Goal: Task Accomplishment & Management: Manage account settings

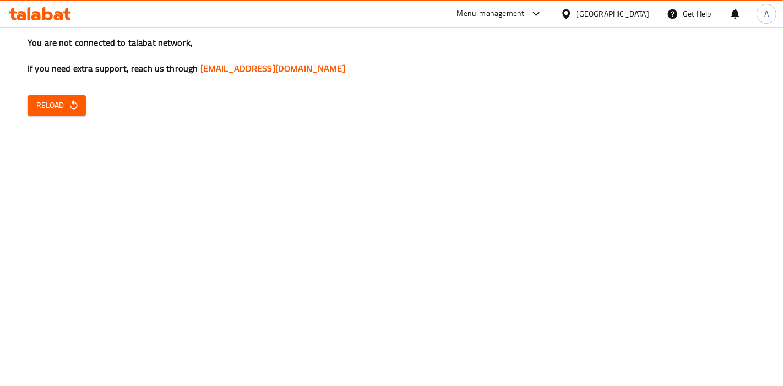
click at [69, 121] on div "You are not connected to talabat network, If you need extra support, reach us t…" at bounding box center [391, 193] width 783 height 386
click at [66, 112] on span "Reload" at bounding box center [56, 106] width 41 height 14
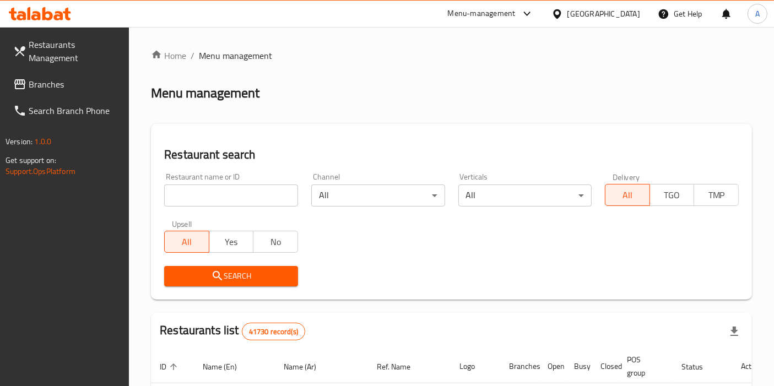
click at [39, 84] on div "Restaurants Management Branches Search Branch Phone Version: 1.0.0 Get support …" at bounding box center [387, 386] width 774 height 718
click at [39, 84] on span "Branches" at bounding box center [75, 84] width 92 height 13
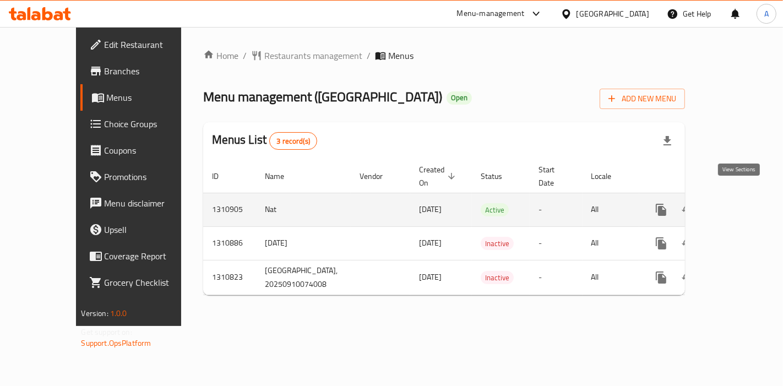
click at [746, 201] on link "enhanced table" at bounding box center [741, 210] width 26 height 26
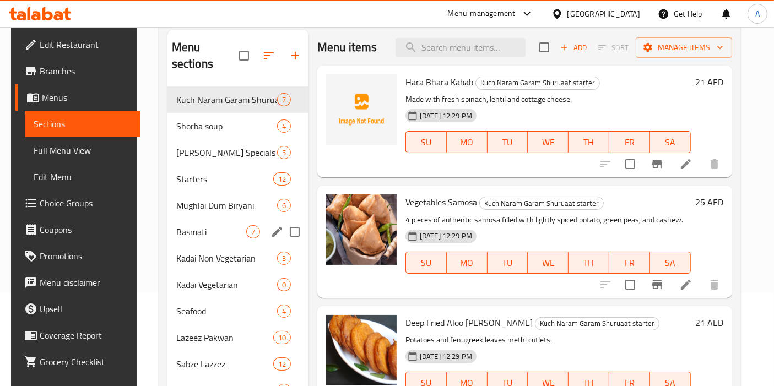
scroll to position [95, 0]
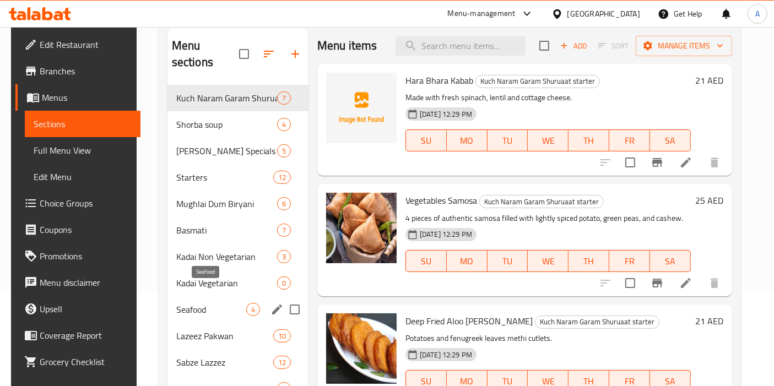
click at [189, 303] on span "Seafood" at bounding box center [211, 309] width 70 height 13
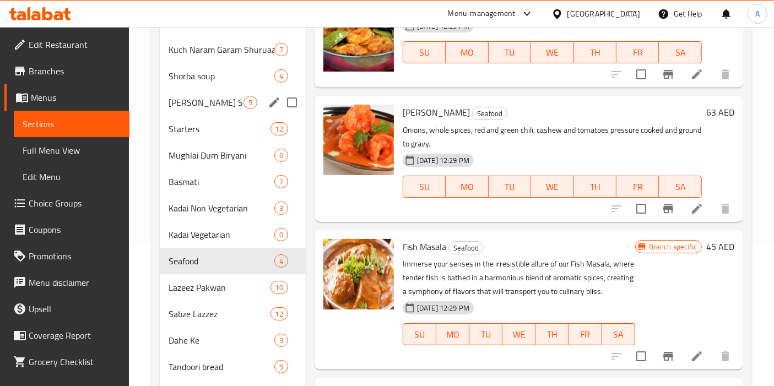
scroll to position [142, 0]
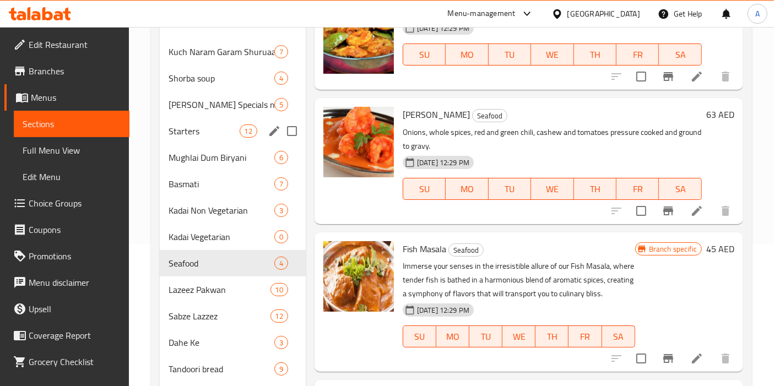
click at [193, 122] on div "Starters 12" at bounding box center [233, 131] width 146 height 26
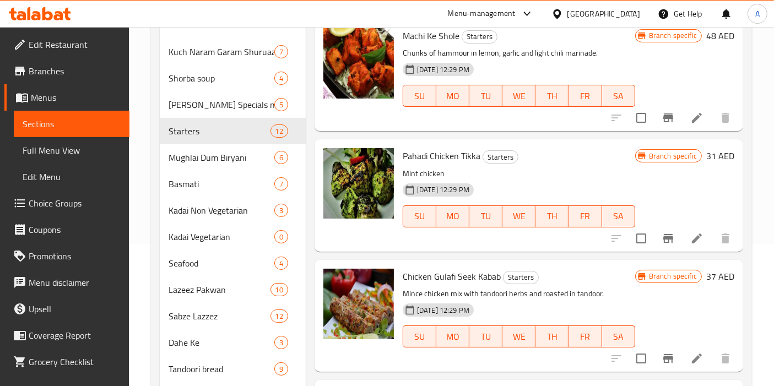
scroll to position [261, 0]
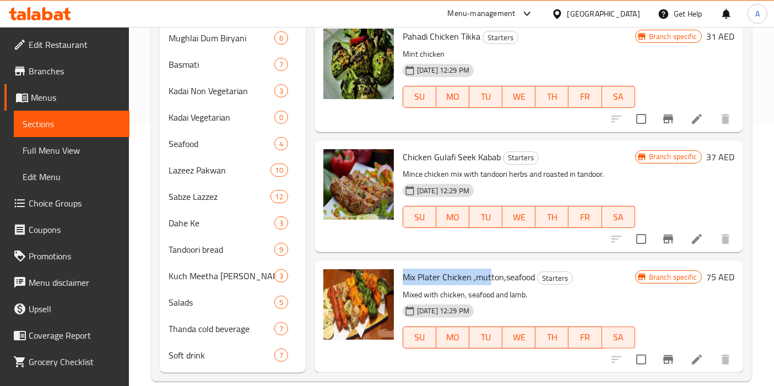
drag, startPoint x: 404, startPoint y: 258, endPoint x: 489, endPoint y: 258, distance: 84.8
click at [489, 269] on span "Mix Plater Chicken ,mutton,seafood" at bounding box center [469, 277] width 132 height 17
click at [507, 269] on span "Mix Plater Chicken ,mutton,seafood" at bounding box center [469, 277] width 132 height 17
click at [632, 348] on input "checkbox" at bounding box center [641, 359] width 23 height 23
checkbox input "true"
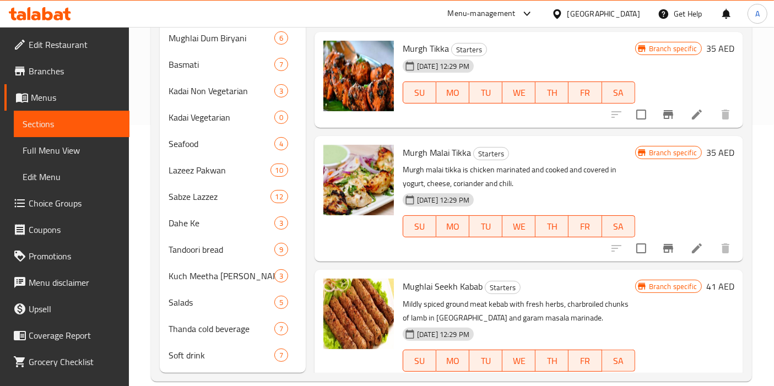
scroll to position [0, 0]
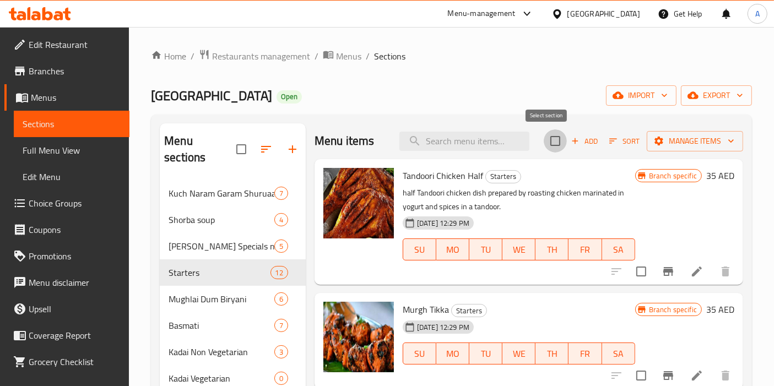
click at [544, 139] on input "checkbox" at bounding box center [555, 140] width 23 height 23
checkbox input "true"
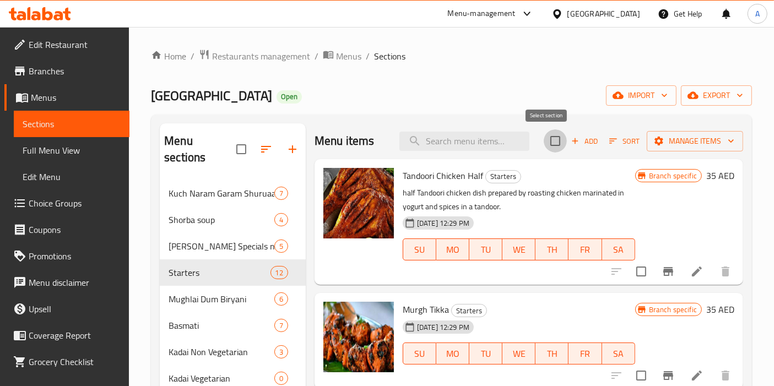
checkbox input "true"
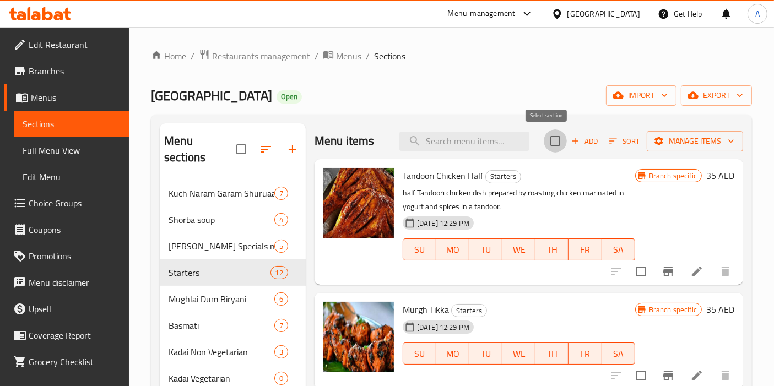
checkbox input "true"
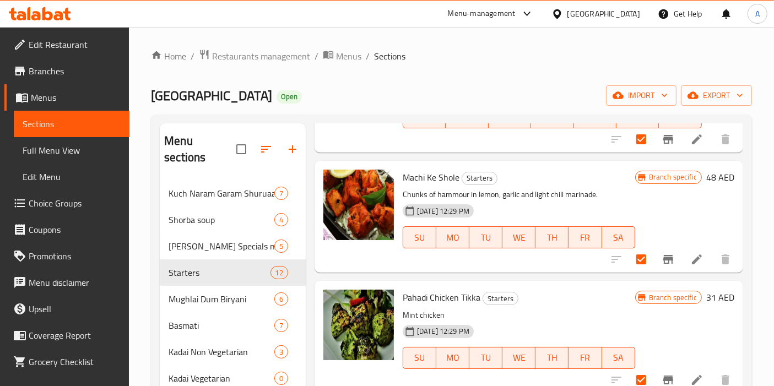
scroll to position [261, 0]
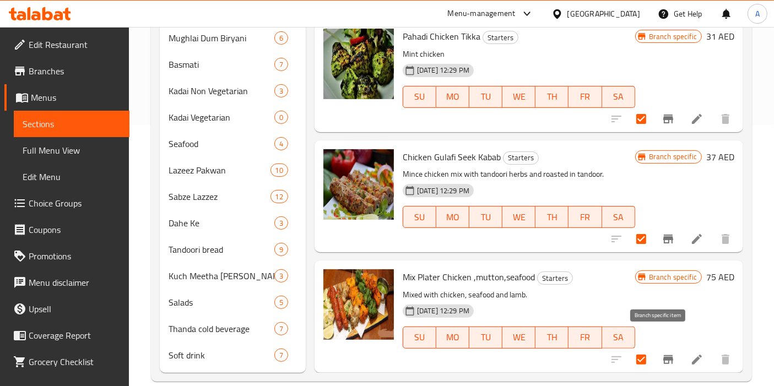
click at [663, 355] on icon "Branch-specific-item" at bounding box center [668, 359] width 10 height 9
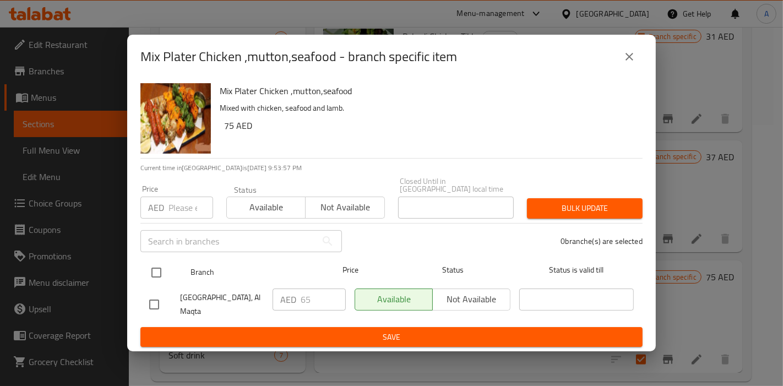
click at [158, 274] on input "checkbox" at bounding box center [156, 272] width 23 height 23
checkbox input "true"
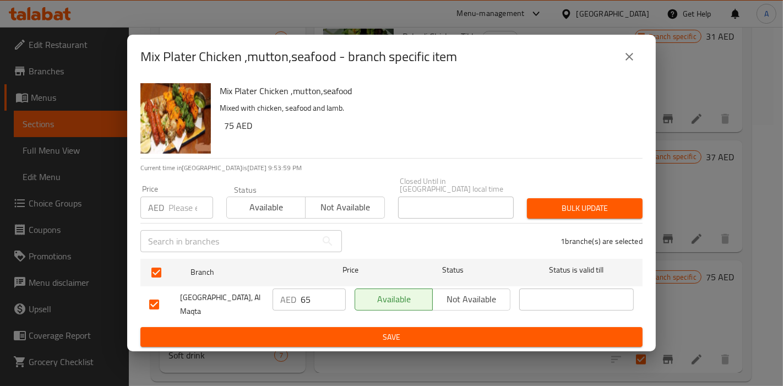
click at [598, 207] on span "Bulk update" at bounding box center [585, 209] width 98 height 14
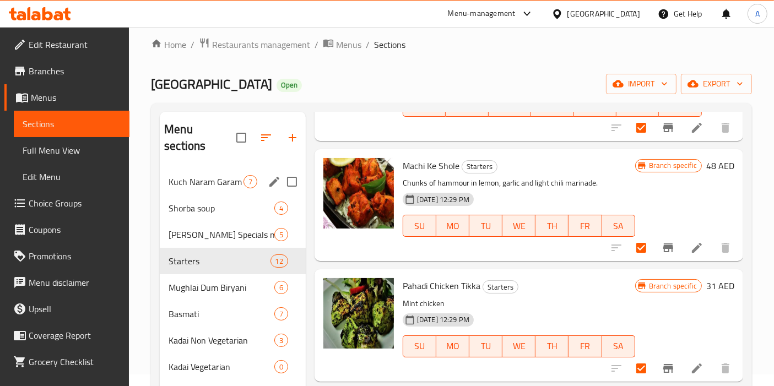
scroll to position [11, 0]
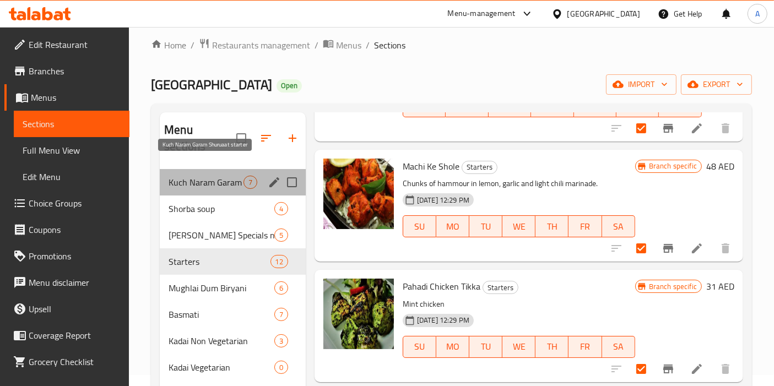
click at [193, 176] on span "Kuch Naram Garam Shuruaat starter" at bounding box center [206, 182] width 75 height 13
checkbox input "false"
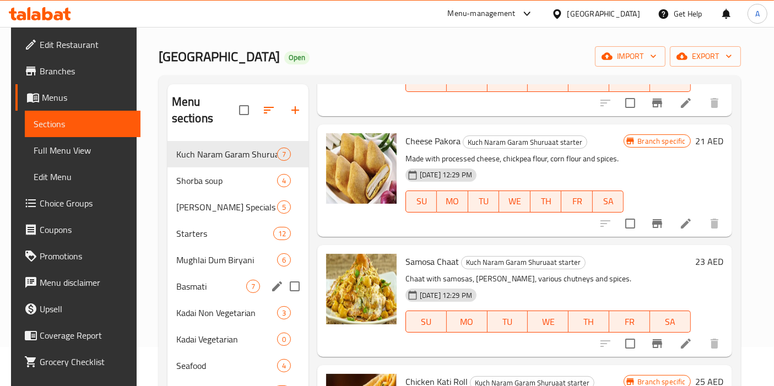
scroll to position [40, 0]
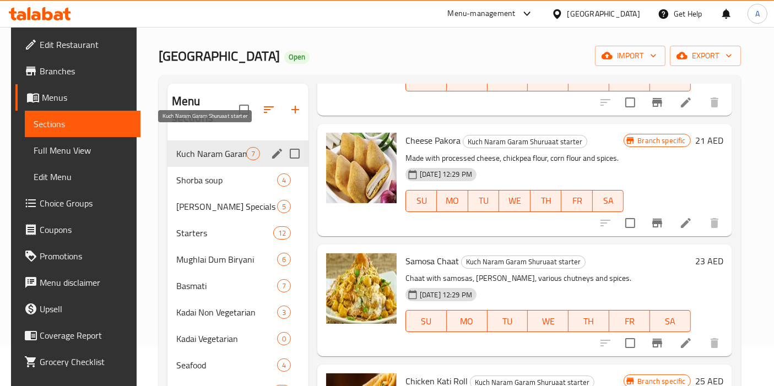
click at [206, 147] on span "Kuch Naram Garam Shuruaat starter" at bounding box center [211, 153] width 70 height 13
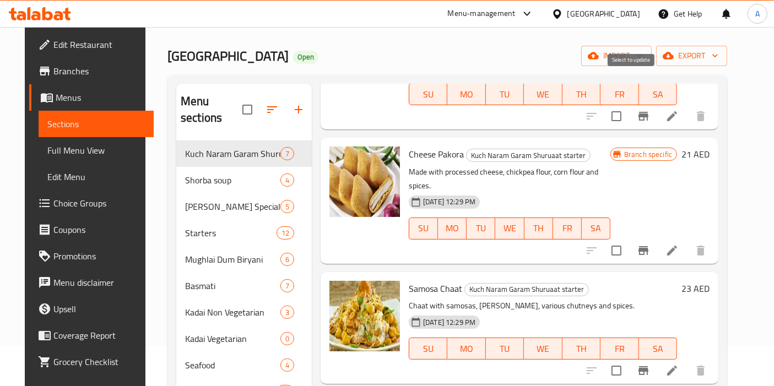
click at [628, 105] on input "checkbox" at bounding box center [616, 116] width 23 height 23
checkbox input "true"
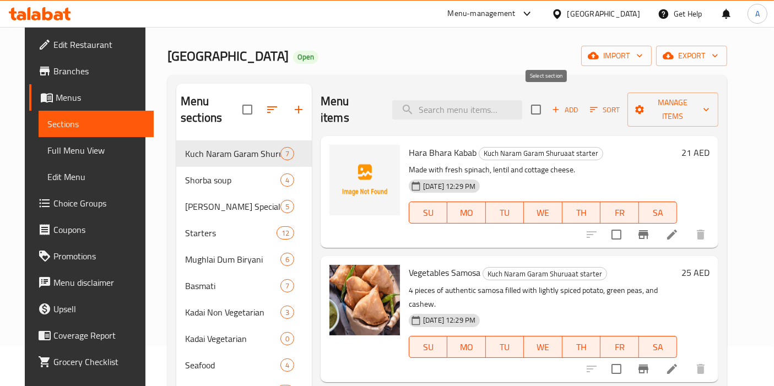
click at [542, 98] on input "checkbox" at bounding box center [535, 109] width 23 height 23
checkbox input "true"
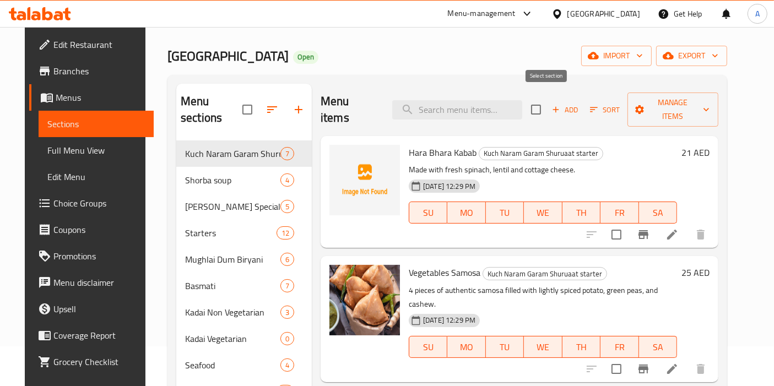
checkbox input "true"
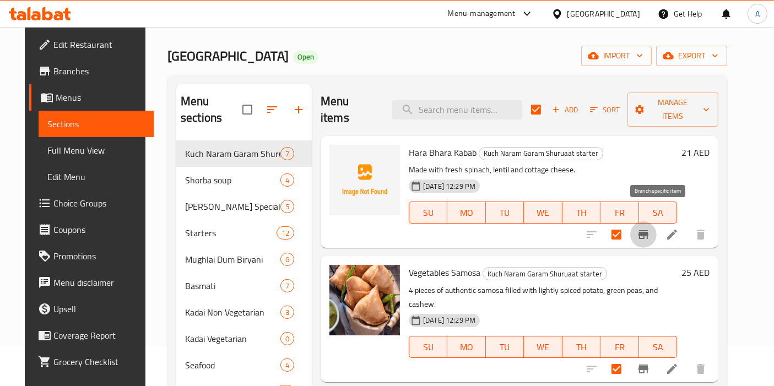
click at [650, 228] on icon "Branch-specific-item" at bounding box center [643, 234] width 13 height 13
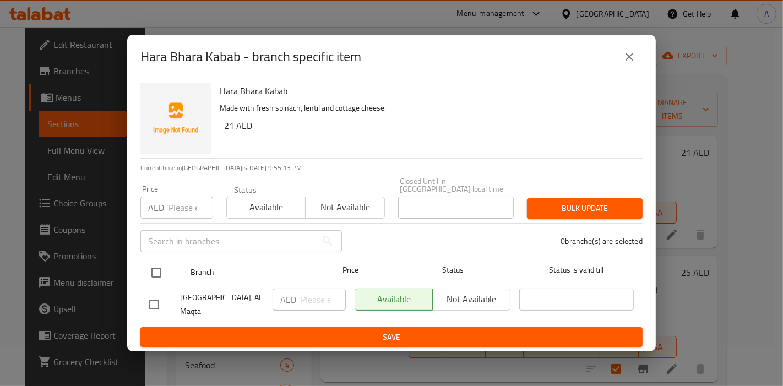
click at [157, 277] on input "checkbox" at bounding box center [156, 272] width 23 height 23
checkbox input "true"
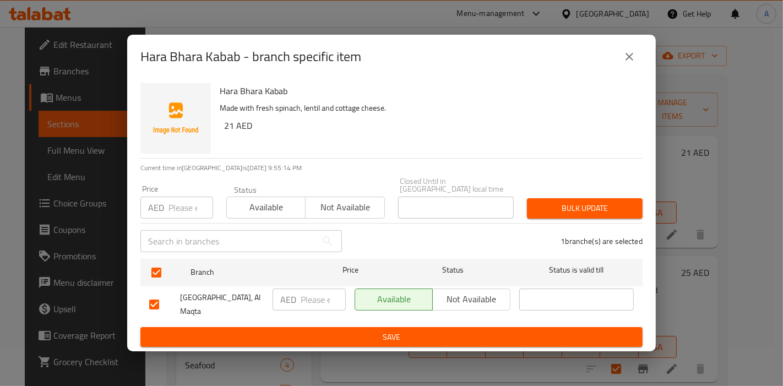
click at [573, 207] on span "Bulk update" at bounding box center [585, 209] width 98 height 14
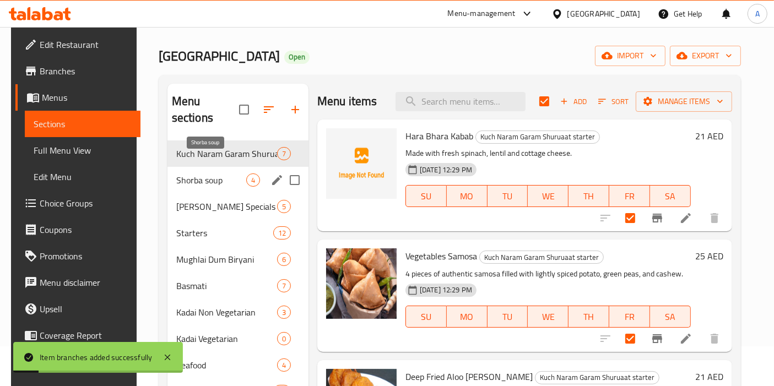
click at [212, 173] on span "Shorba soup" at bounding box center [211, 179] width 70 height 13
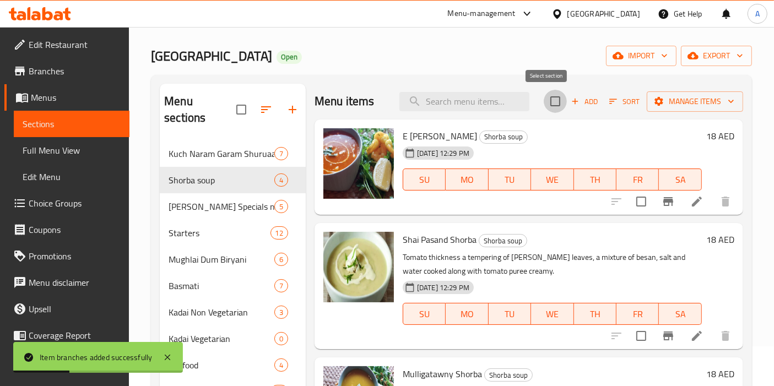
click at [546, 102] on input "checkbox" at bounding box center [555, 101] width 23 height 23
checkbox input "true"
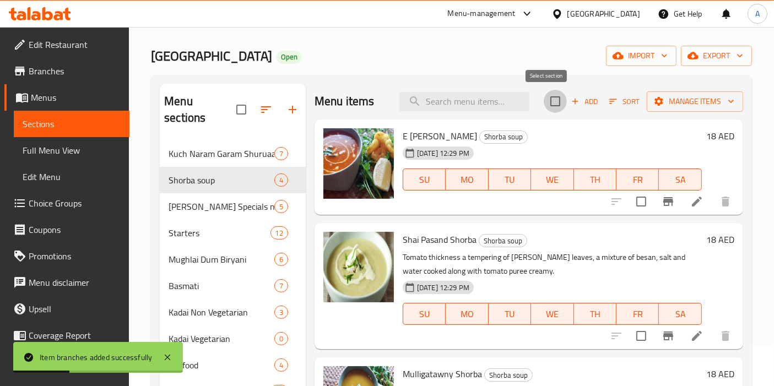
checkbox input "true"
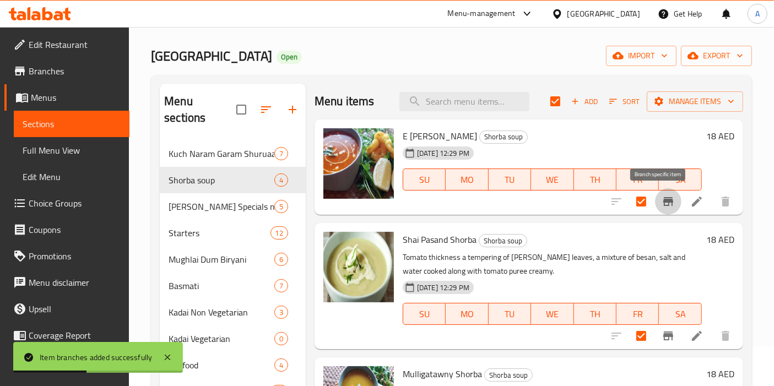
click at [663, 202] on icon "Branch-specific-item" at bounding box center [668, 201] width 10 height 9
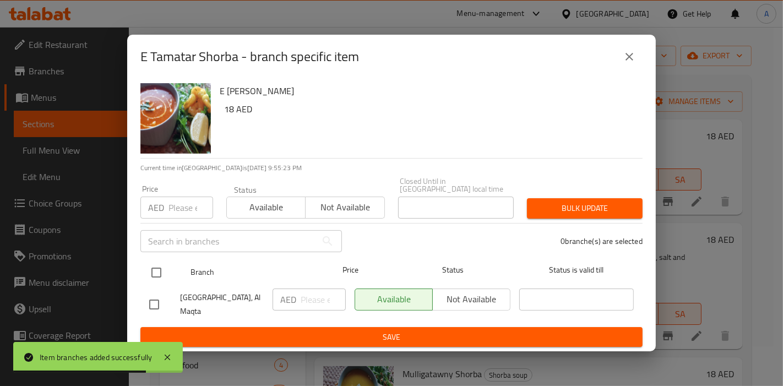
click at [161, 268] on input "checkbox" at bounding box center [156, 272] width 23 height 23
checkbox input "true"
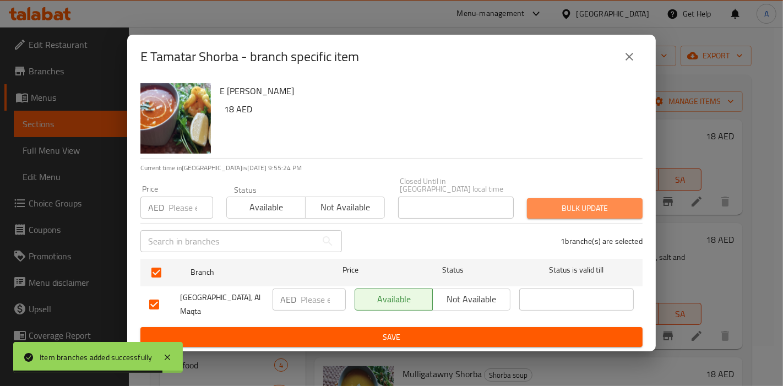
click at [585, 207] on span "Bulk update" at bounding box center [585, 209] width 98 height 14
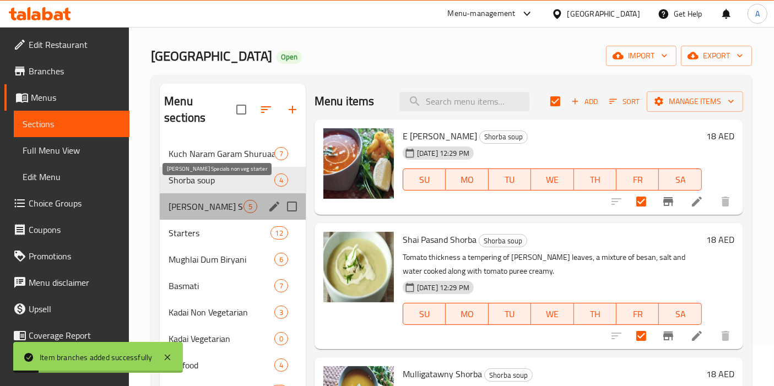
click at [199, 200] on span "[PERSON_NAME] Specials non veg starter" at bounding box center [206, 206] width 75 height 13
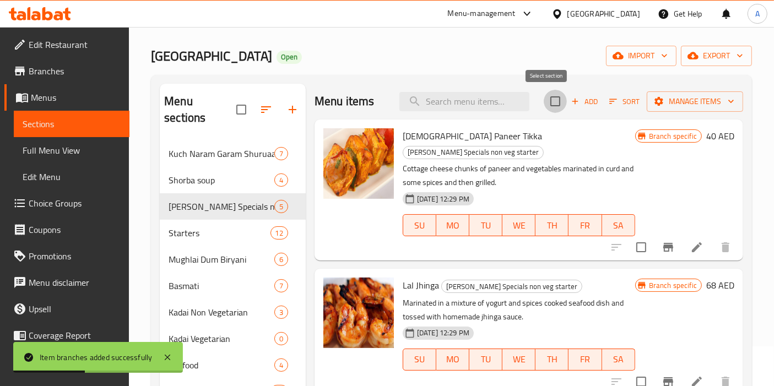
click at [547, 102] on input "checkbox" at bounding box center [555, 101] width 23 height 23
checkbox input "true"
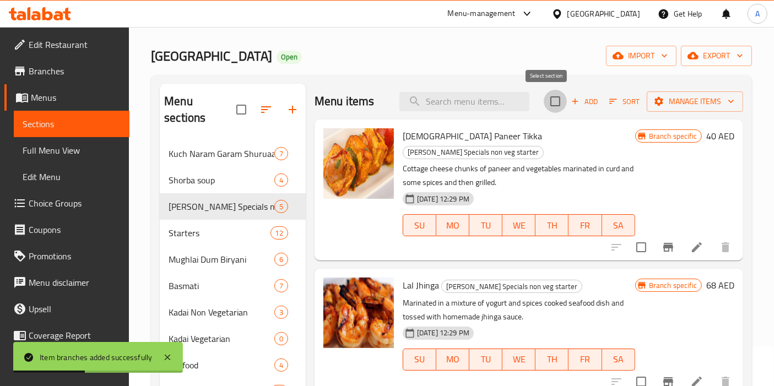
checkbox input "true"
click at [661, 241] on icon "Branch-specific-item" at bounding box center [667, 247] width 13 height 13
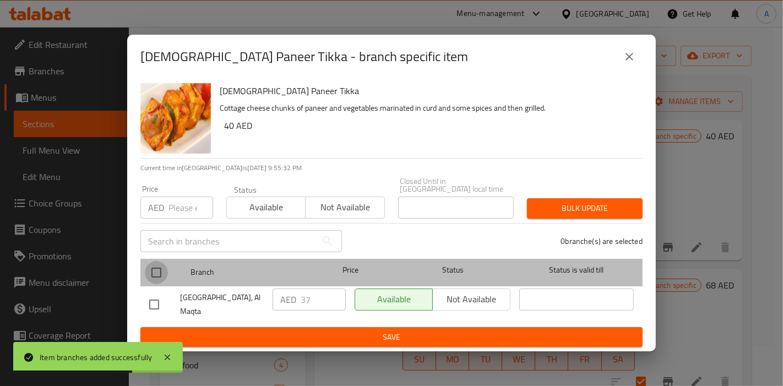
click at [158, 271] on input "checkbox" at bounding box center [156, 272] width 23 height 23
checkbox input "true"
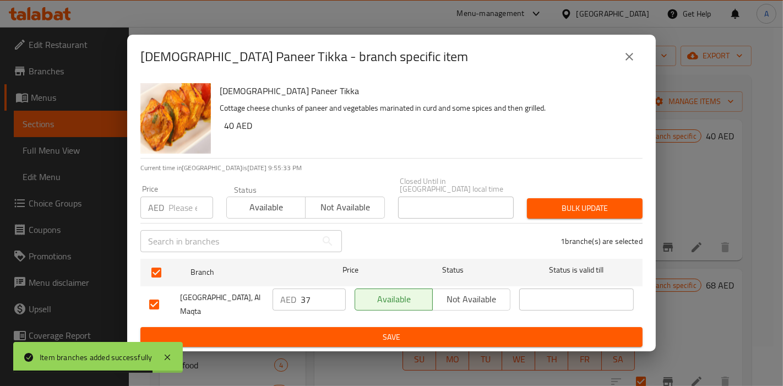
click at [573, 208] on span "Bulk update" at bounding box center [585, 209] width 98 height 14
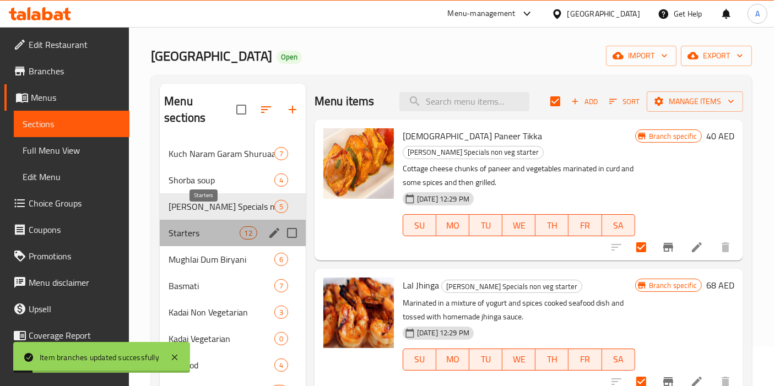
click at [196, 226] on span "Starters" at bounding box center [204, 232] width 70 height 13
checkbox input "false"
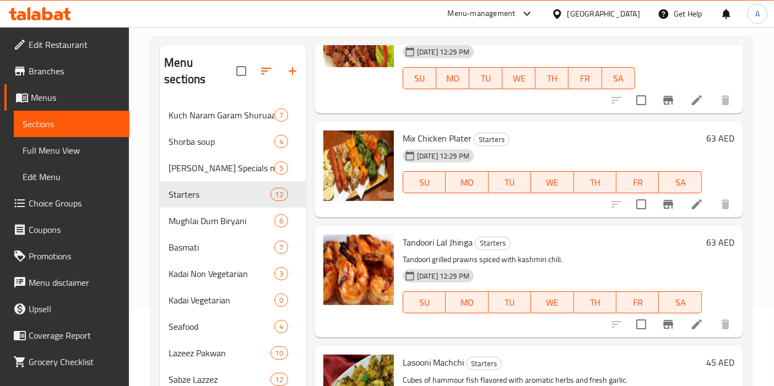
scroll to position [601, 0]
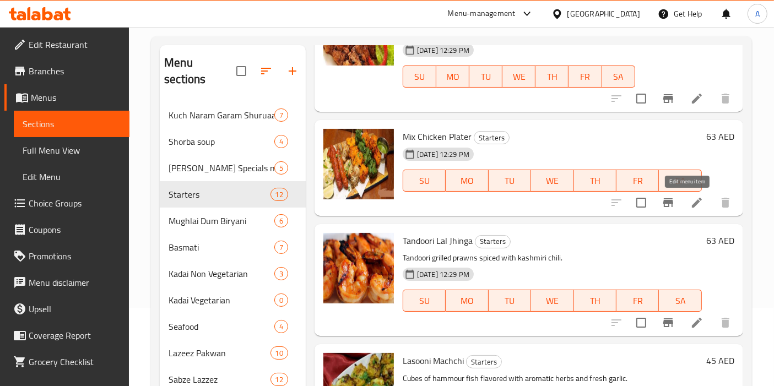
click at [691, 200] on icon at bounding box center [696, 202] width 13 height 13
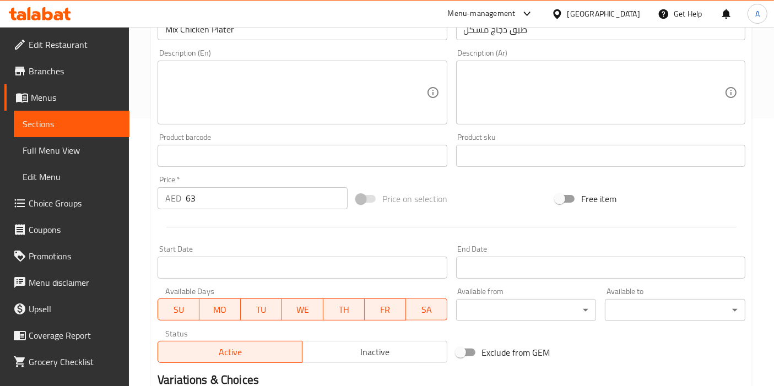
scroll to position [269, 0]
click at [213, 192] on input "63" at bounding box center [267, 197] width 162 height 22
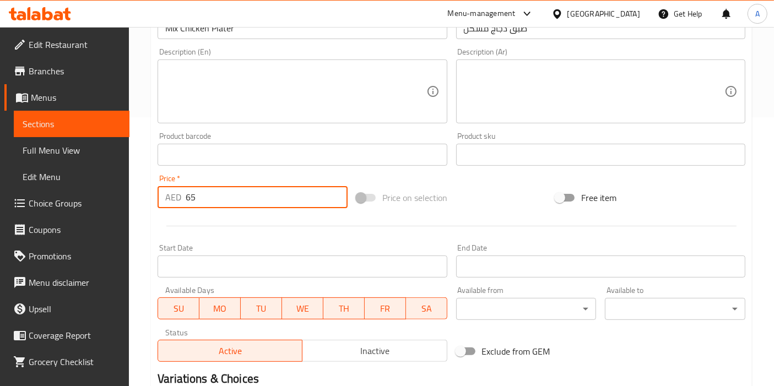
scroll to position [406, 0]
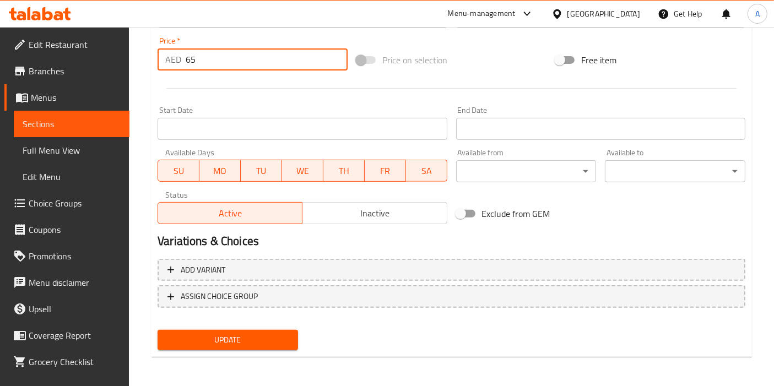
type input "65"
click at [223, 338] on span "Update" at bounding box center [227, 340] width 123 height 14
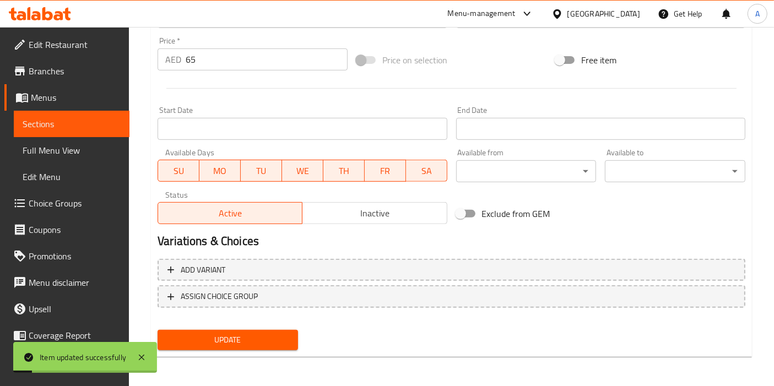
click at [34, 125] on span "Sections" at bounding box center [72, 123] width 98 height 13
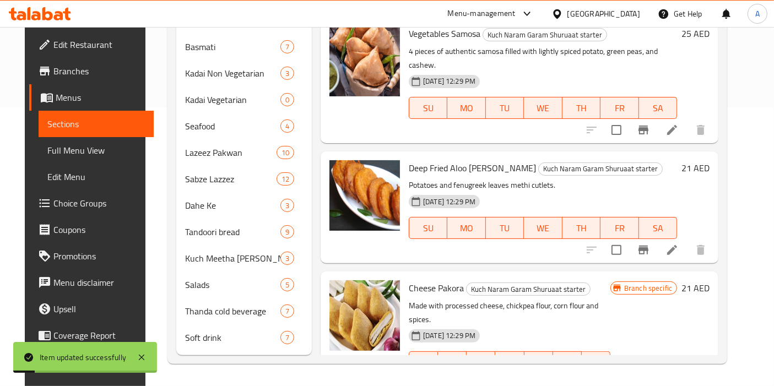
scroll to position [154, 0]
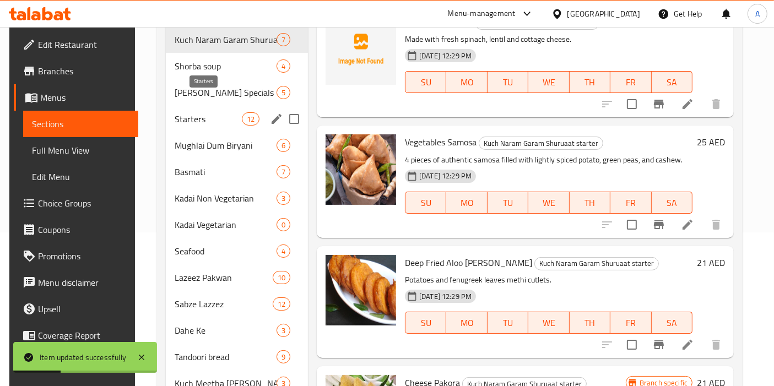
click at [194, 112] on span "Starters" at bounding box center [208, 118] width 67 height 13
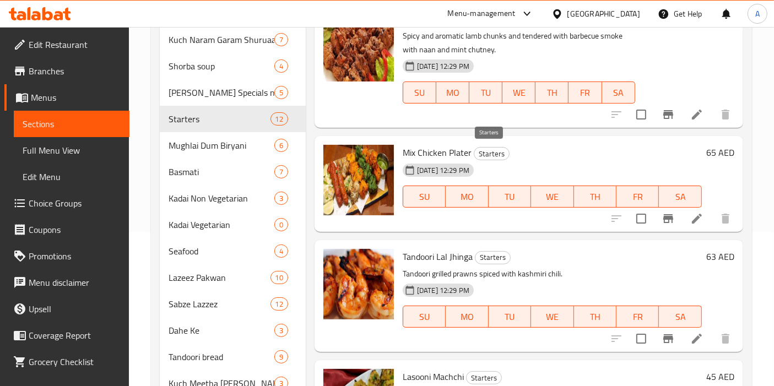
scroll to position [509, 0]
click at [630, 221] on input "checkbox" at bounding box center [641, 218] width 23 height 23
checkbox input "true"
click at [661, 222] on icon "Branch-specific-item" at bounding box center [667, 218] width 13 height 13
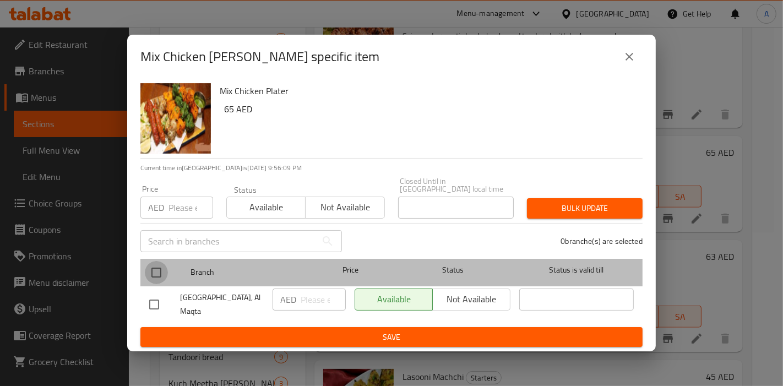
click at [158, 272] on input "checkbox" at bounding box center [156, 272] width 23 height 23
checkbox input "true"
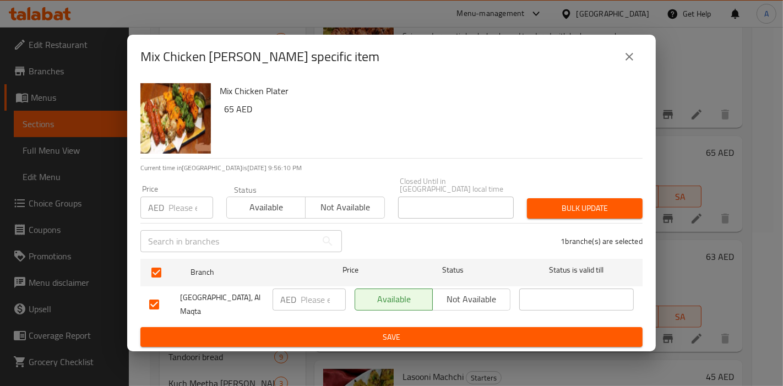
click at [573, 204] on span "Bulk update" at bounding box center [585, 209] width 98 height 14
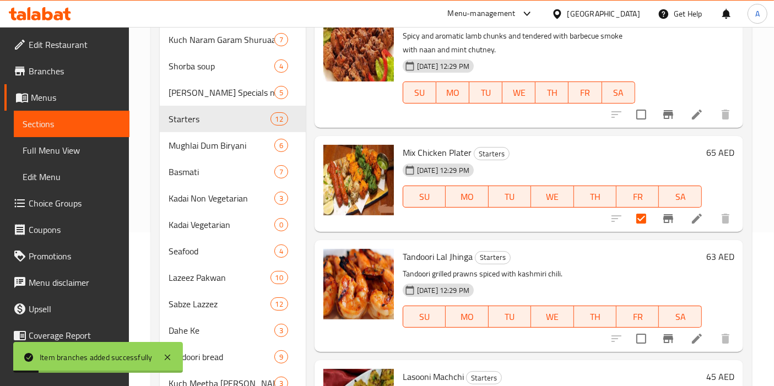
click at [63, 128] on span "Sections" at bounding box center [72, 123] width 98 height 13
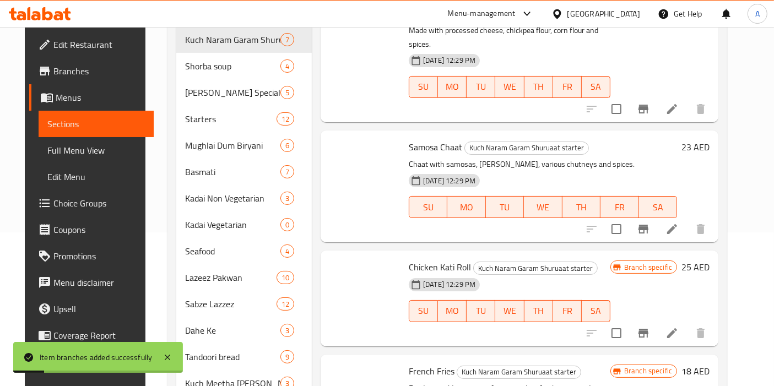
scroll to position [373, 0]
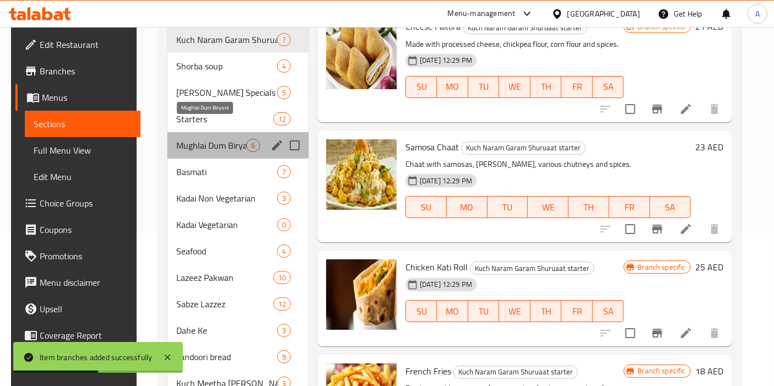
click at [206, 139] on span "Mughlai Dum Biryani" at bounding box center [211, 145] width 70 height 13
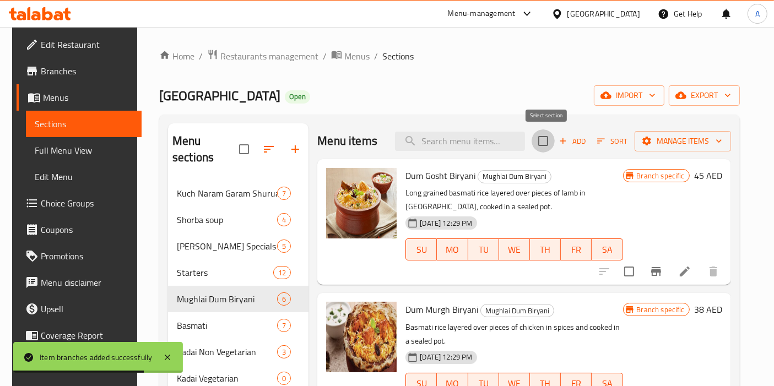
click at [546, 139] on input "checkbox" at bounding box center [542, 140] width 23 height 23
checkbox input "true"
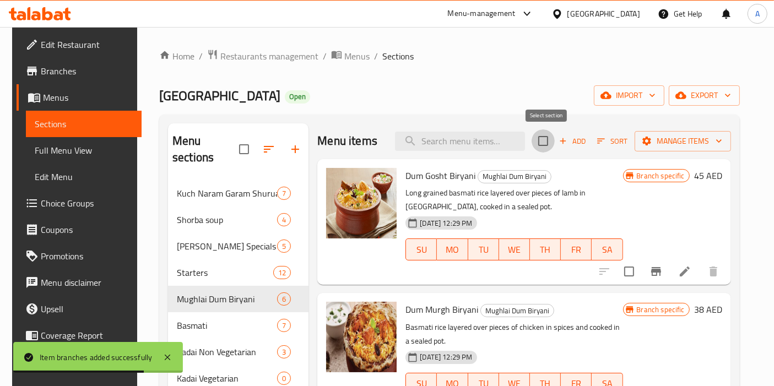
checkbox input "true"
click at [660, 270] on icon "Branch-specific-item" at bounding box center [656, 271] width 10 height 9
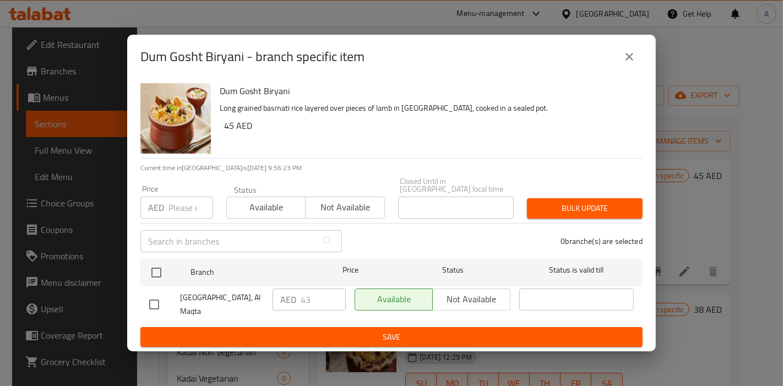
click at [161, 302] on input "checkbox" at bounding box center [154, 304] width 23 height 23
checkbox input "true"
click at [566, 209] on span "Bulk update" at bounding box center [585, 209] width 98 height 14
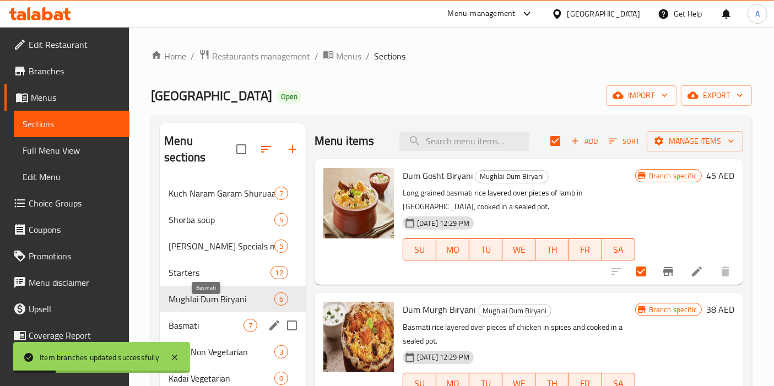
click at [188, 319] on span "Basmati" at bounding box center [206, 325] width 75 height 13
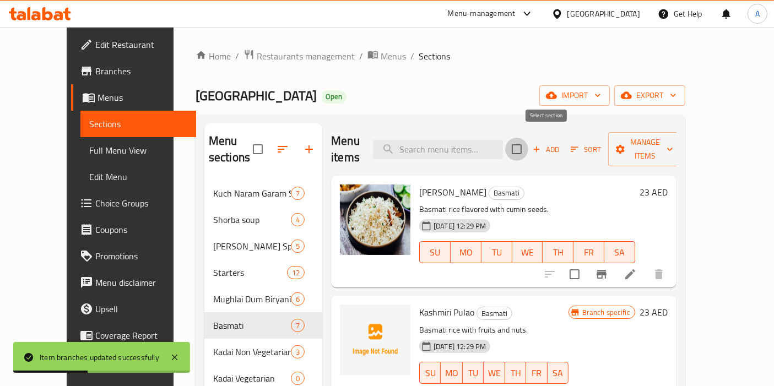
click at [528, 142] on input "checkbox" at bounding box center [516, 149] width 23 height 23
checkbox input "true"
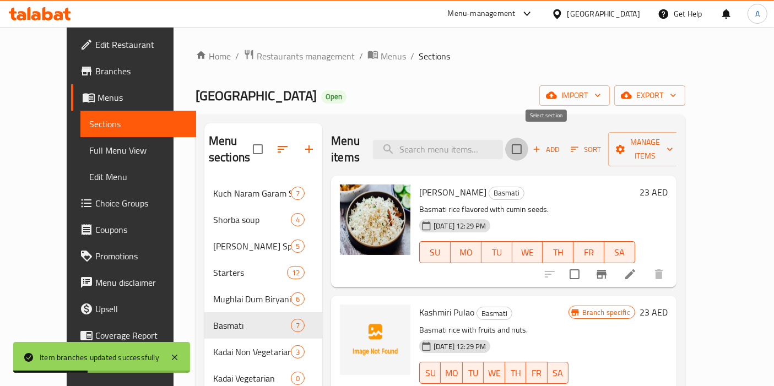
checkbox input "true"
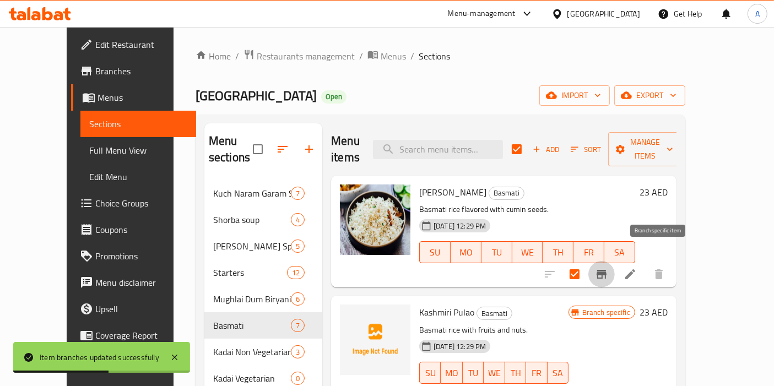
click at [608, 268] on icon "Branch-specific-item" at bounding box center [601, 274] width 13 height 13
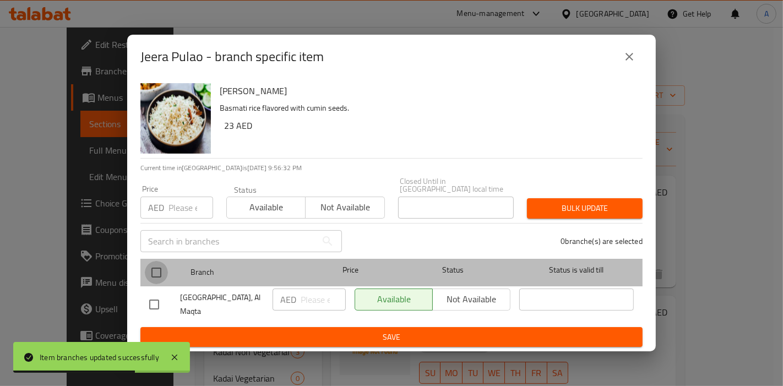
click at [159, 270] on input "checkbox" at bounding box center [156, 272] width 23 height 23
checkbox input "true"
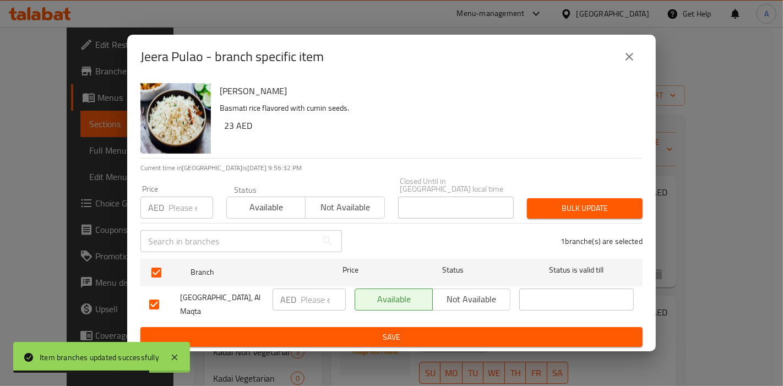
click at [558, 218] on button "Bulk update" at bounding box center [585, 208] width 116 height 20
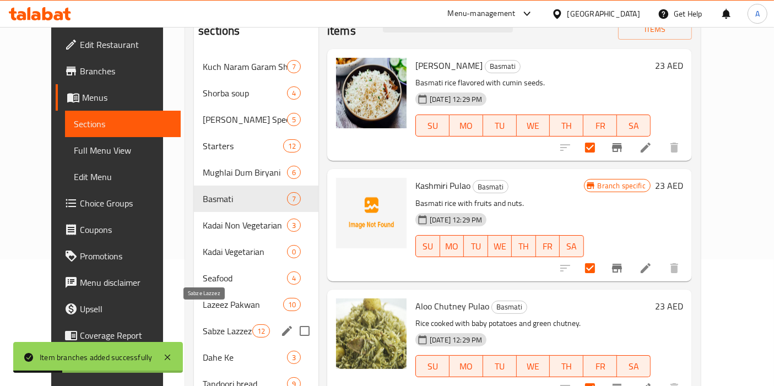
scroll to position [128, 0]
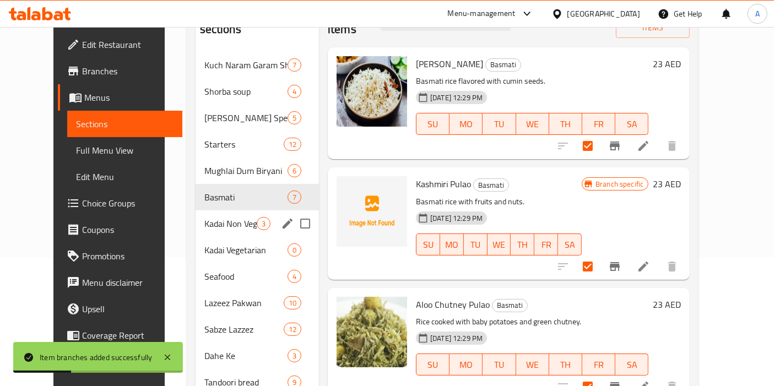
click at [217, 217] on span "Kadai Non Vegetarian" at bounding box center [230, 223] width 52 height 13
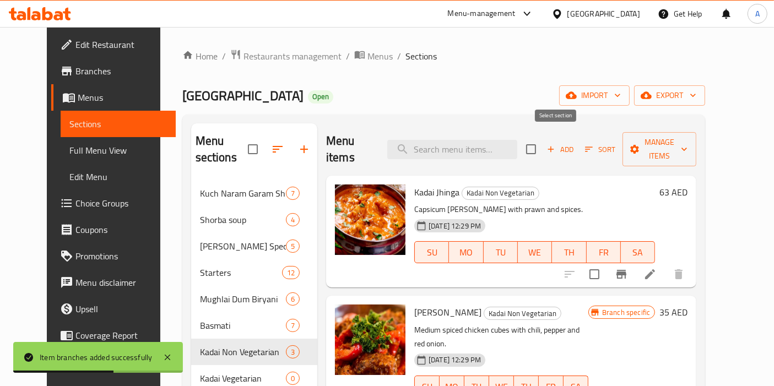
click at [542, 145] on input "checkbox" at bounding box center [530, 149] width 23 height 23
checkbox input "true"
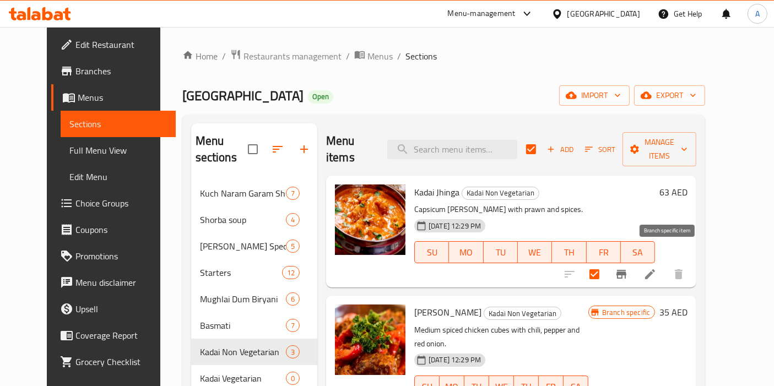
click at [634, 261] on button "Branch-specific-item" at bounding box center [621, 274] width 26 height 26
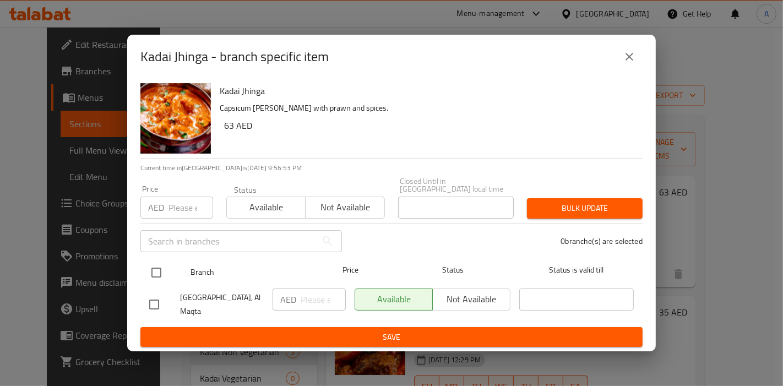
click at [163, 274] on input "checkbox" at bounding box center [156, 272] width 23 height 23
checkbox input "true"
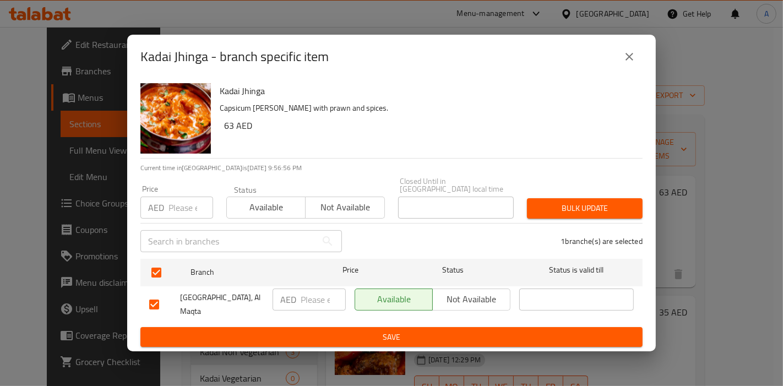
click at [574, 208] on span "Bulk update" at bounding box center [585, 209] width 98 height 14
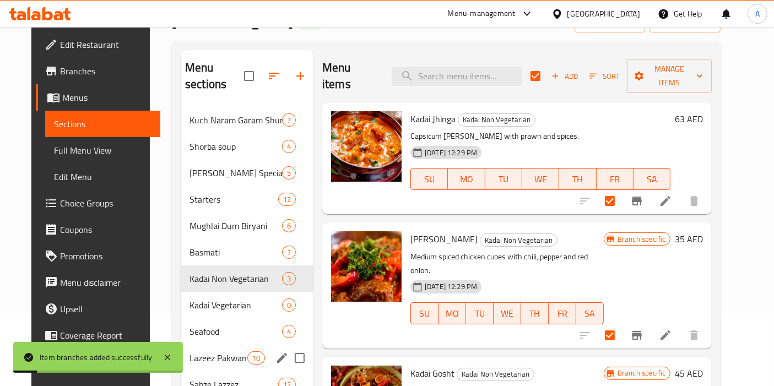
scroll to position [77, 0]
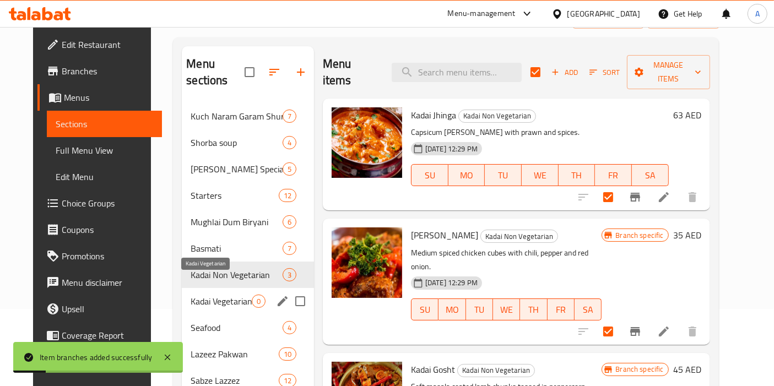
click at [205, 295] on span "Kadai Vegetarian" at bounding box center [221, 301] width 61 height 13
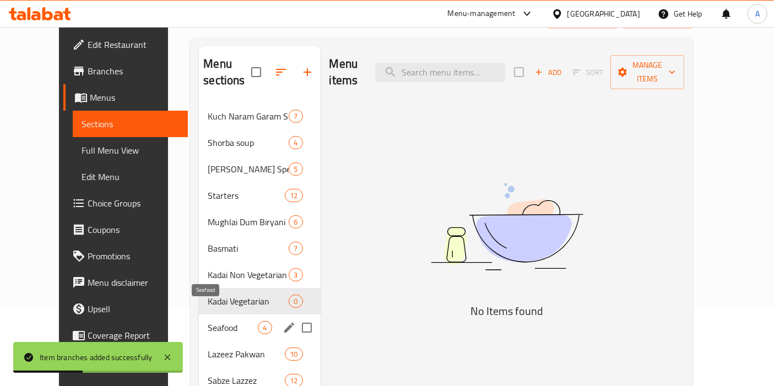
click at [208, 321] on span "Seafood" at bounding box center [233, 327] width 50 height 13
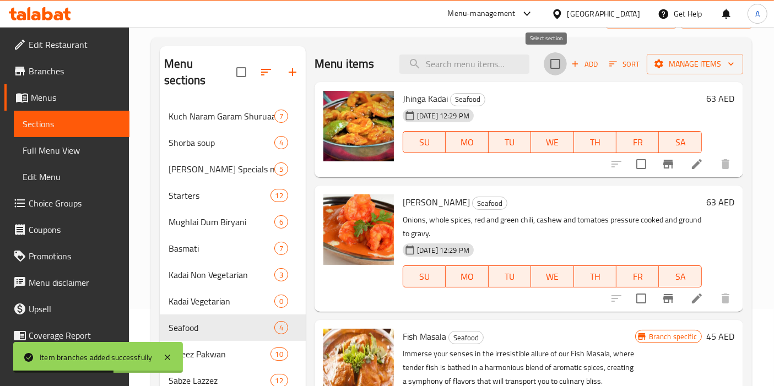
click at [546, 61] on input "checkbox" at bounding box center [555, 63] width 23 height 23
checkbox input "true"
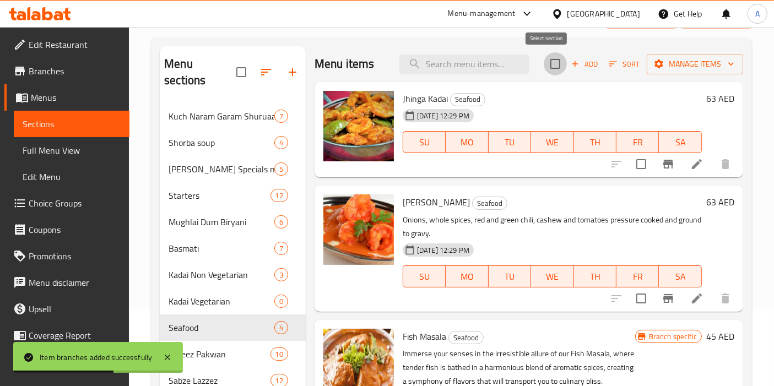
checkbox input "true"
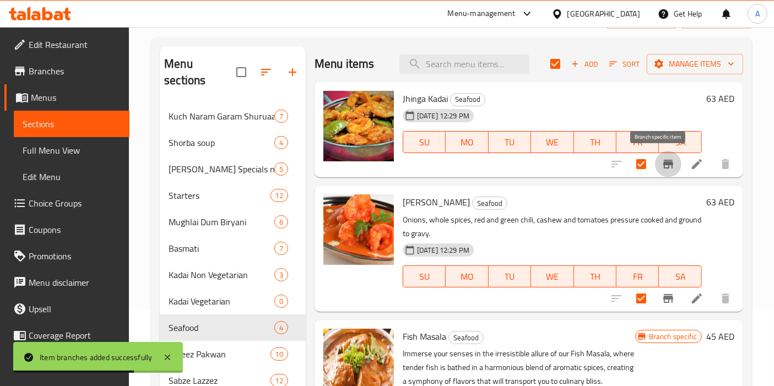
click at [661, 169] on icon "Branch-specific-item" at bounding box center [667, 164] width 13 height 13
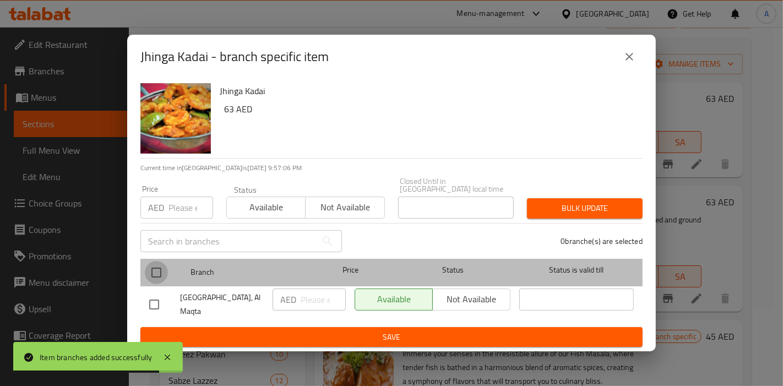
click at [159, 269] on input "checkbox" at bounding box center [156, 272] width 23 height 23
checkbox input "true"
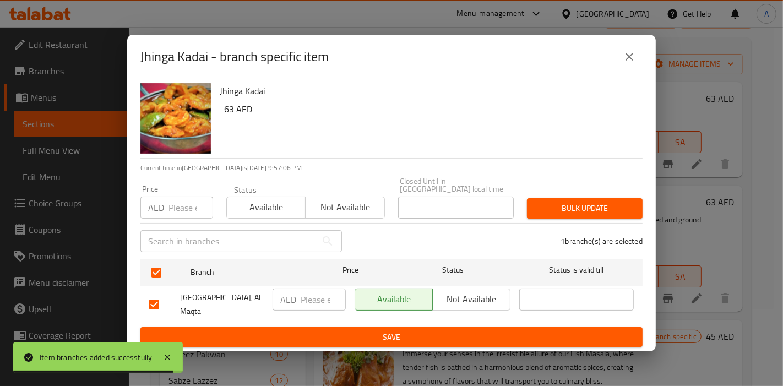
click at [565, 206] on span "Bulk update" at bounding box center [585, 209] width 98 height 14
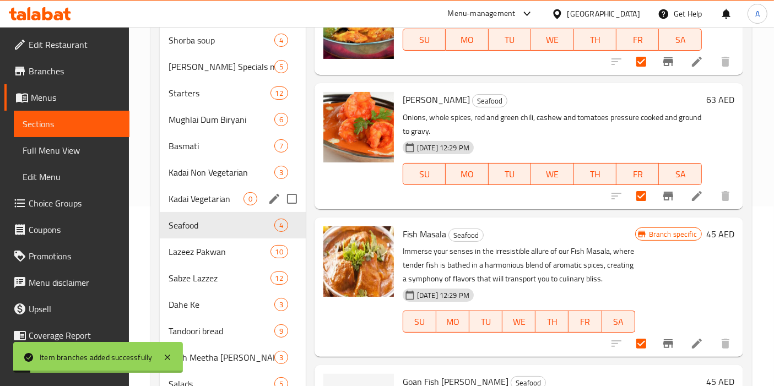
scroll to position [181, 0]
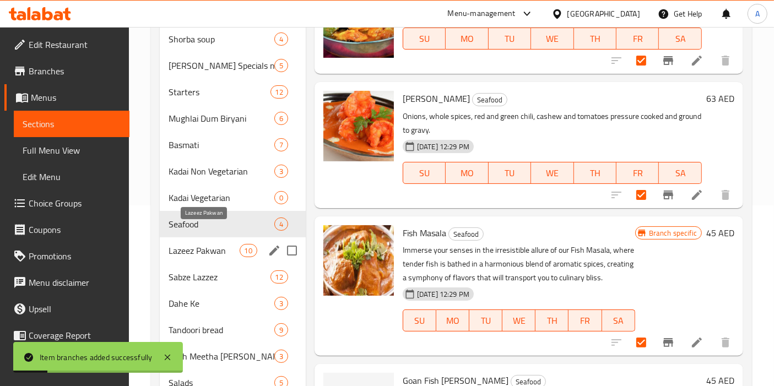
click at [189, 244] on span "Lazeez Pakwan" at bounding box center [204, 250] width 70 height 13
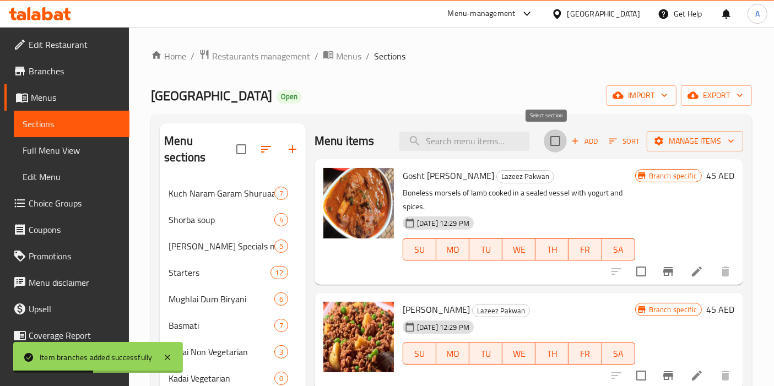
click at [548, 141] on input "checkbox" at bounding box center [555, 140] width 23 height 23
checkbox input "true"
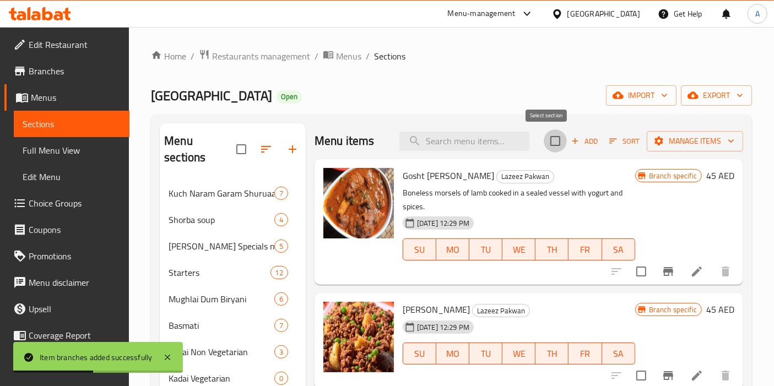
checkbox input "true"
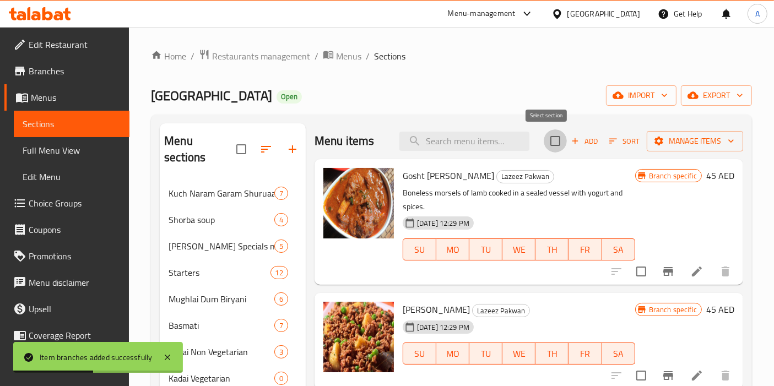
checkbox input "true"
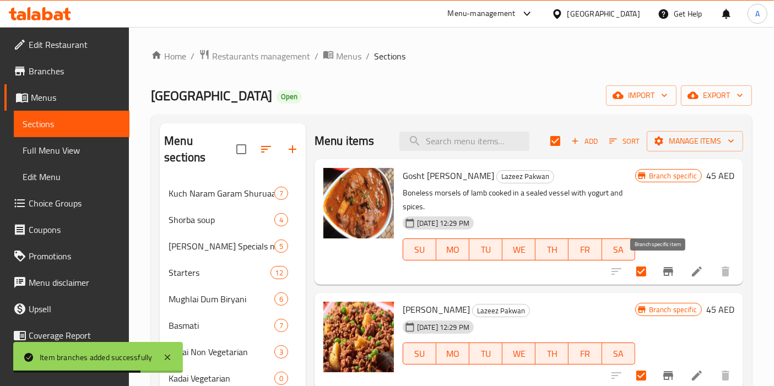
click at [664, 263] on button "Branch-specific-item" at bounding box center [668, 271] width 26 height 26
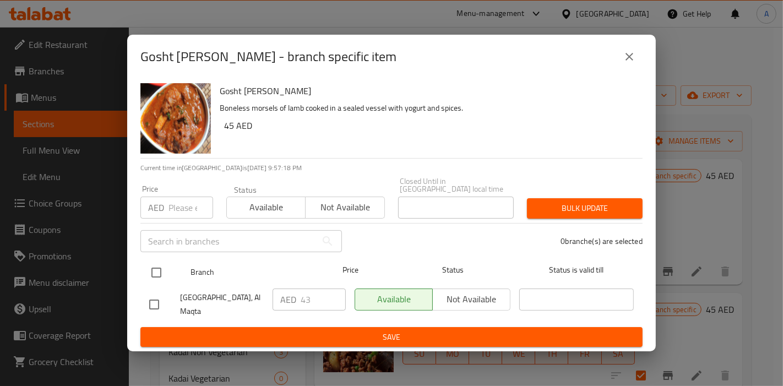
click at [158, 274] on input "checkbox" at bounding box center [156, 272] width 23 height 23
checkbox input "true"
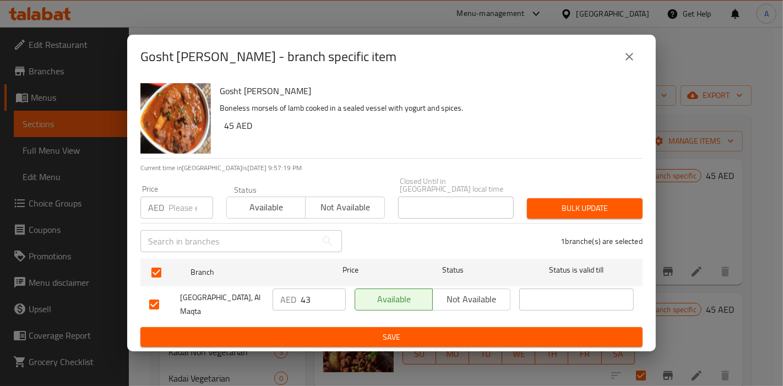
click at [579, 205] on span "Bulk update" at bounding box center [585, 209] width 98 height 14
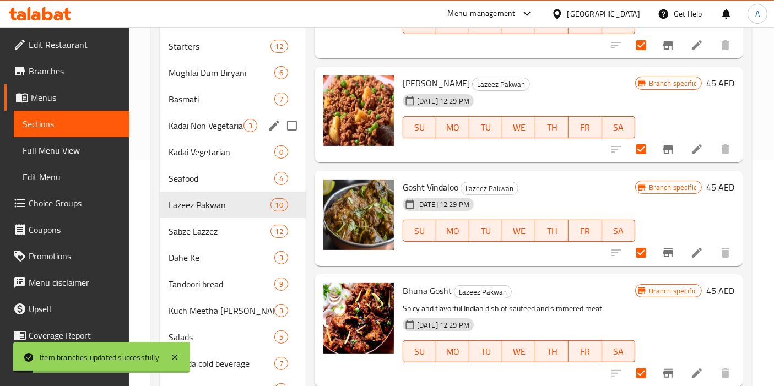
scroll to position [230, 0]
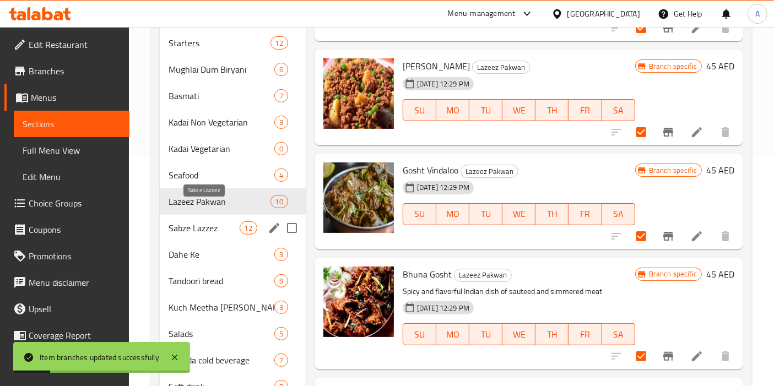
click at [181, 221] on span "Sabze Lazzez" at bounding box center [204, 227] width 70 height 13
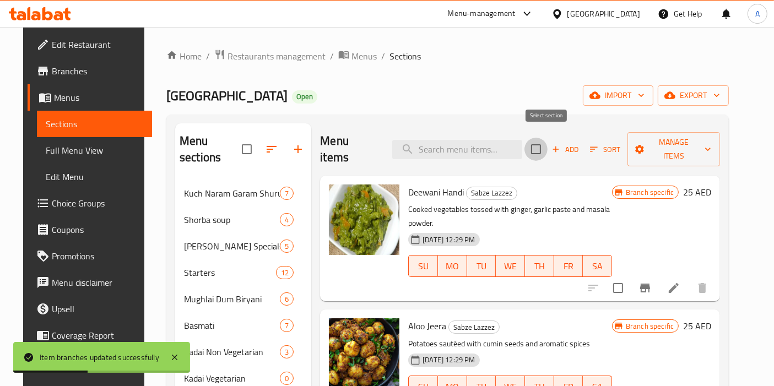
click at [546, 142] on input "checkbox" at bounding box center [535, 149] width 23 height 23
checkbox input "true"
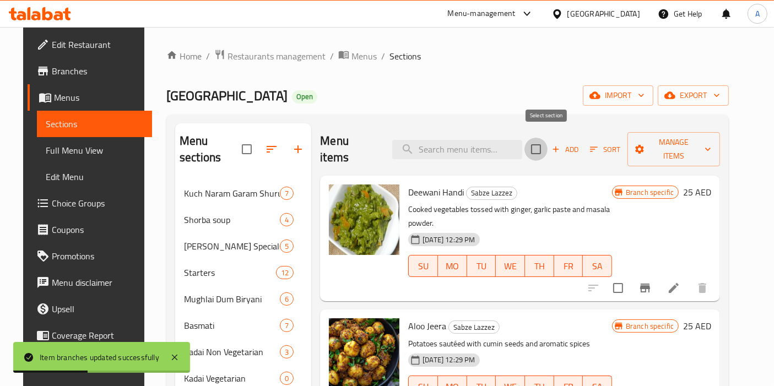
checkbox input "true"
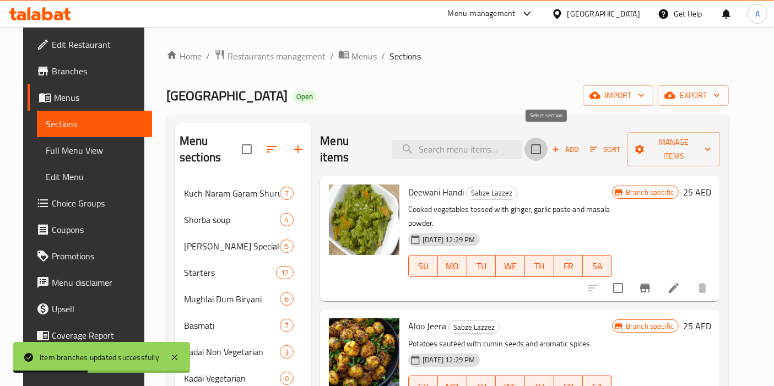
checkbox input "true"
click at [650, 284] on icon "Branch-specific-item" at bounding box center [645, 288] width 10 height 9
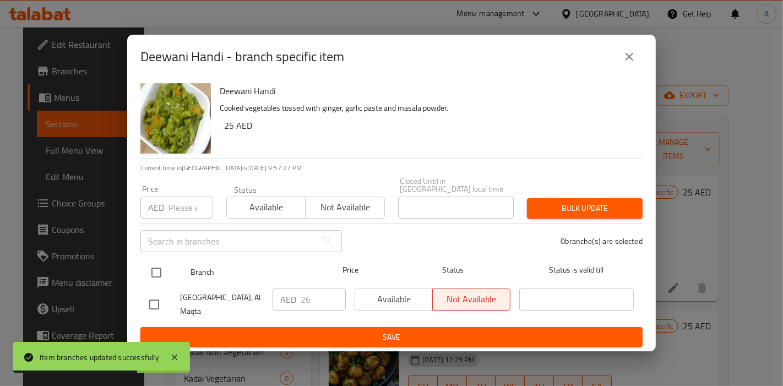
click at [159, 280] on input "checkbox" at bounding box center [156, 272] width 23 height 23
checkbox input "true"
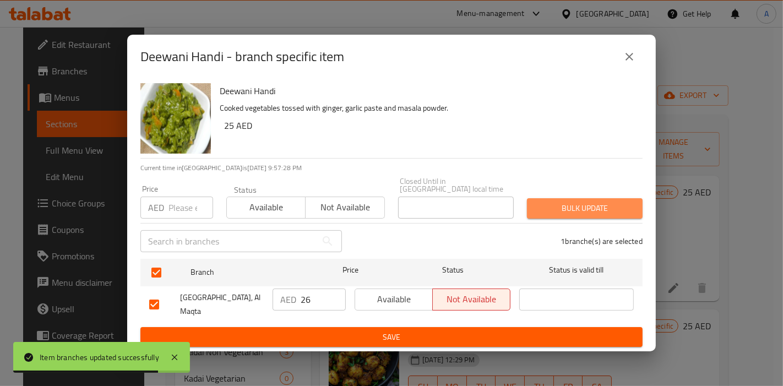
click at [560, 205] on span "Bulk update" at bounding box center [585, 209] width 98 height 14
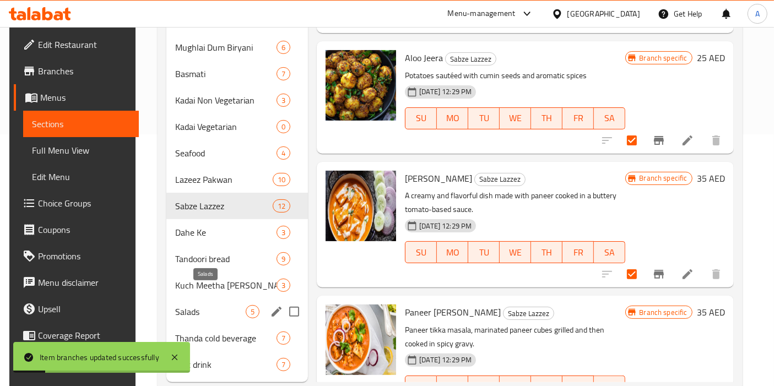
scroll to position [261, 0]
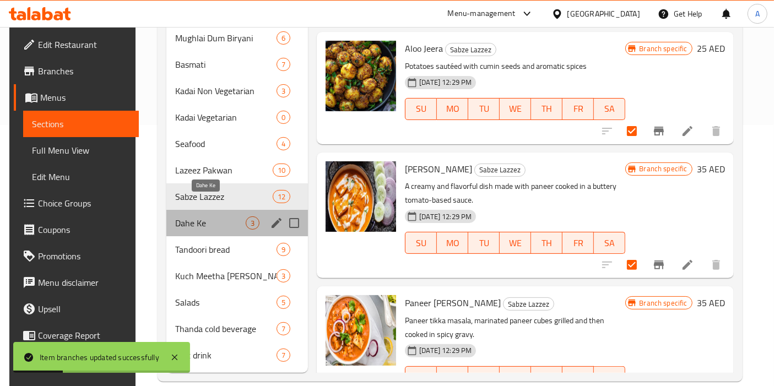
click at [185, 216] on span "Dahe Ke" at bounding box center [210, 222] width 70 height 13
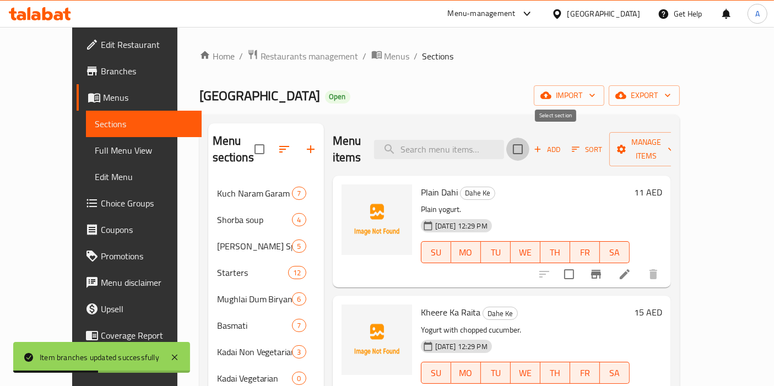
click at [529, 141] on input "checkbox" at bounding box center [517, 149] width 23 height 23
checkbox input "true"
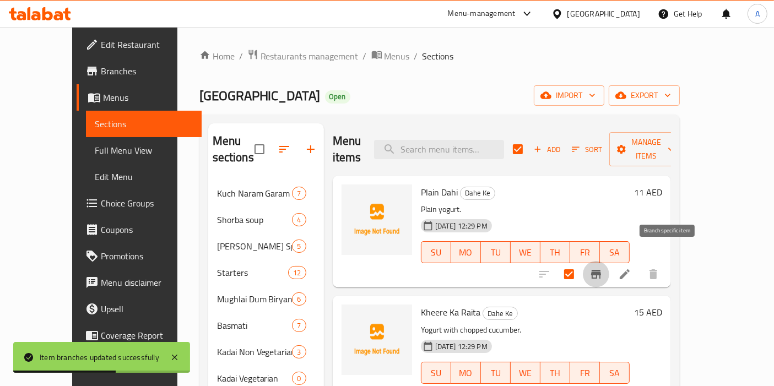
click at [603, 268] on icon "Branch-specific-item" at bounding box center [595, 274] width 13 height 13
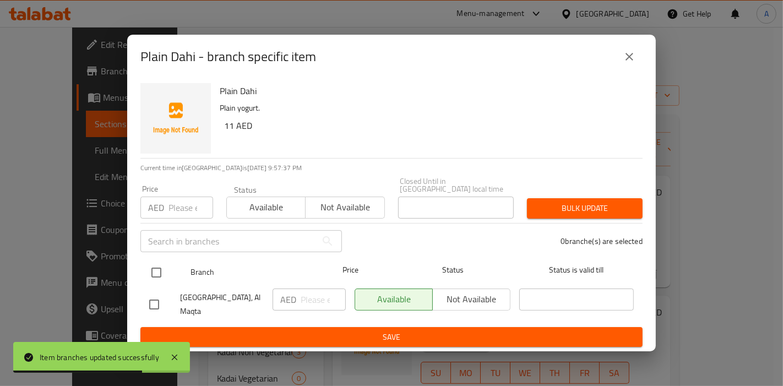
click at [156, 275] on input "checkbox" at bounding box center [156, 272] width 23 height 23
checkbox input "true"
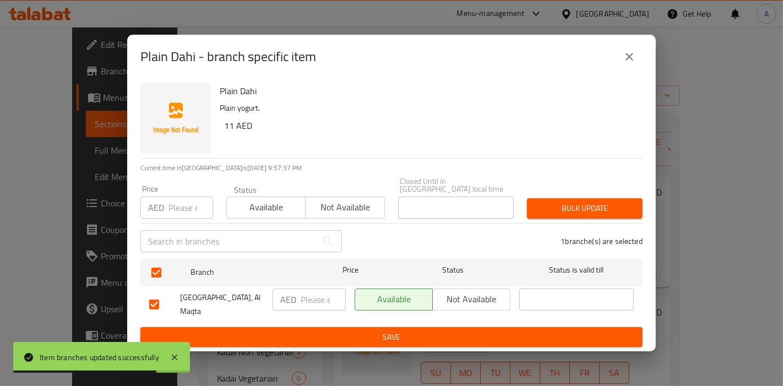
click at [577, 208] on span "Bulk update" at bounding box center [585, 209] width 98 height 14
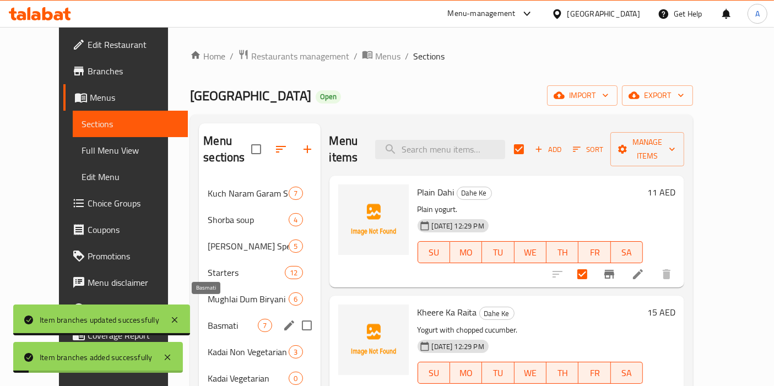
scroll to position [261, 0]
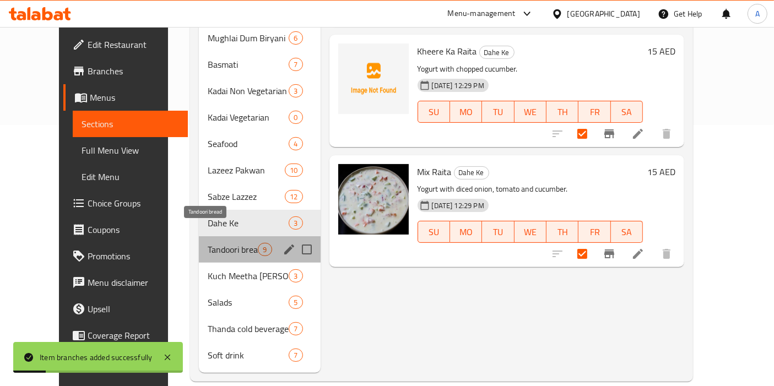
click at [208, 243] on span "Tandoori bread" at bounding box center [233, 249] width 50 height 13
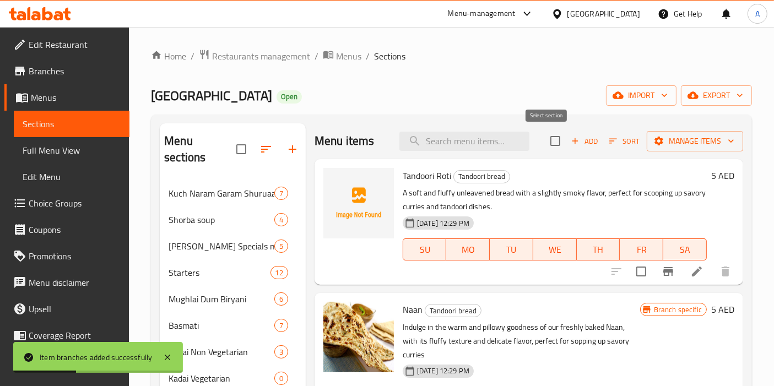
click at [555, 140] on input "checkbox" at bounding box center [555, 140] width 23 height 23
checkbox input "true"
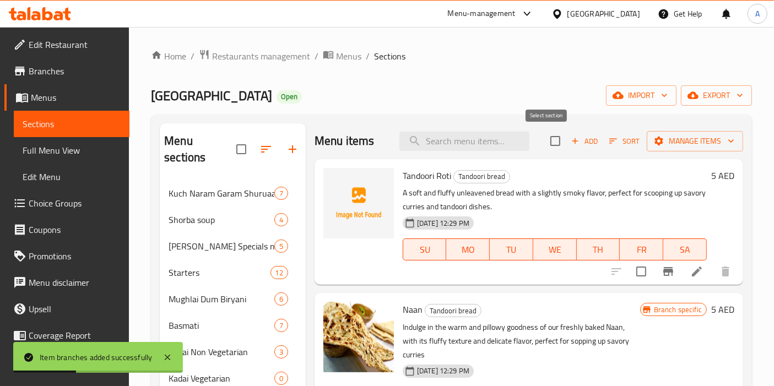
checkbox input "true"
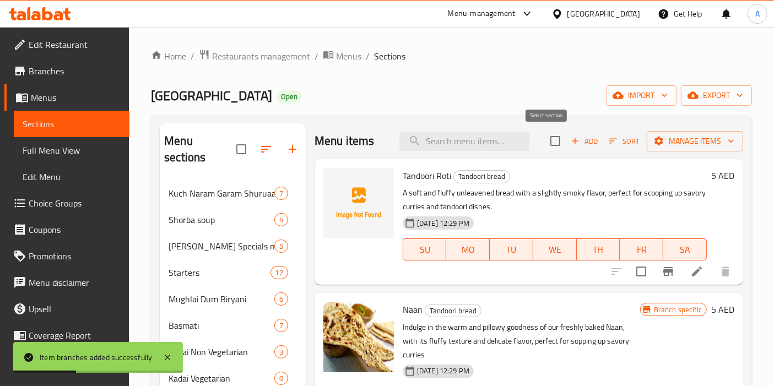
checkbox input "true"
click at [661, 273] on icon "Branch-specific-item" at bounding box center [667, 271] width 13 height 13
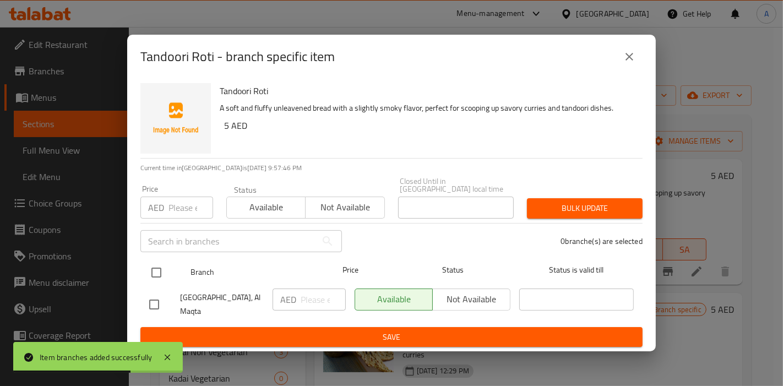
click at [155, 280] on input "checkbox" at bounding box center [156, 272] width 23 height 23
checkbox input "true"
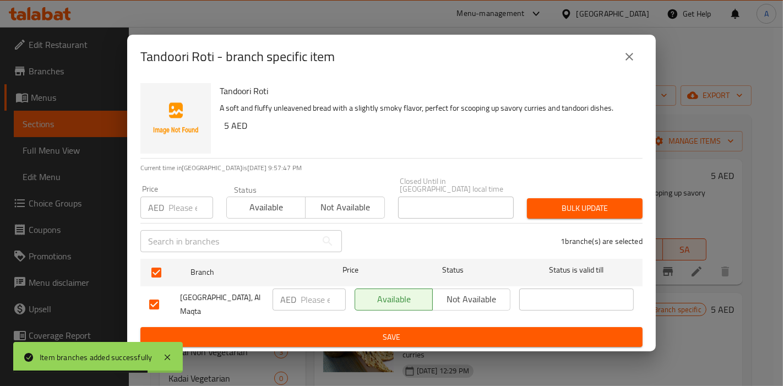
click at [568, 210] on span "Bulk update" at bounding box center [585, 209] width 98 height 14
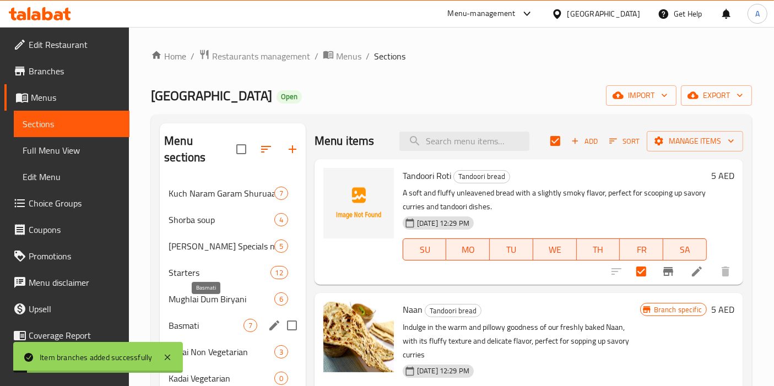
scroll to position [261, 0]
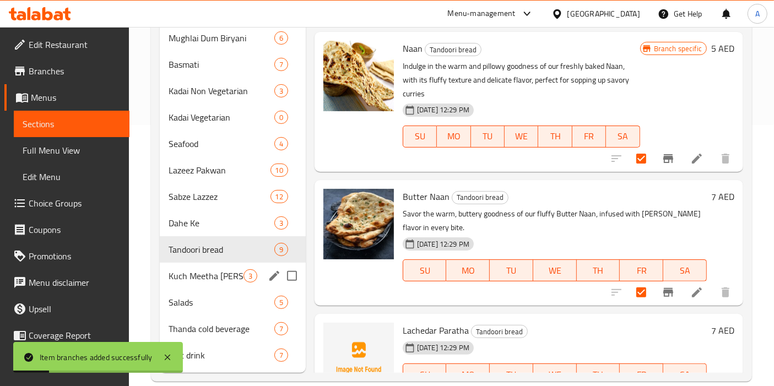
click at [198, 263] on div "Kuch Meetha [PERSON_NAME] 3" at bounding box center [233, 276] width 146 height 26
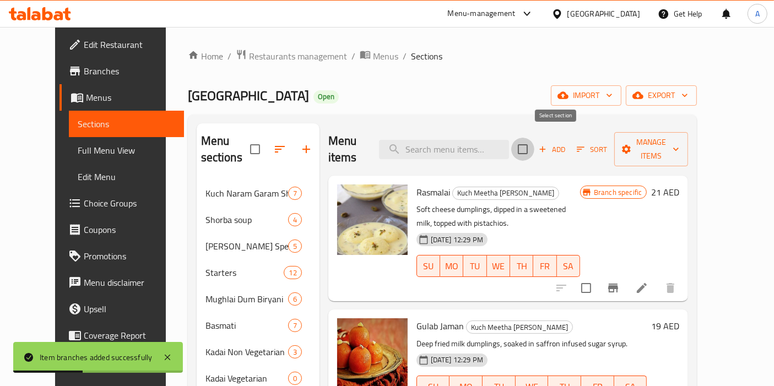
click at [534, 144] on input "checkbox" at bounding box center [522, 149] width 23 height 23
checkbox input "true"
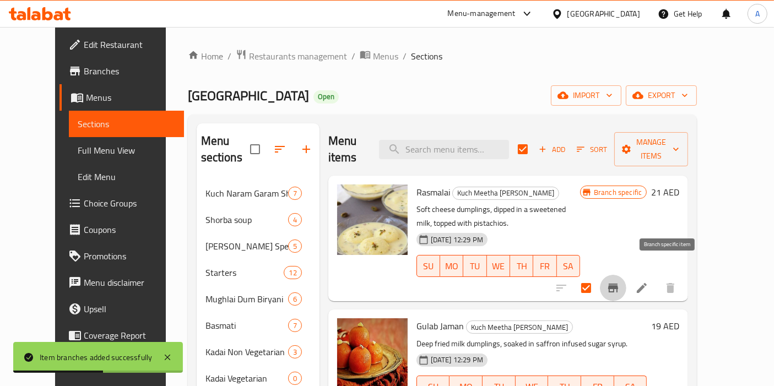
click at [618, 284] on icon "Branch-specific-item" at bounding box center [613, 288] width 10 height 9
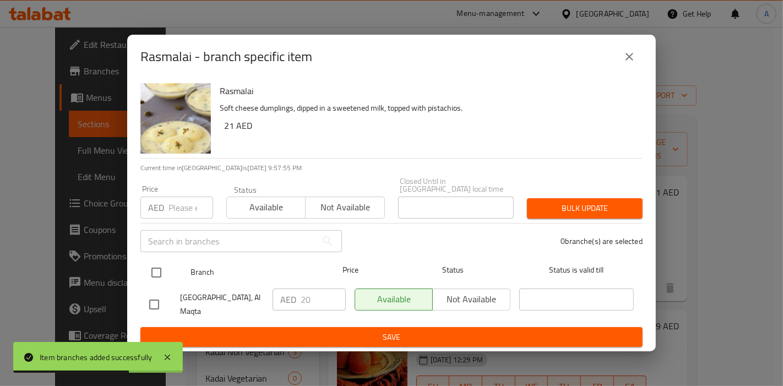
click at [155, 268] on input "checkbox" at bounding box center [156, 272] width 23 height 23
checkbox input "true"
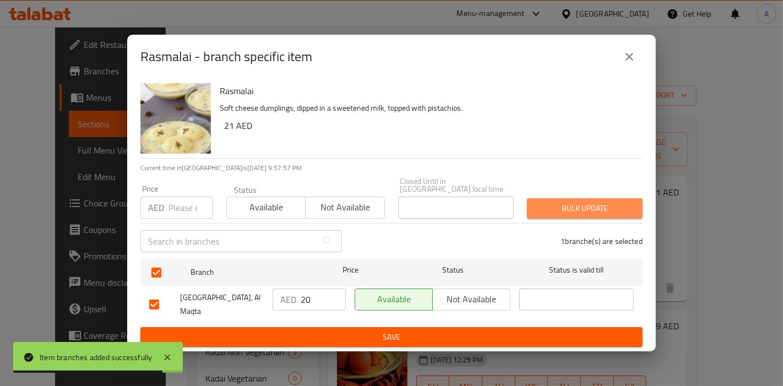
click at [590, 206] on span "Bulk update" at bounding box center [585, 209] width 98 height 14
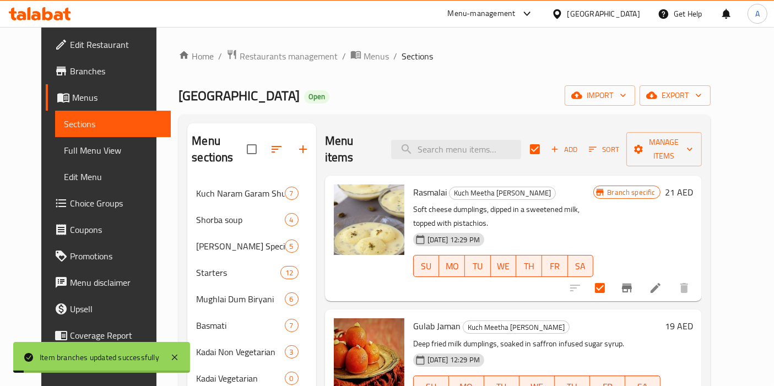
scroll to position [261, 0]
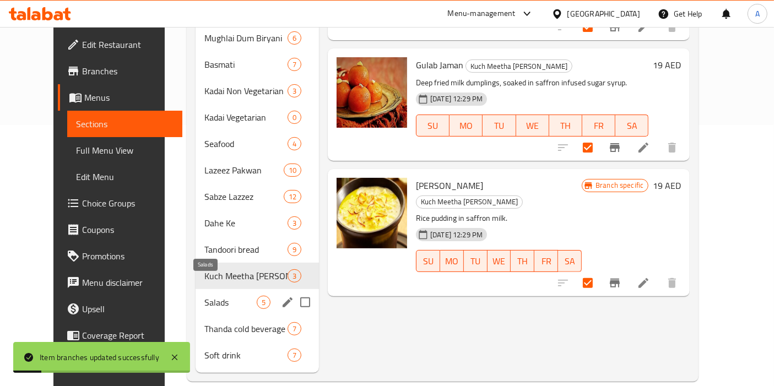
click at [204, 296] on span "Salads" at bounding box center [230, 302] width 52 height 13
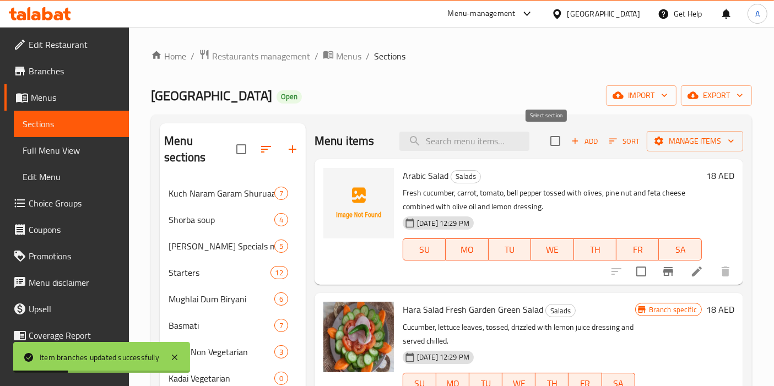
click at [549, 139] on input "checkbox" at bounding box center [555, 140] width 23 height 23
checkbox input "true"
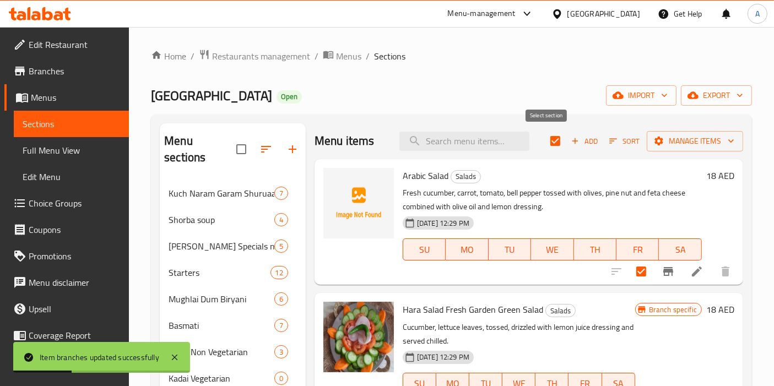
checkbox input "true"
click at [661, 273] on icon "Branch-specific-item" at bounding box center [667, 271] width 13 height 13
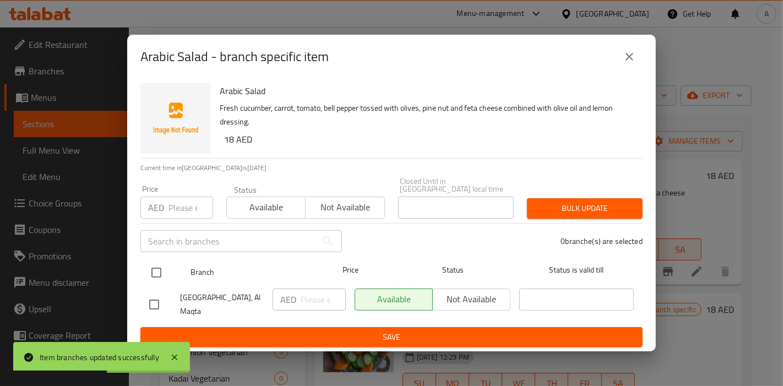
click at [153, 267] on input "checkbox" at bounding box center [156, 272] width 23 height 23
checkbox input "true"
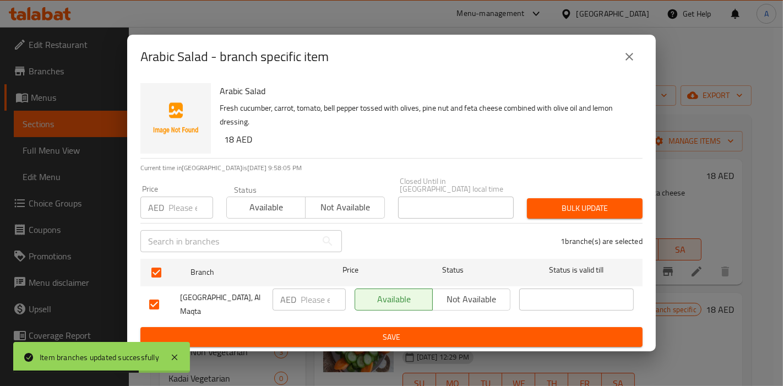
click at [558, 212] on span "Bulk update" at bounding box center [585, 209] width 98 height 14
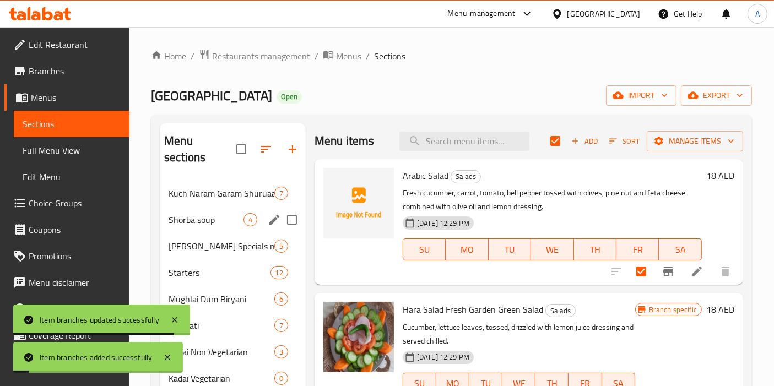
scroll to position [261, 0]
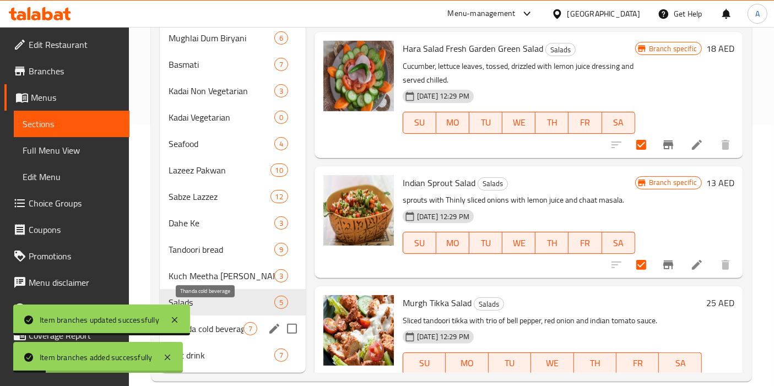
click at [222, 322] on span "Thanda cold beverage" at bounding box center [206, 328] width 75 height 13
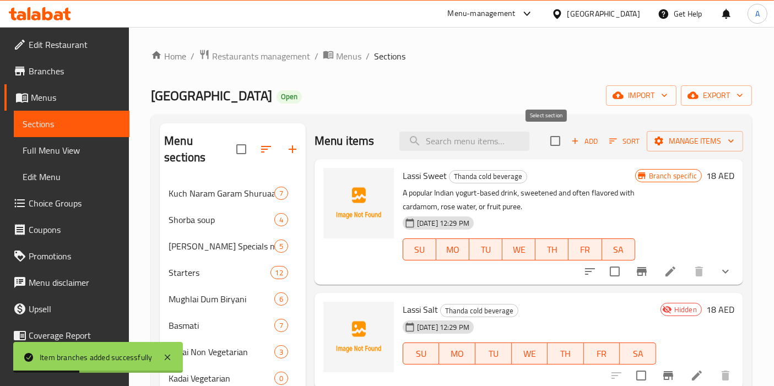
click at [551, 144] on input "checkbox" at bounding box center [555, 140] width 23 height 23
checkbox input "true"
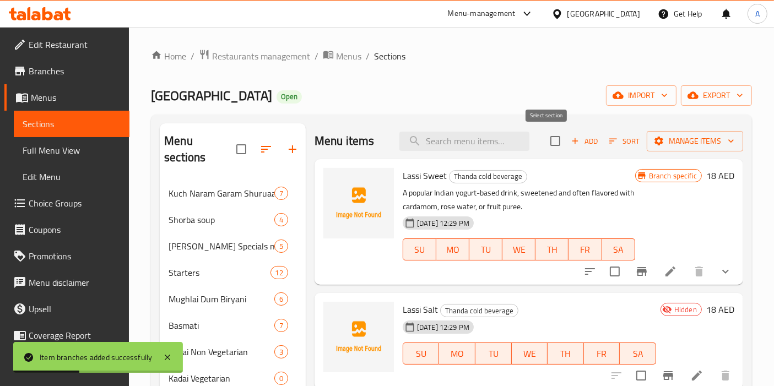
checkbox input "true"
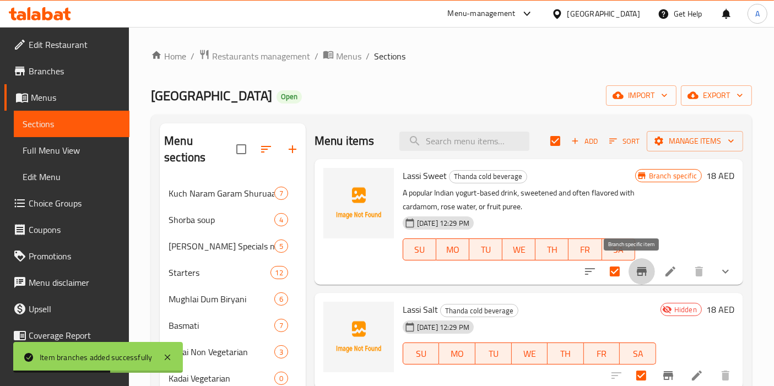
click at [637, 269] on icon "Branch-specific-item" at bounding box center [642, 271] width 10 height 9
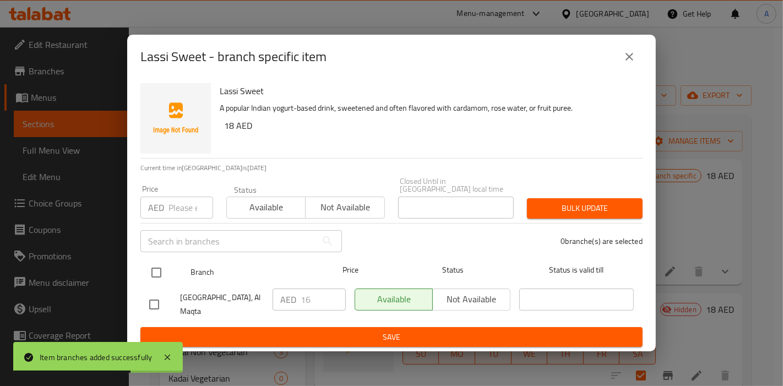
click at [156, 272] on input "checkbox" at bounding box center [156, 272] width 23 height 23
checkbox input "true"
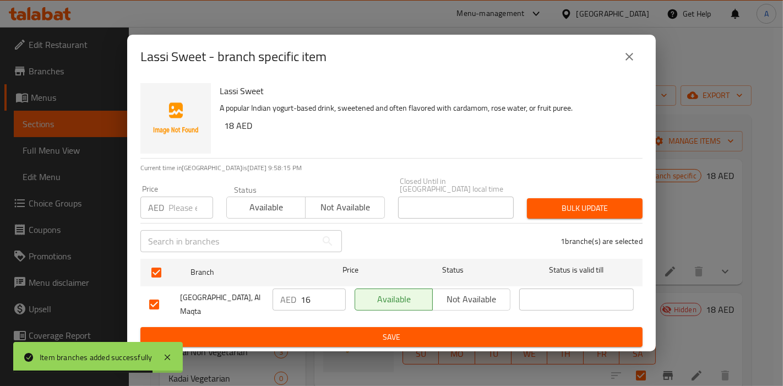
click at [568, 208] on span "Bulk update" at bounding box center [585, 209] width 98 height 14
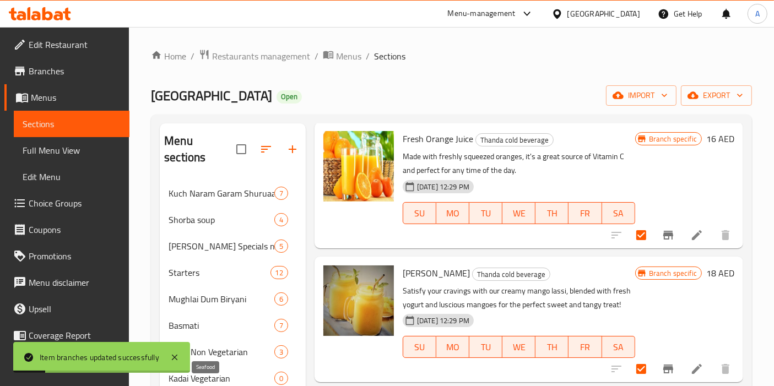
scroll to position [261, 0]
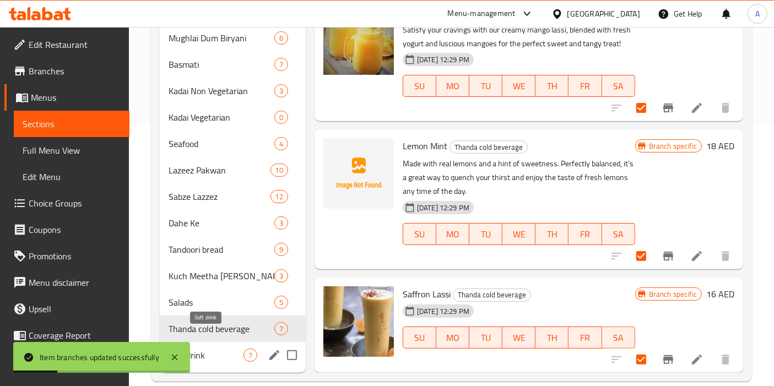
click at [199, 349] on span "Soft drink" at bounding box center [206, 355] width 75 height 13
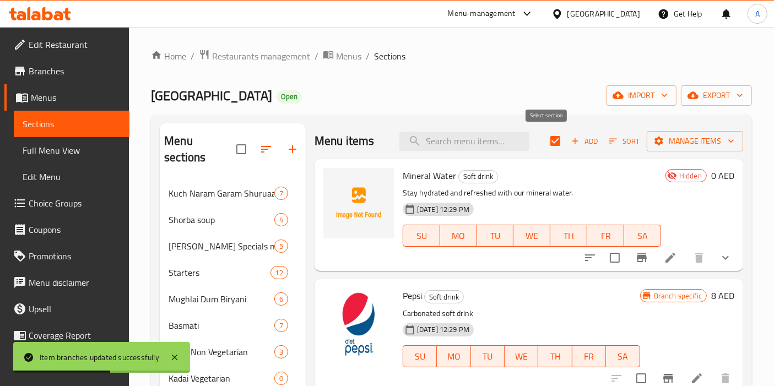
click at [547, 144] on input "checkbox" at bounding box center [555, 140] width 23 height 23
checkbox input "true"
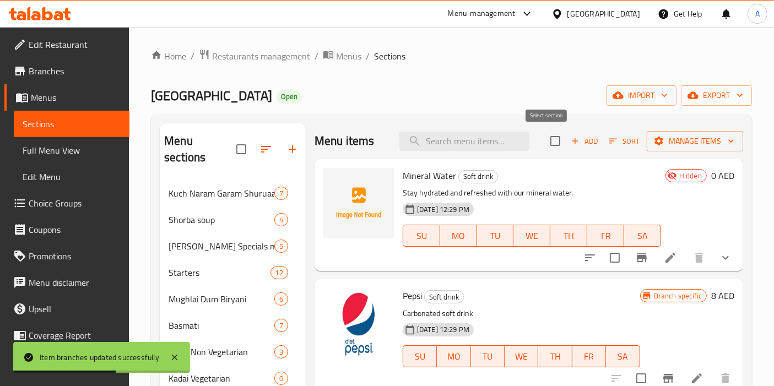
checkbox input "true"
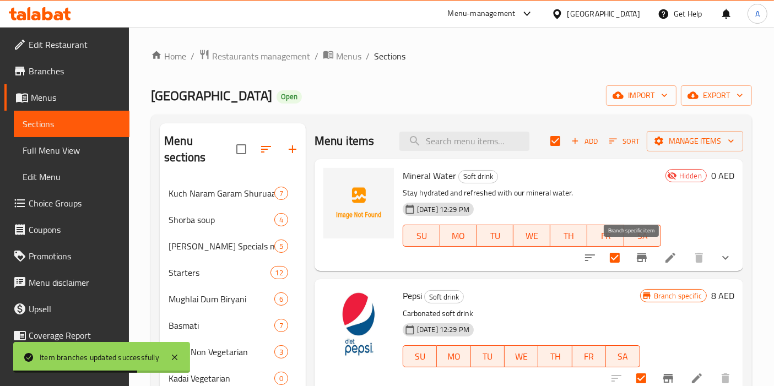
click at [635, 254] on icon "Branch-specific-item" at bounding box center [641, 257] width 13 height 13
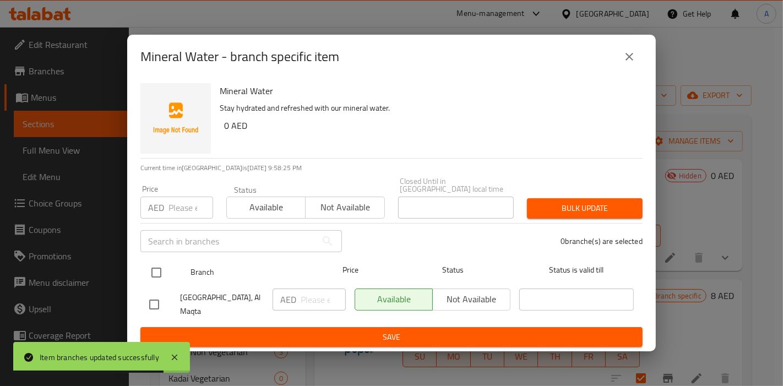
click at [160, 276] on input "checkbox" at bounding box center [156, 272] width 23 height 23
checkbox input "true"
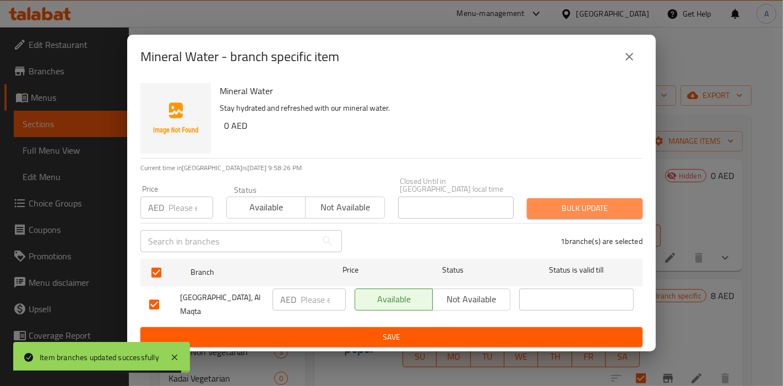
click at [588, 207] on span "Bulk update" at bounding box center [585, 209] width 98 height 14
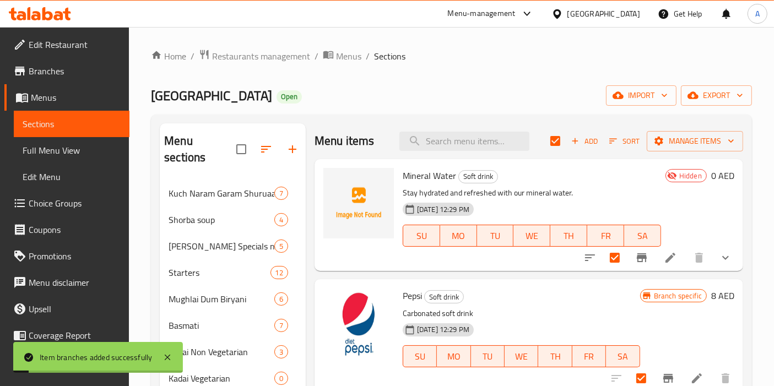
click at [463, 98] on div "Royal Maharaj Mahal Open import export" at bounding box center [451, 95] width 601 height 20
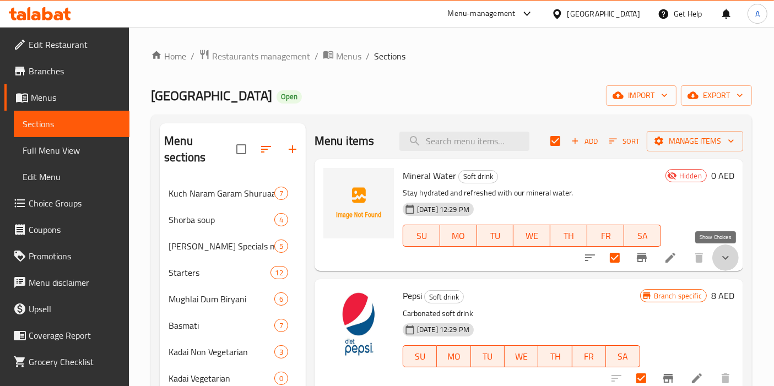
click at [719, 259] on icon "show more" at bounding box center [725, 257] width 13 height 13
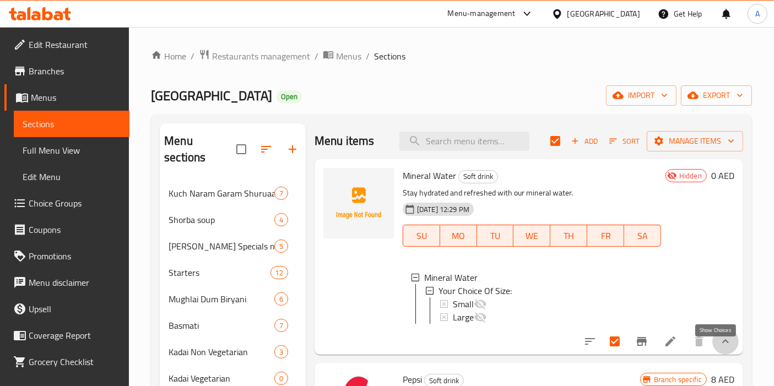
click at [719, 348] on icon "show more" at bounding box center [725, 341] width 13 height 13
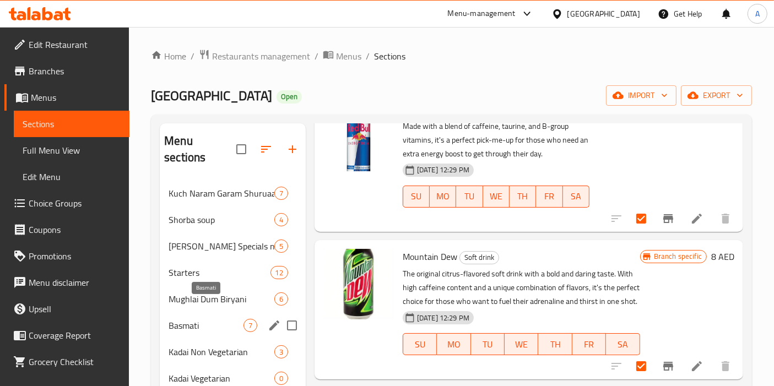
click at [199, 319] on span "Basmati" at bounding box center [206, 325] width 75 height 13
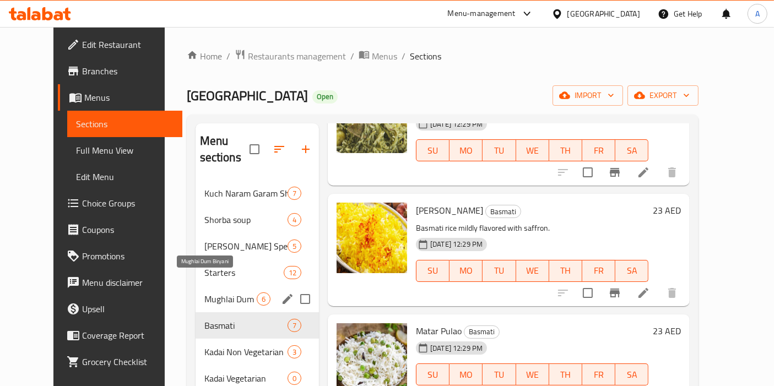
click at [205, 292] on span "Mughlai Dum Biryani" at bounding box center [230, 298] width 52 height 13
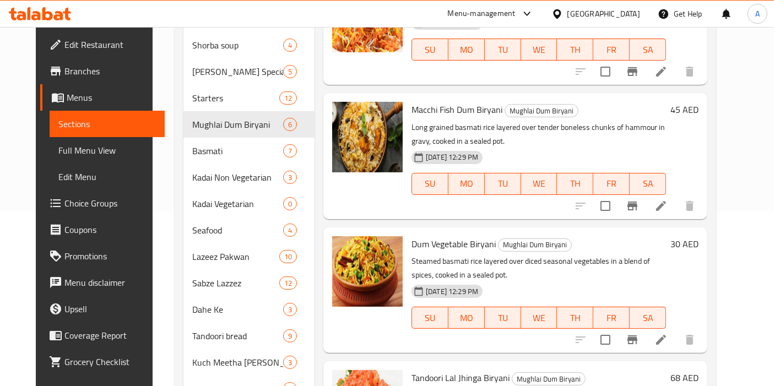
scroll to position [261, 0]
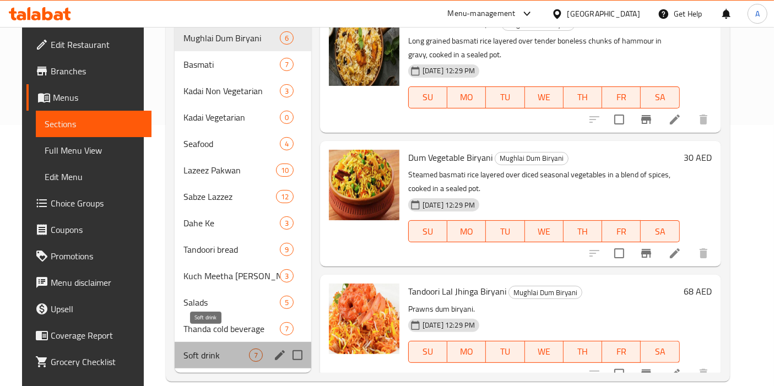
click at [195, 349] on span "Soft drink" at bounding box center [216, 355] width 66 height 13
checkbox input "true"
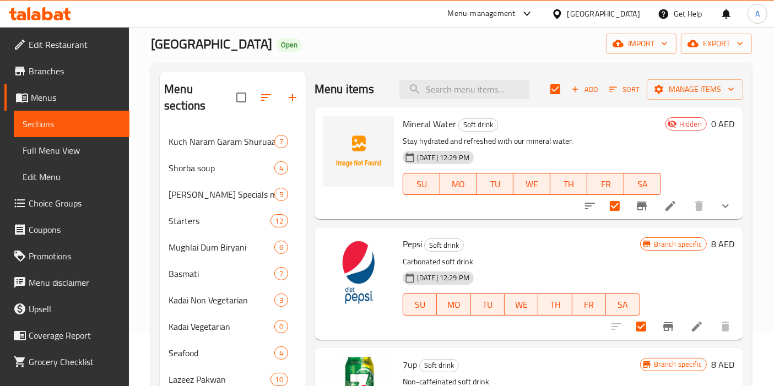
scroll to position [52, 0]
click at [661, 328] on icon "Branch-specific-item" at bounding box center [667, 326] width 13 height 13
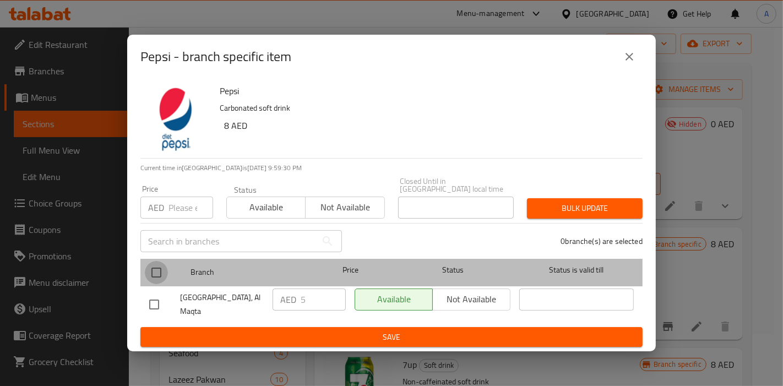
click at [155, 266] on input "checkbox" at bounding box center [156, 272] width 23 height 23
checkbox input "true"
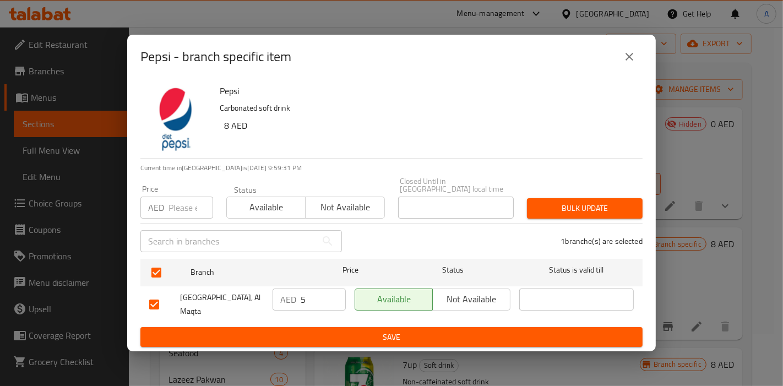
click at [321, 295] on input "5" at bounding box center [323, 300] width 45 height 22
type input "8"
click at [610, 209] on span "Bulk update" at bounding box center [585, 209] width 98 height 14
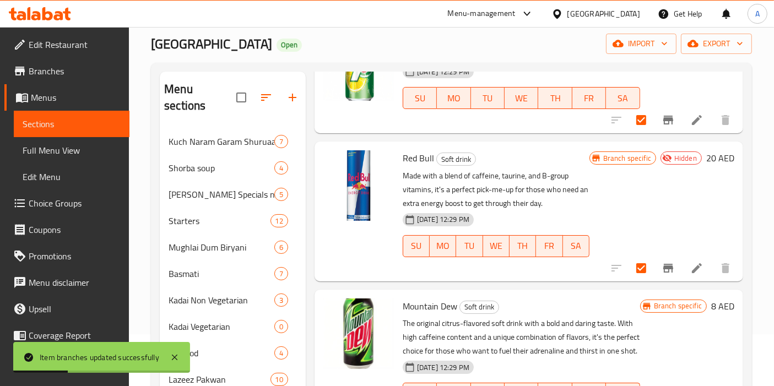
scroll to position [458, 0]
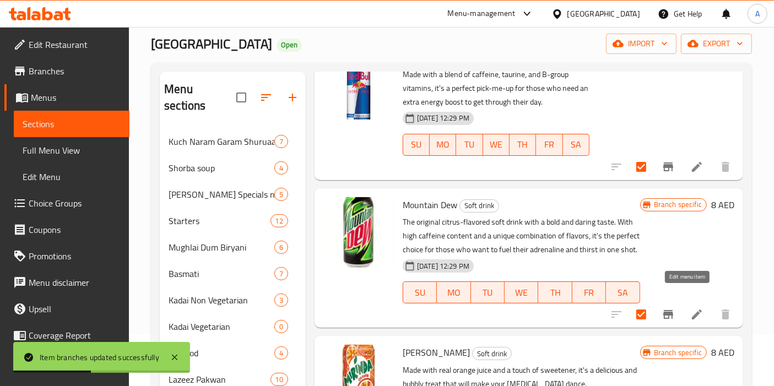
click at [690, 308] on icon at bounding box center [696, 314] width 13 height 13
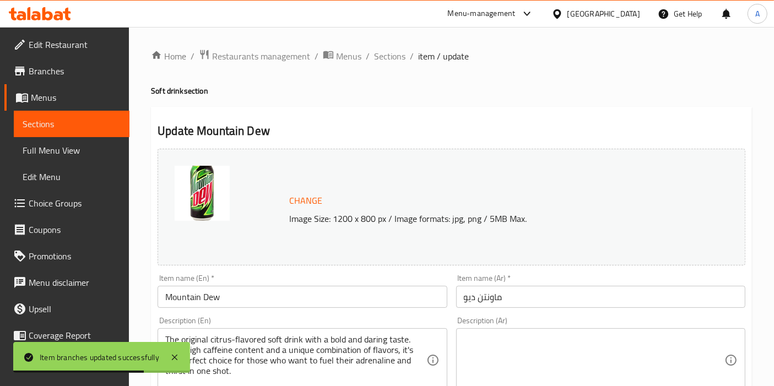
click at [42, 122] on span "Sections" at bounding box center [72, 123] width 98 height 13
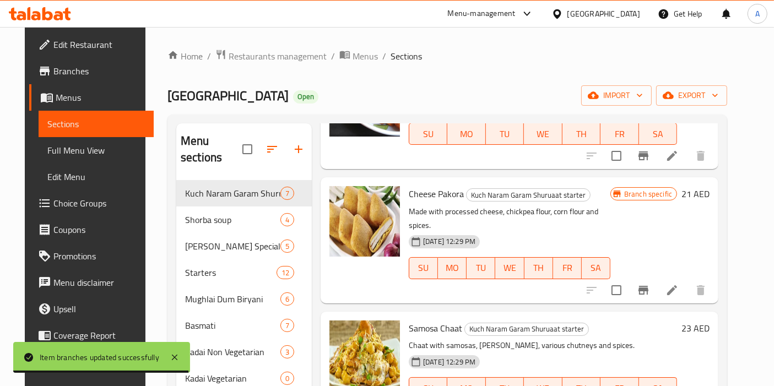
scroll to position [261, 0]
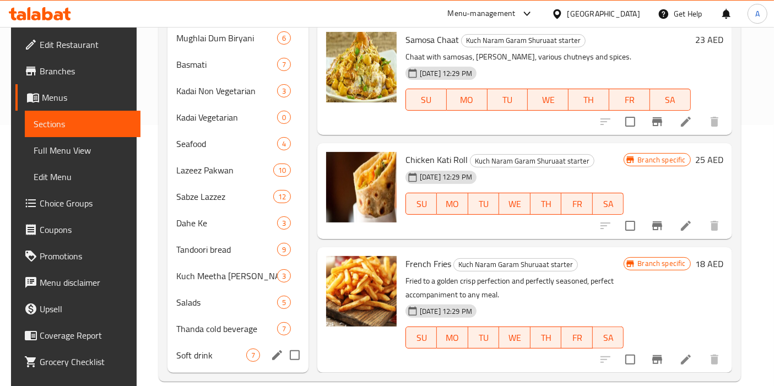
click at [217, 345] on div "Soft drink 7" at bounding box center [237, 355] width 141 height 26
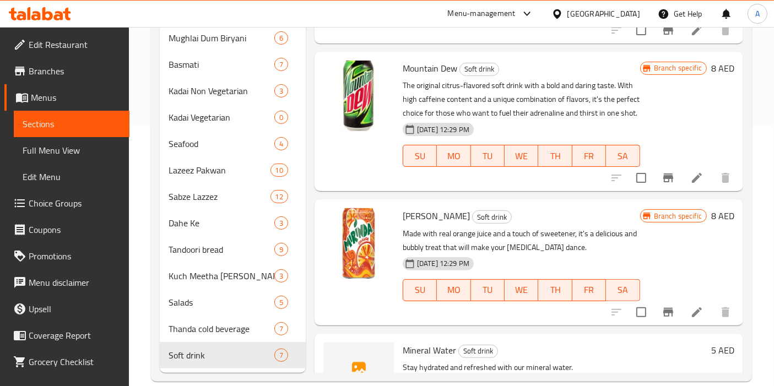
scroll to position [355, 0]
click at [663, 317] on icon "Branch-specific-item" at bounding box center [668, 312] width 10 height 9
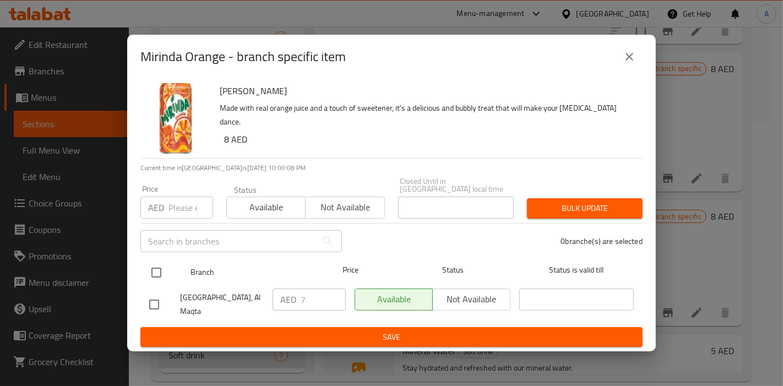
click at [159, 272] on input "checkbox" at bounding box center [156, 272] width 23 height 23
checkbox input "true"
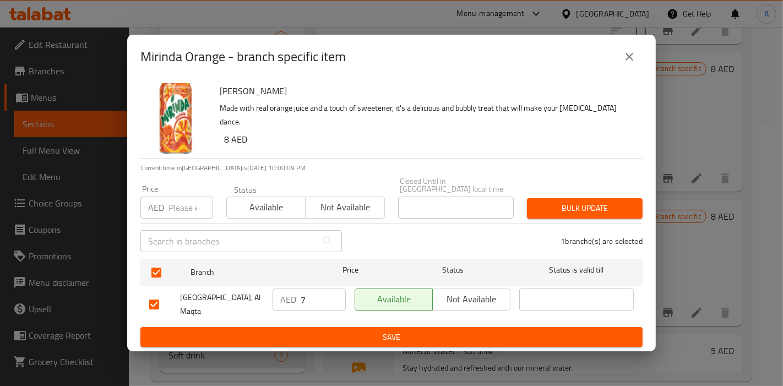
click at [311, 301] on input "7" at bounding box center [323, 300] width 45 height 22
click at [577, 202] on span "Bulk update" at bounding box center [585, 209] width 98 height 14
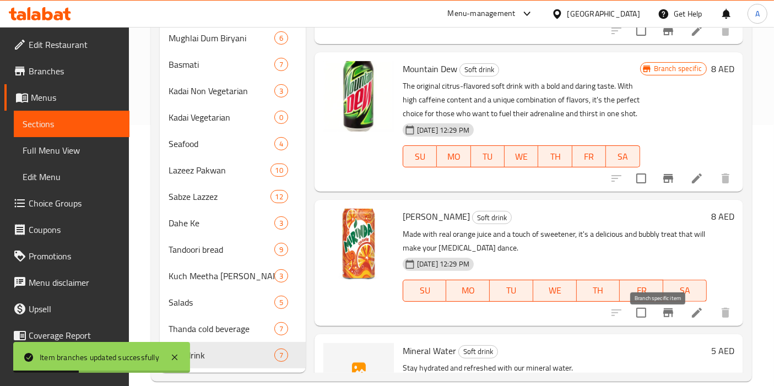
click at [661, 319] on icon "Branch-specific-item" at bounding box center [667, 312] width 13 height 13
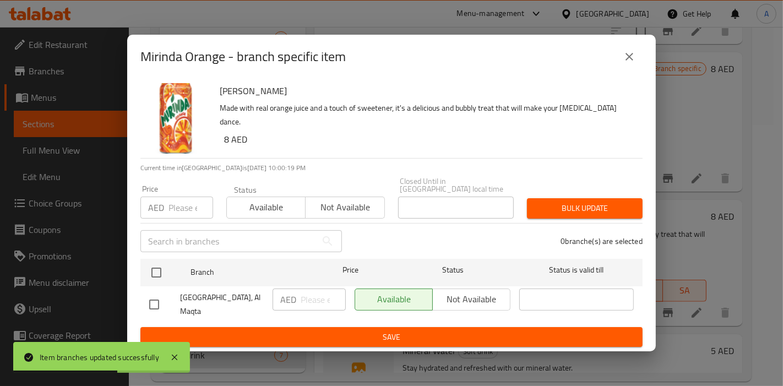
click at [150, 299] on input "checkbox" at bounding box center [154, 304] width 23 height 23
checkbox input "true"
click at [307, 297] on input "number" at bounding box center [323, 300] width 45 height 22
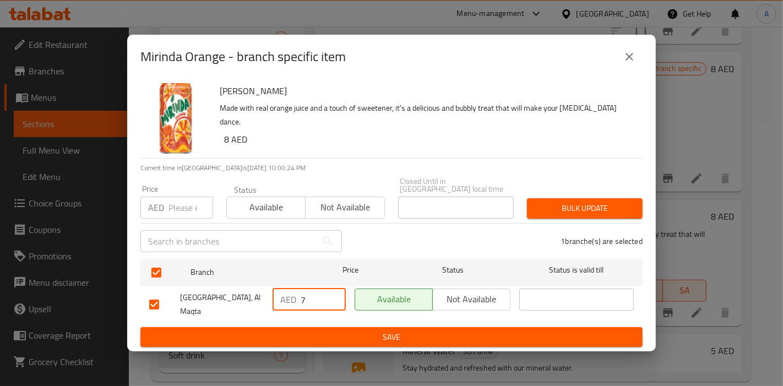
type input "7"
click at [397, 339] on span "Save" at bounding box center [391, 337] width 485 height 14
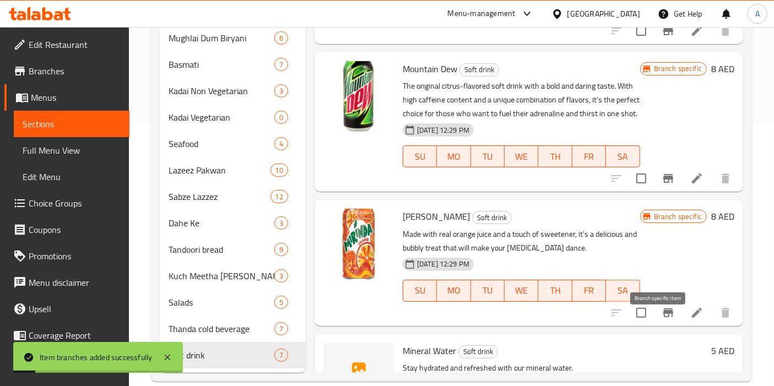
click at [661, 319] on icon "Branch-specific-item" at bounding box center [667, 312] width 13 height 13
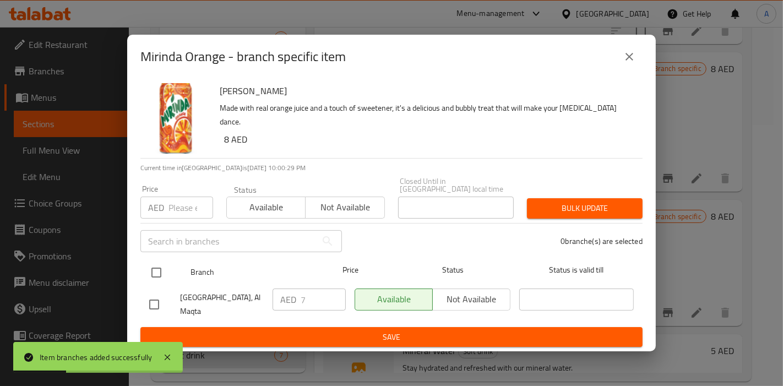
drag, startPoint x: 159, startPoint y: 269, endPoint x: 175, endPoint y: 265, distance: 16.0
click at [160, 269] on input "checkbox" at bounding box center [156, 272] width 23 height 23
checkbox input "true"
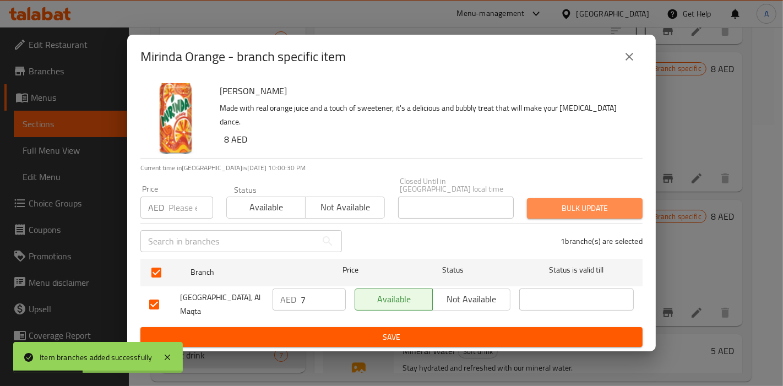
click at [576, 213] on span "Bulk update" at bounding box center [585, 209] width 98 height 14
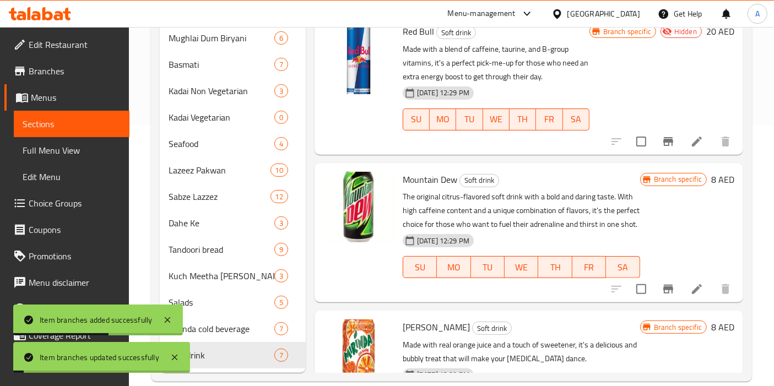
scroll to position [237, 0]
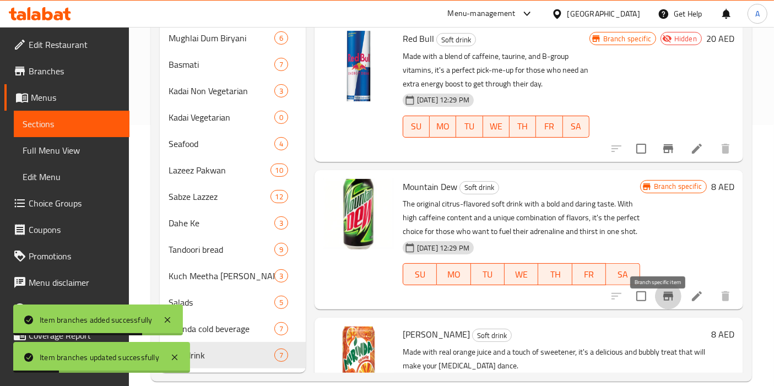
click at [661, 303] on icon "Branch-specific-item" at bounding box center [667, 296] width 13 height 13
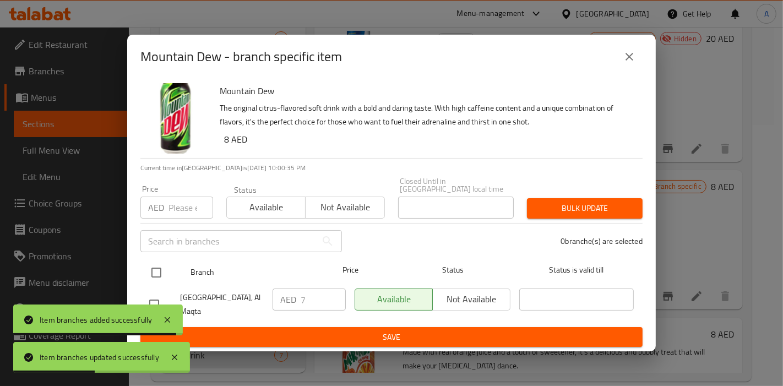
click at [160, 269] on input "checkbox" at bounding box center [156, 272] width 23 height 23
checkbox input "true"
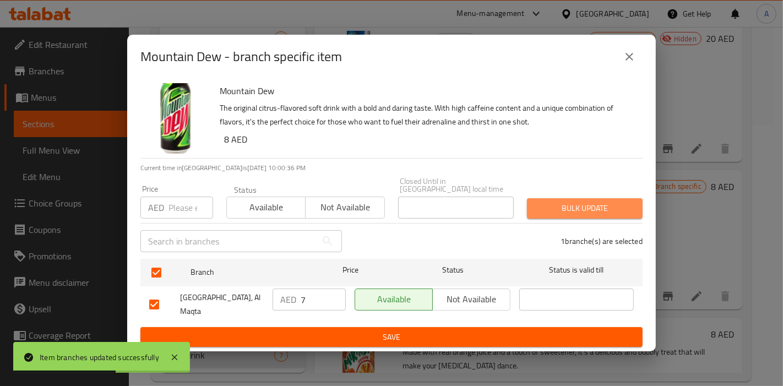
click at [557, 209] on span "Bulk update" at bounding box center [585, 209] width 98 height 14
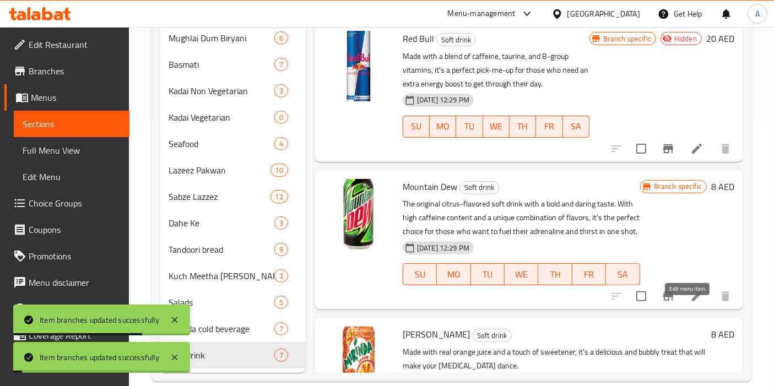
click at [692, 301] on icon at bounding box center [697, 296] width 10 height 10
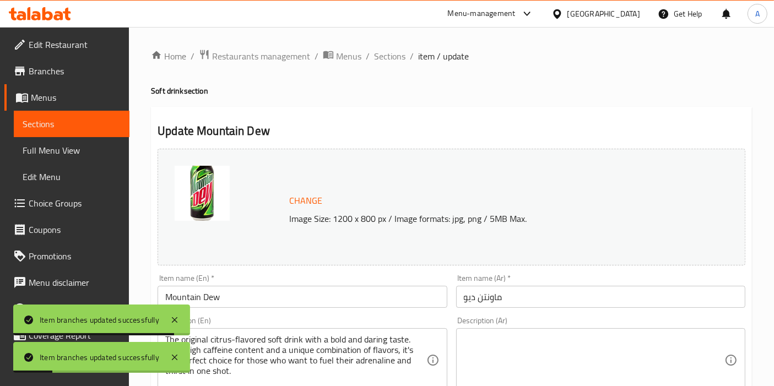
drag, startPoint x: 522, startPoint y: 229, endPoint x: 544, endPoint y: 119, distance: 111.9
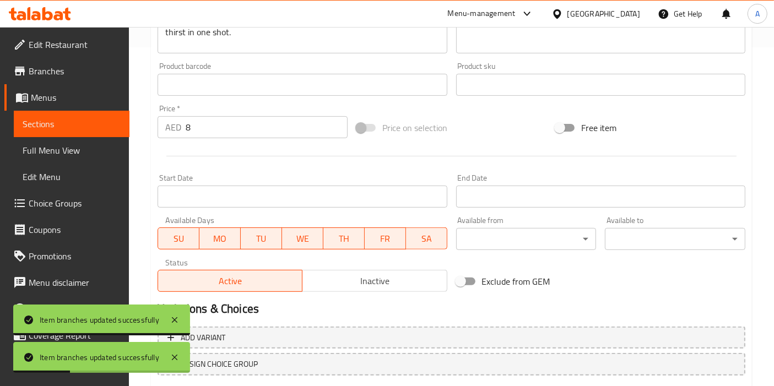
scroll to position [406, 0]
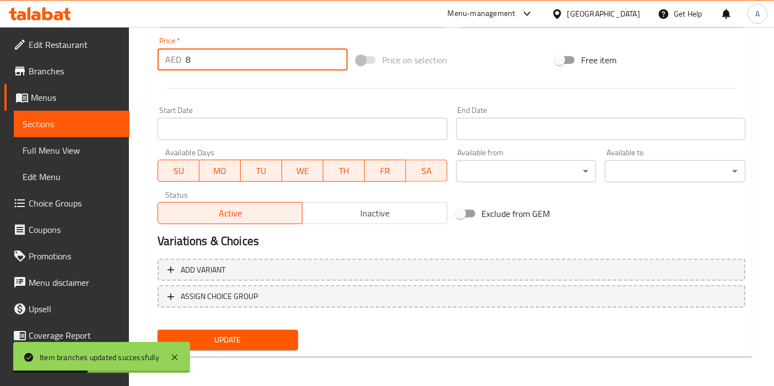
drag, startPoint x: 544, startPoint y: 119, endPoint x: 231, endPoint y: 57, distance: 319.4
click at [231, 57] on input "8" at bounding box center [267, 59] width 162 height 22
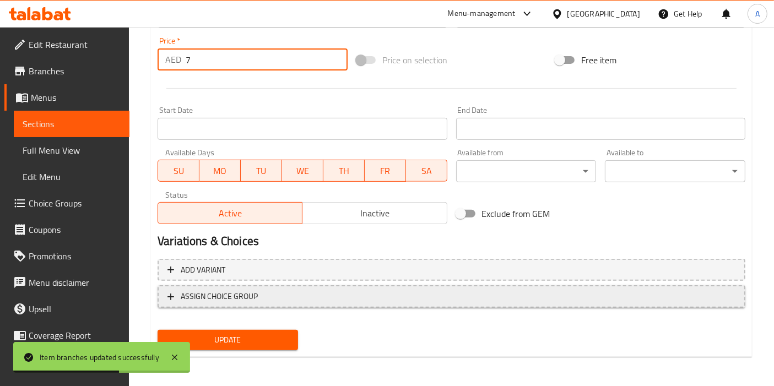
scroll to position [405, 0]
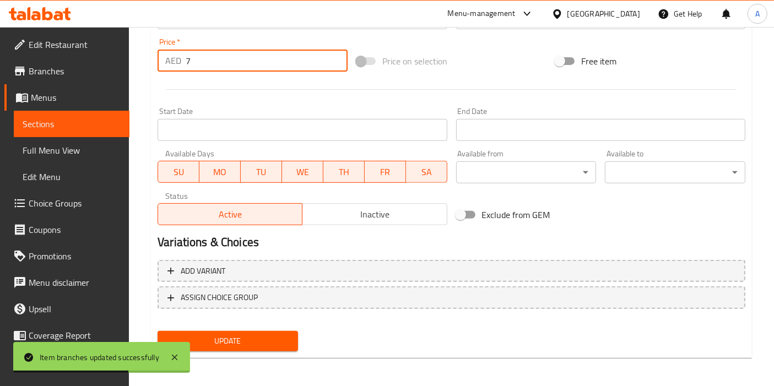
type input "7"
click at [236, 336] on span "Update" at bounding box center [227, 341] width 123 height 14
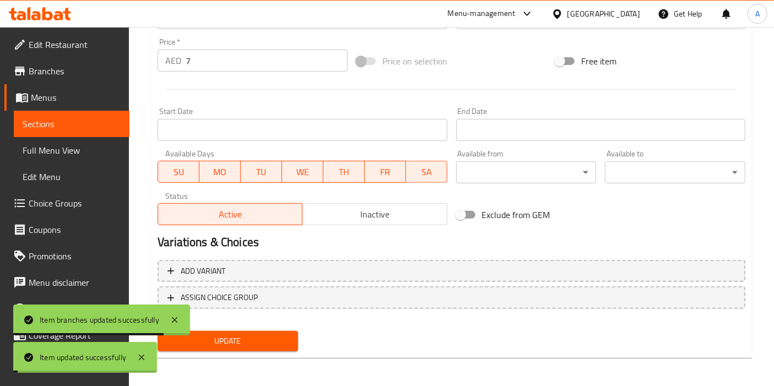
click at [44, 127] on span "Sections" at bounding box center [72, 123] width 98 height 13
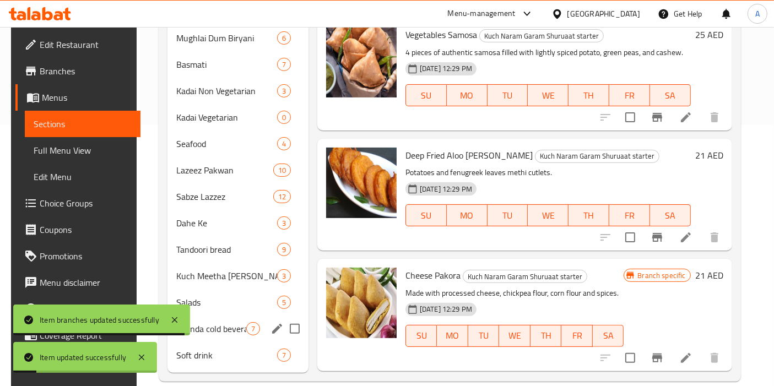
scroll to position [259, 0]
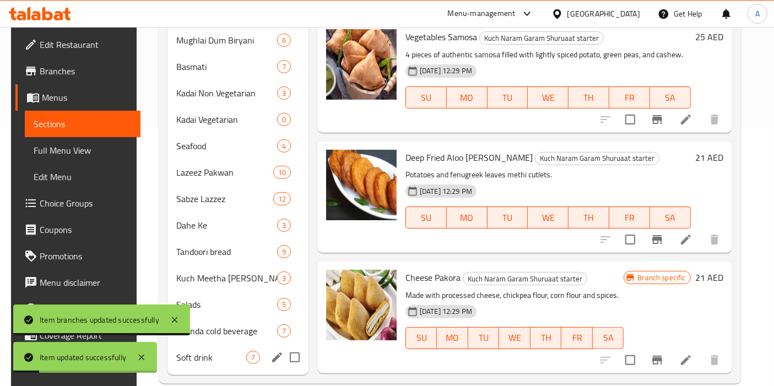
click at [213, 351] on span "Soft drink" at bounding box center [211, 357] width 70 height 13
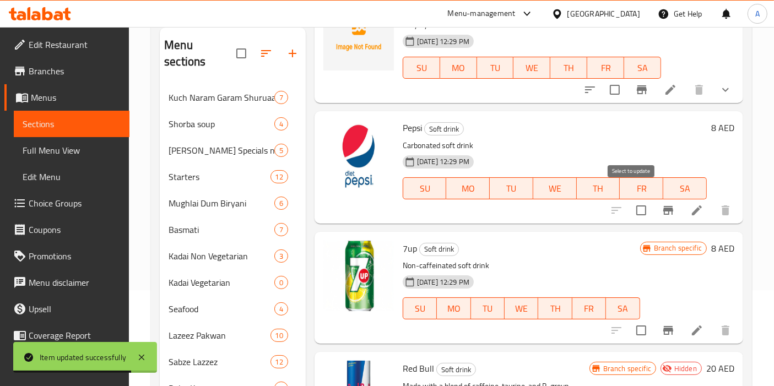
scroll to position [72, 0]
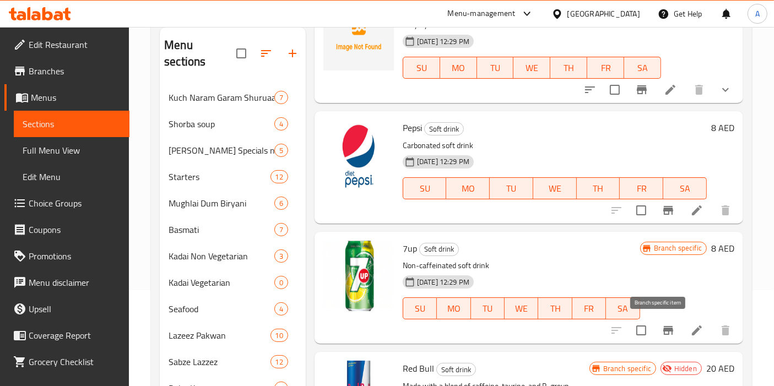
click at [663, 330] on icon "Branch-specific-item" at bounding box center [668, 330] width 10 height 9
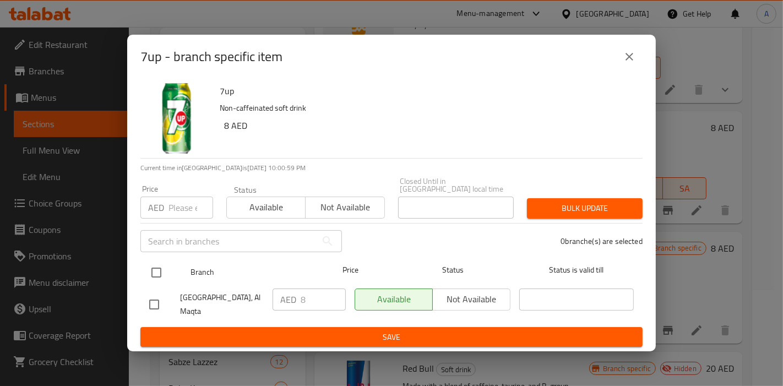
click at [161, 266] on input "checkbox" at bounding box center [156, 272] width 23 height 23
checkbox input "true"
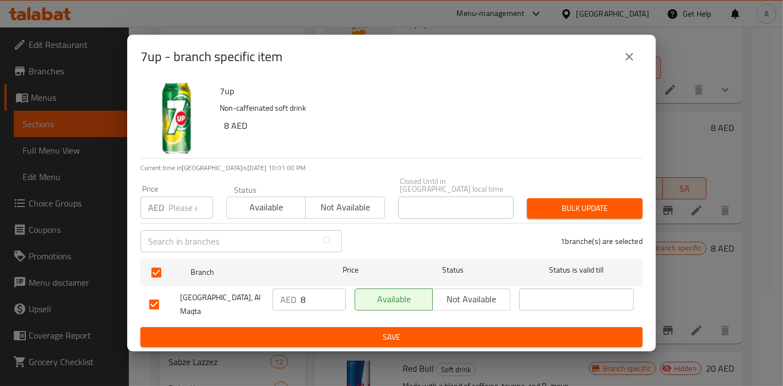
click at [305, 302] on input "8" at bounding box center [323, 300] width 45 height 22
type input "7"
click at [592, 205] on span "Bulk update" at bounding box center [585, 209] width 98 height 14
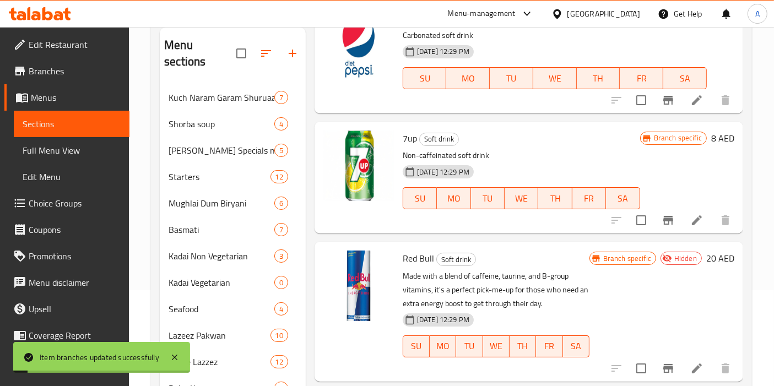
scroll to position [184, 0]
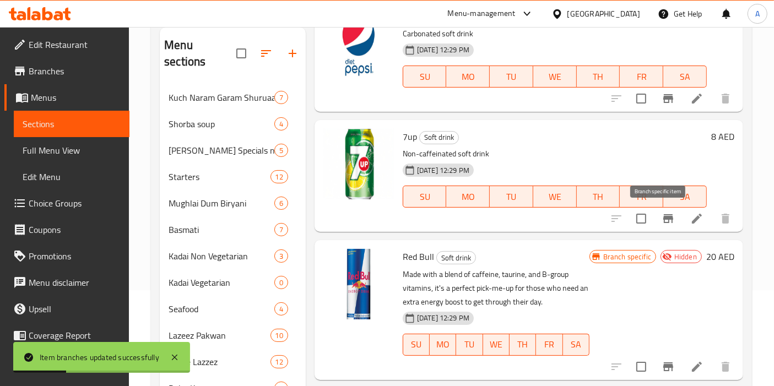
click at [663, 219] on icon "Branch-specific-item" at bounding box center [668, 218] width 10 height 9
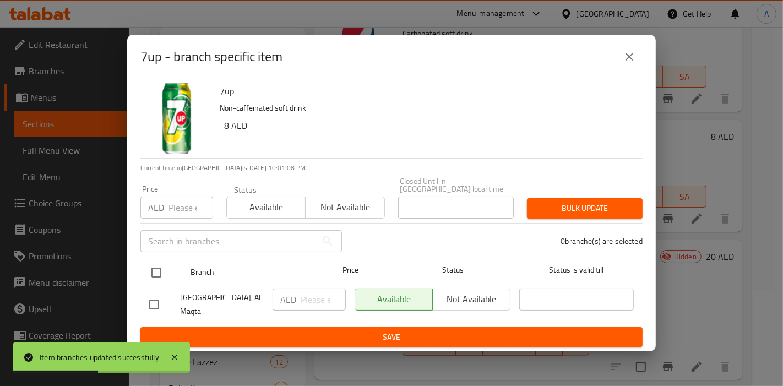
click at [156, 273] on input "checkbox" at bounding box center [156, 272] width 23 height 23
checkbox input "true"
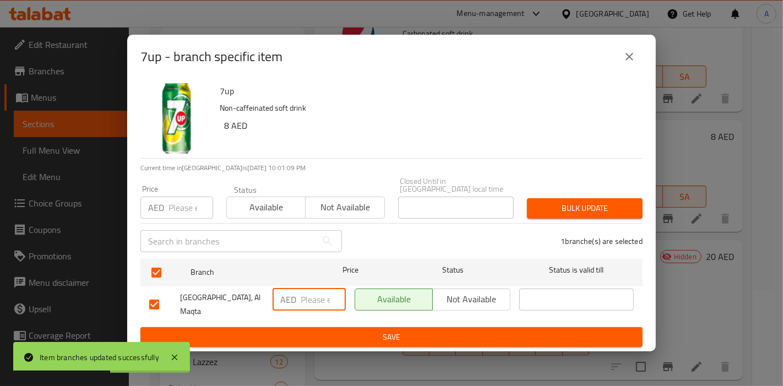
click at [306, 303] on input "number" at bounding box center [323, 300] width 45 height 22
type input "7"
click at [571, 213] on span "Bulk update" at bounding box center [585, 209] width 98 height 14
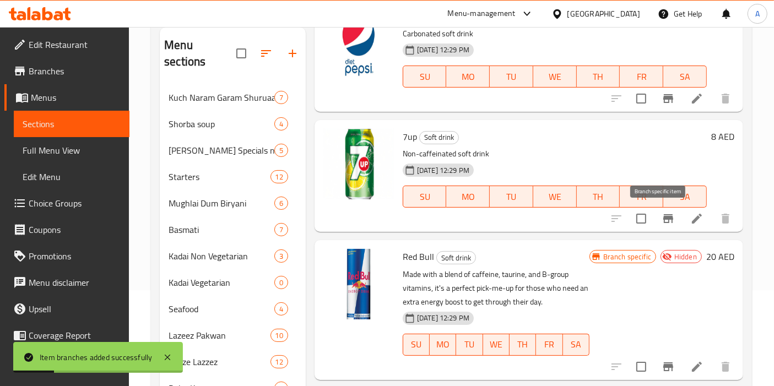
click at [663, 218] on icon "Branch-specific-item" at bounding box center [668, 218] width 10 height 9
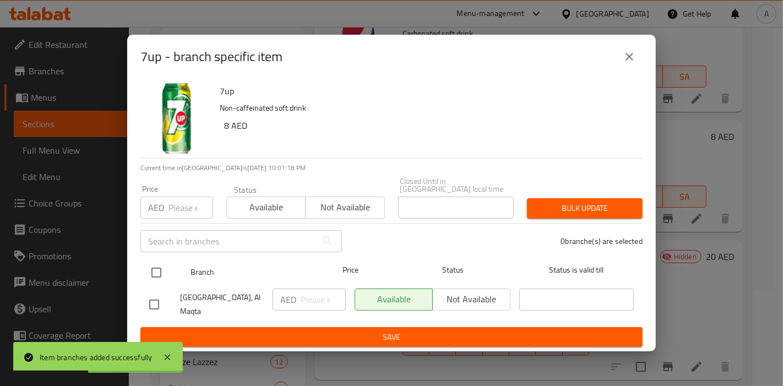
click at [152, 270] on input "checkbox" at bounding box center [156, 272] width 23 height 23
checkbox input "true"
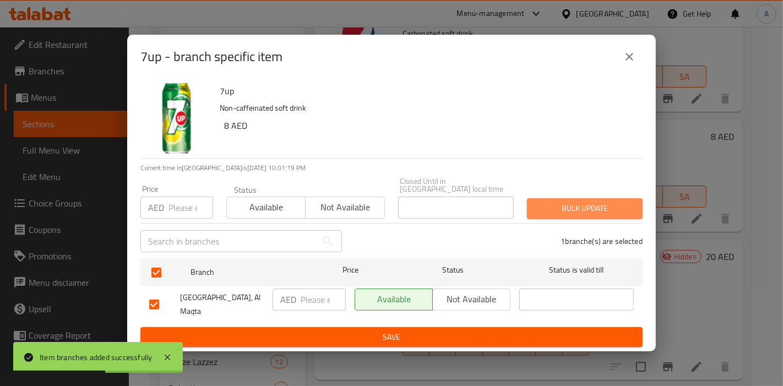
click at [609, 209] on span "Bulk update" at bounding box center [585, 209] width 98 height 14
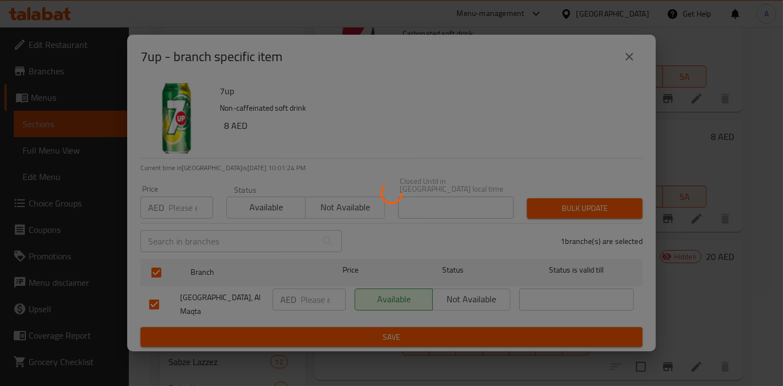
click at [687, 216] on div at bounding box center [391, 193] width 783 height 386
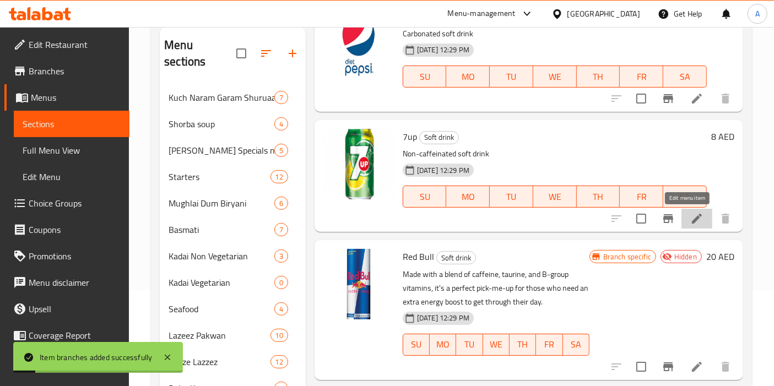
click at [691, 216] on icon at bounding box center [696, 218] width 13 height 13
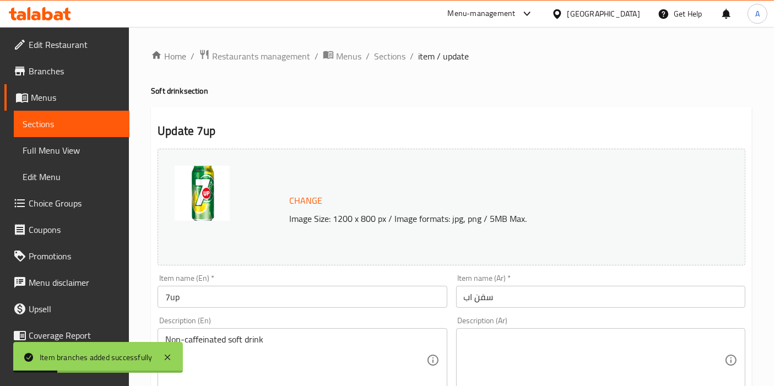
scroll to position [277, 0]
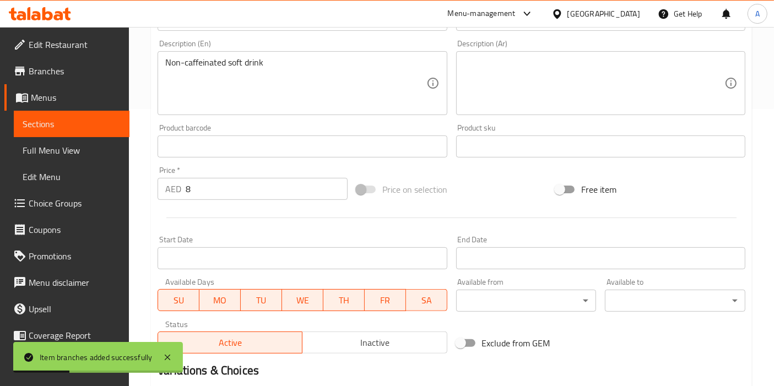
click at [215, 185] on input "8" at bounding box center [267, 189] width 162 height 22
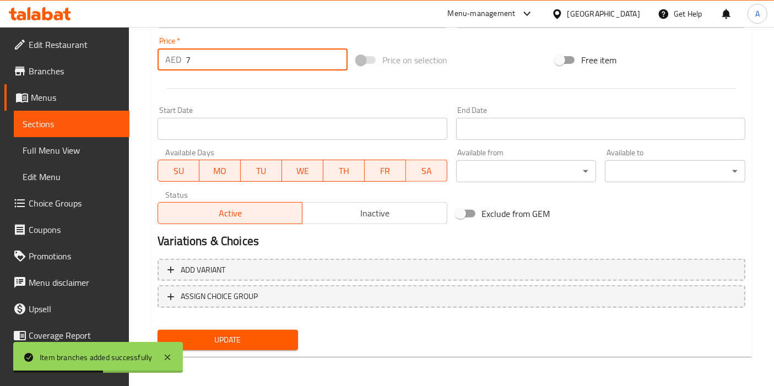
scroll to position [404, 0]
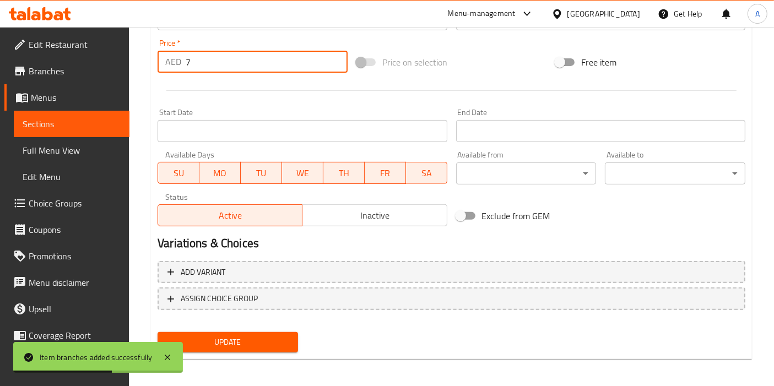
type input "7"
click at [223, 350] on button "Update" at bounding box center [228, 342] width 140 height 20
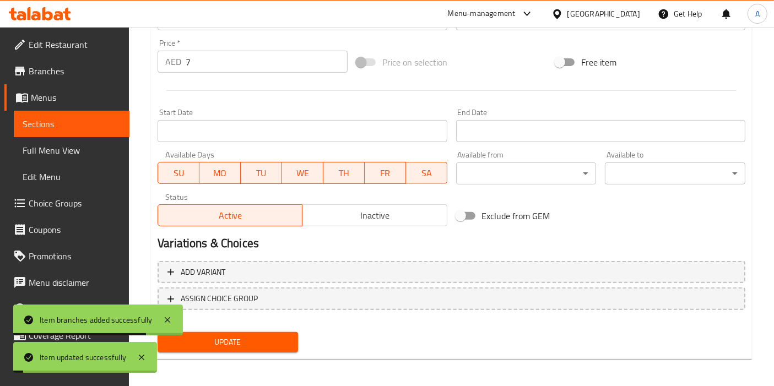
click at [44, 122] on span "Sections" at bounding box center [72, 123] width 98 height 13
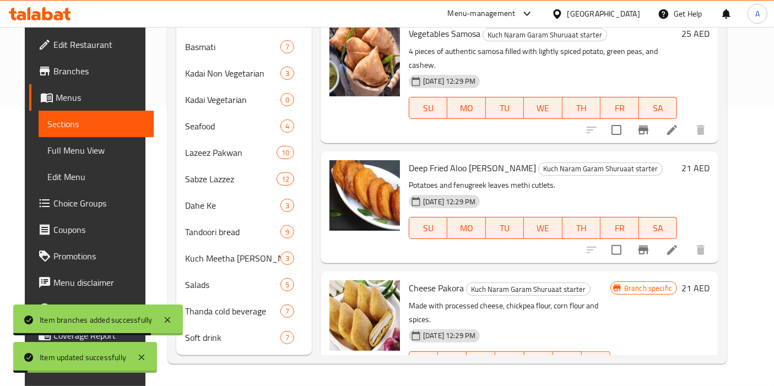
scroll to position [261, 0]
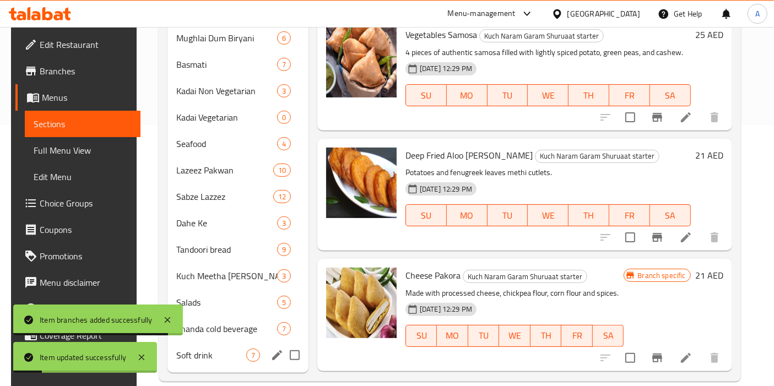
click at [215, 349] on span "Soft drink" at bounding box center [211, 355] width 70 height 13
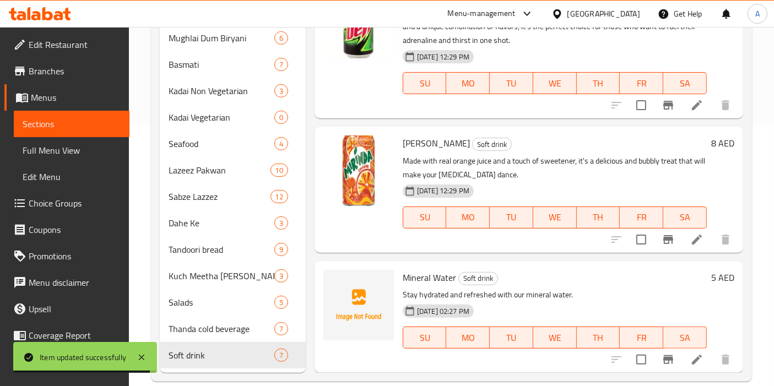
scroll to position [444, 0]
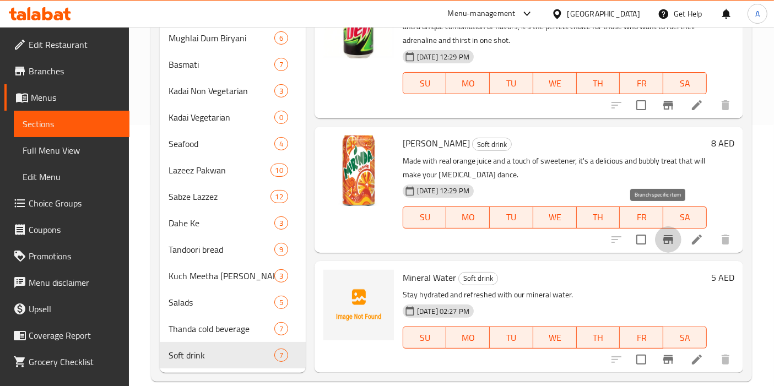
click at [663, 235] on icon "Branch-specific-item" at bounding box center [668, 239] width 10 height 9
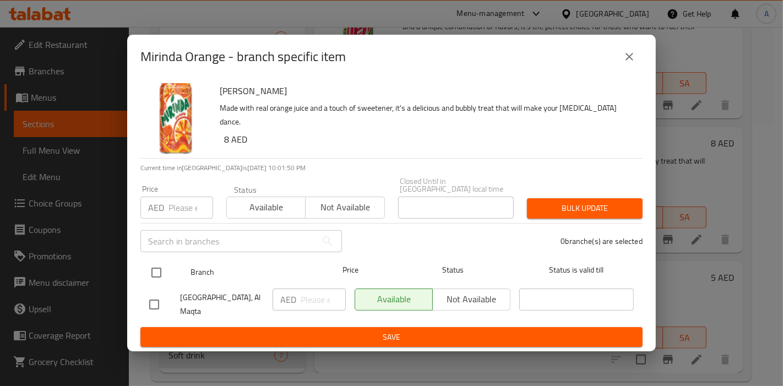
click at [158, 275] on input "checkbox" at bounding box center [156, 272] width 23 height 23
checkbox input "true"
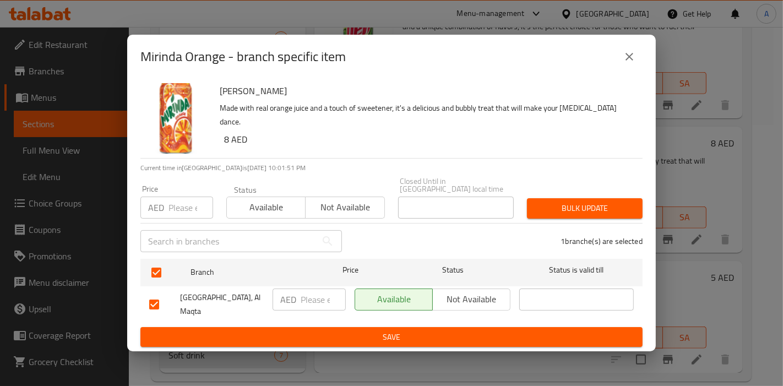
click at [311, 297] on input "number" at bounding box center [323, 300] width 45 height 22
type input "7"
click at [474, 328] on button "Save" at bounding box center [391, 337] width 502 height 20
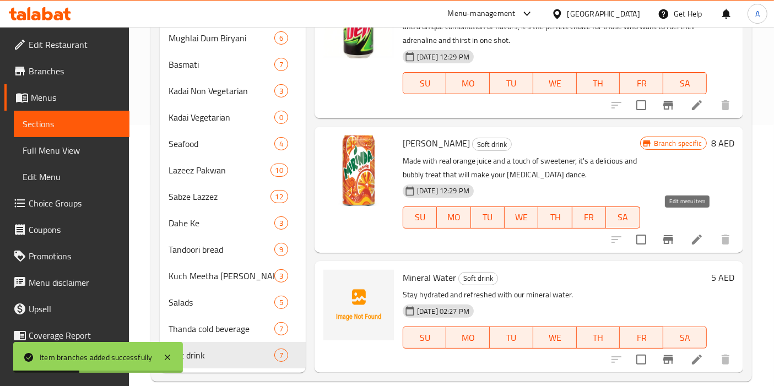
click at [692, 235] on icon at bounding box center [697, 240] width 10 height 10
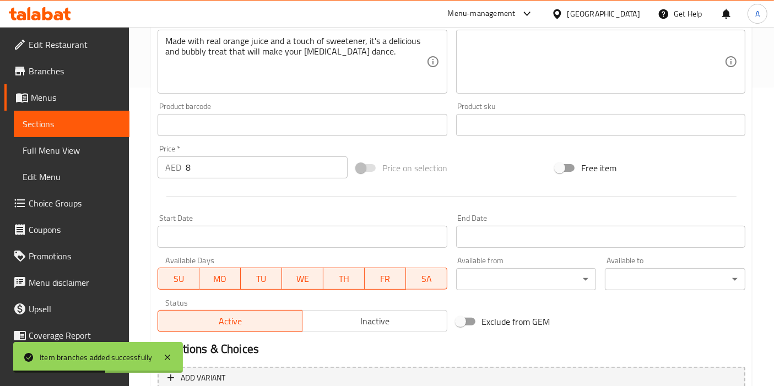
scroll to position [310, 0]
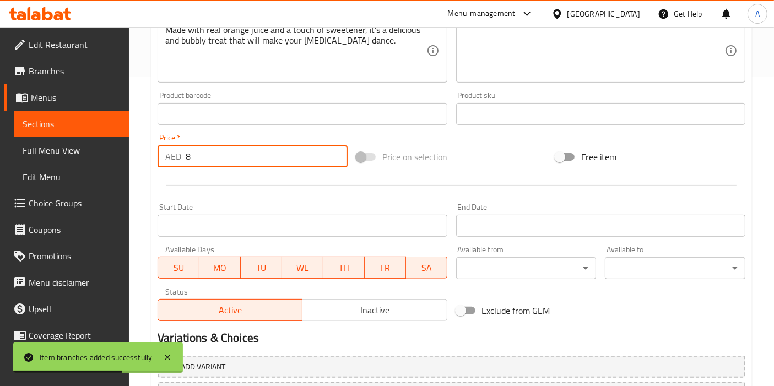
click at [221, 158] on input "8" at bounding box center [267, 156] width 162 height 22
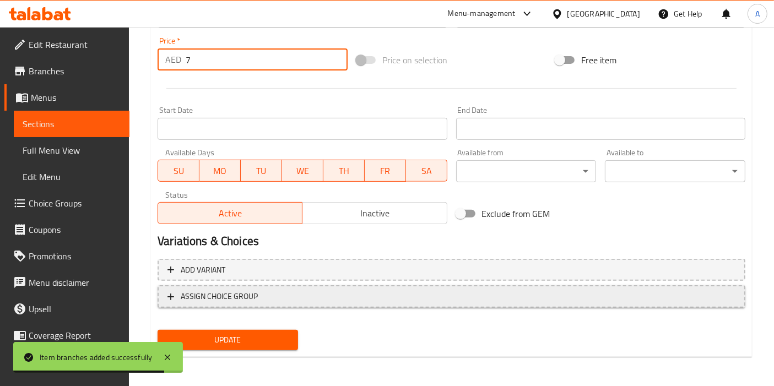
scroll to position [406, 0]
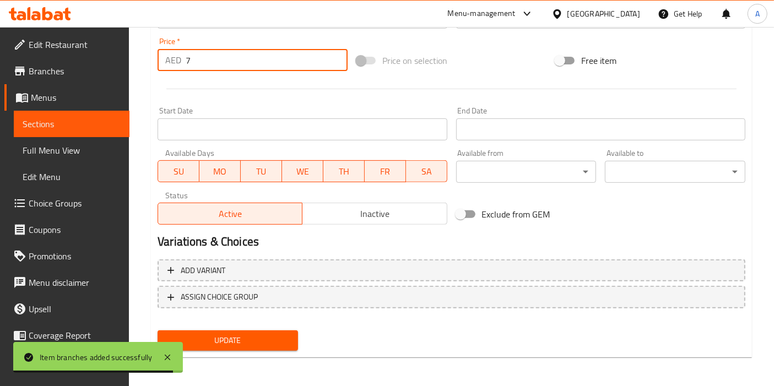
type input "7"
click at [232, 334] on span "Update" at bounding box center [227, 341] width 123 height 14
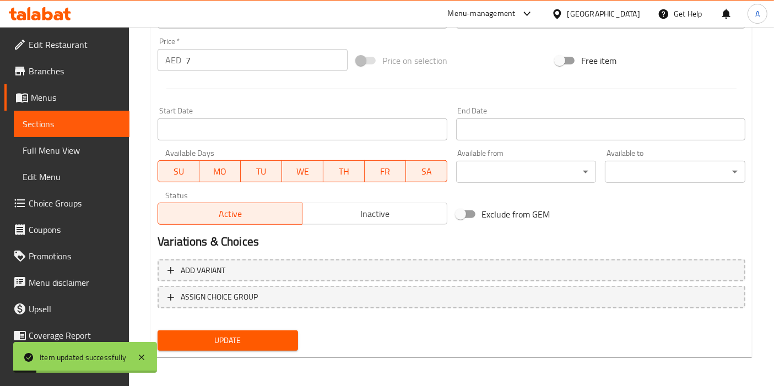
click at [50, 117] on span "Sections" at bounding box center [72, 123] width 98 height 13
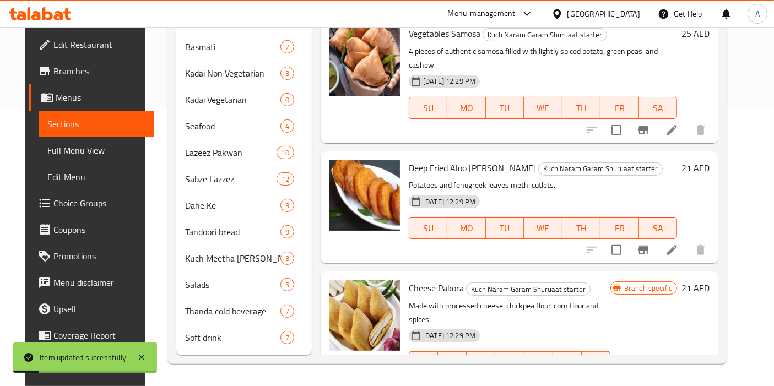
scroll to position [261, 0]
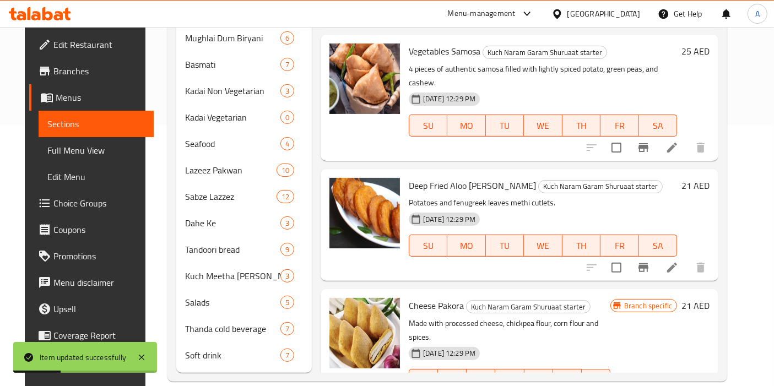
click at [197, 365] on div "Home / Restaurants management / Menus / Sections Royal Maharaj Mahal Open impor…" at bounding box center [447, 85] width 604 height 638
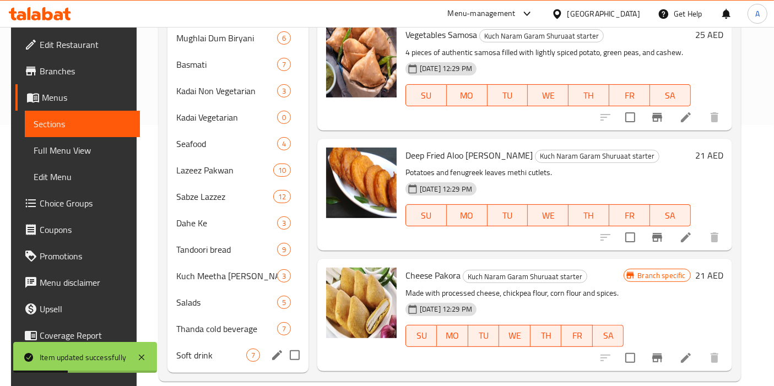
click at [203, 346] on div "Soft drink 7" at bounding box center [237, 355] width 141 height 26
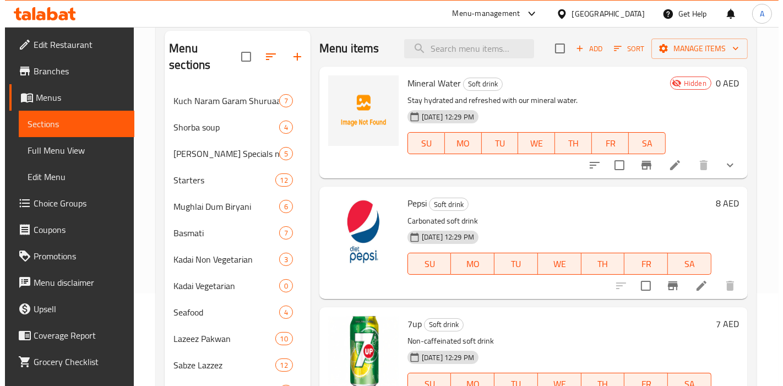
scroll to position [40, 0]
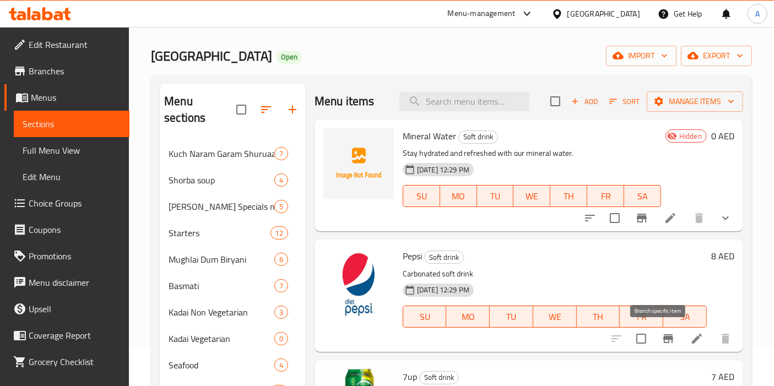
click at [661, 339] on icon "Branch-specific-item" at bounding box center [667, 338] width 13 height 13
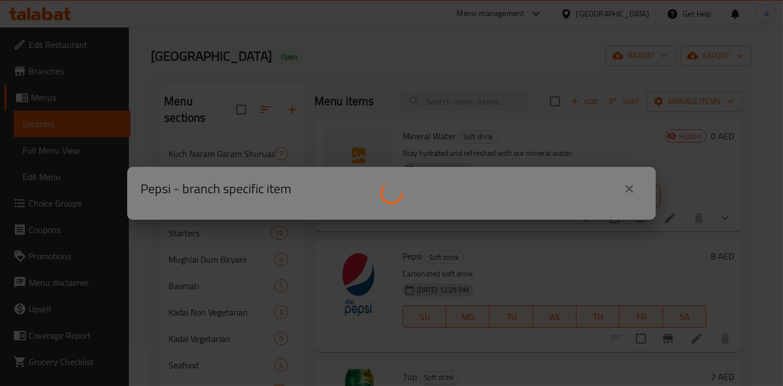
click at [779, 190] on div at bounding box center [391, 193] width 783 height 386
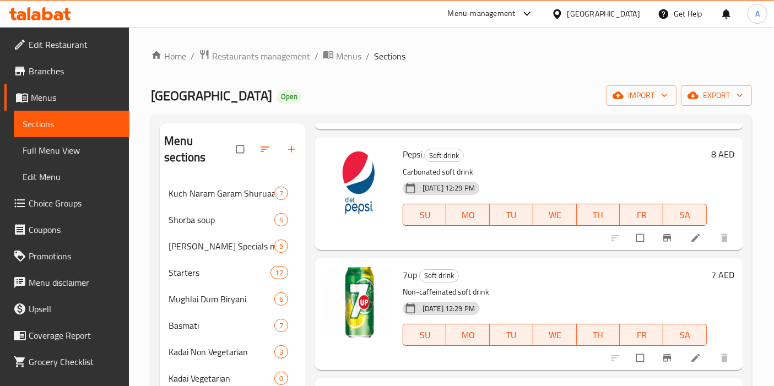
scroll to position [140, 0]
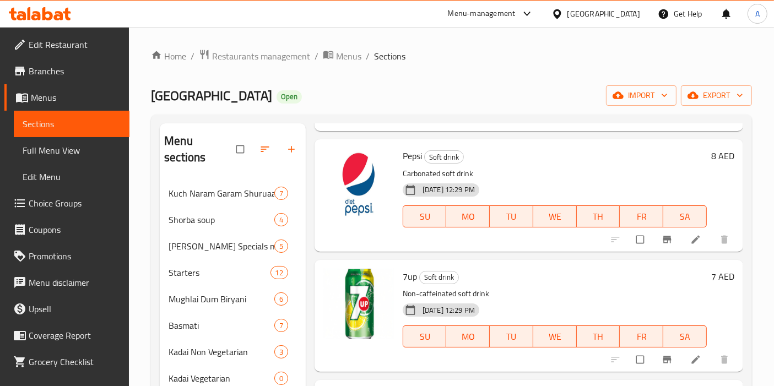
click at [691, 237] on icon at bounding box center [695, 239] width 8 height 8
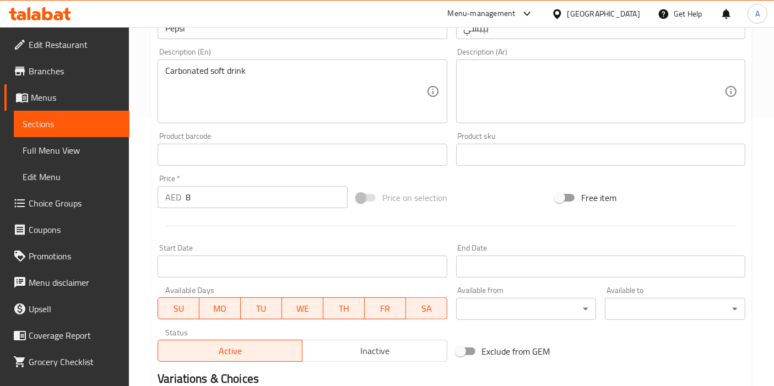
scroll to position [269, 0]
click at [225, 202] on input "8" at bounding box center [267, 197] width 162 height 22
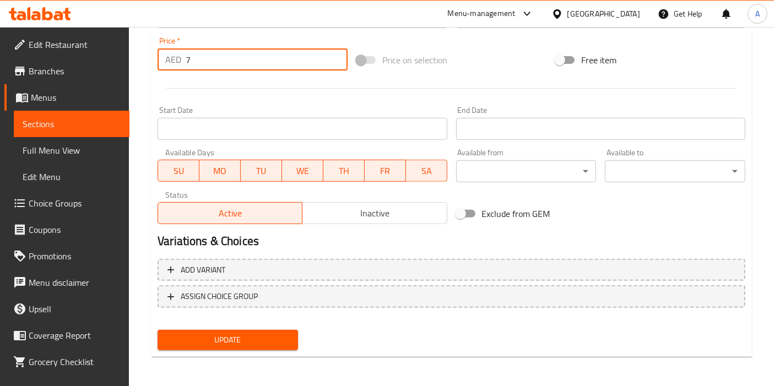
type input "7"
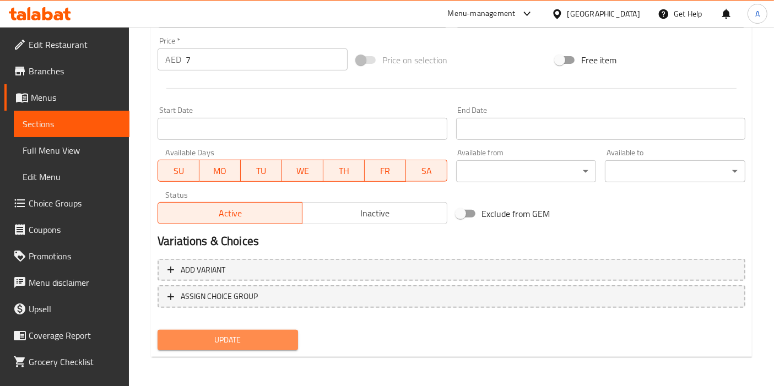
click at [221, 333] on span "Update" at bounding box center [227, 340] width 123 height 14
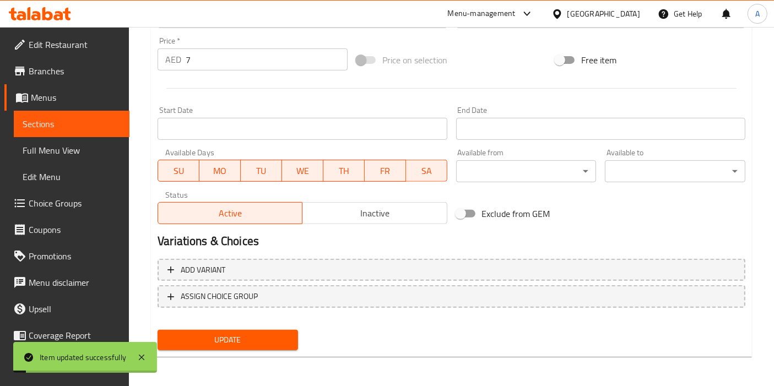
click at [77, 120] on span "Sections" at bounding box center [72, 123] width 98 height 13
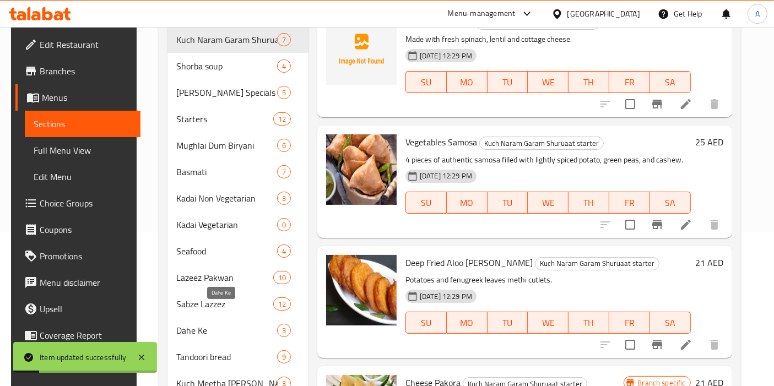
scroll to position [261, 0]
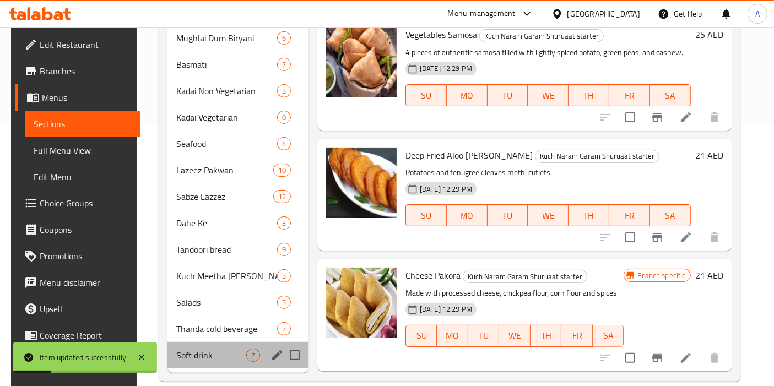
click at [202, 345] on div "Soft drink 7" at bounding box center [237, 355] width 141 height 26
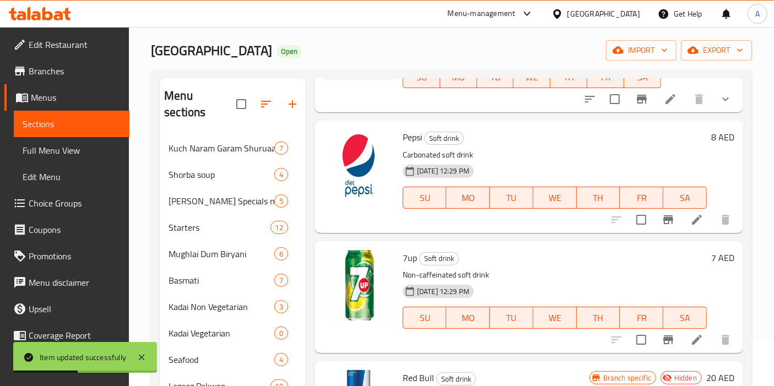
scroll to position [111, 0]
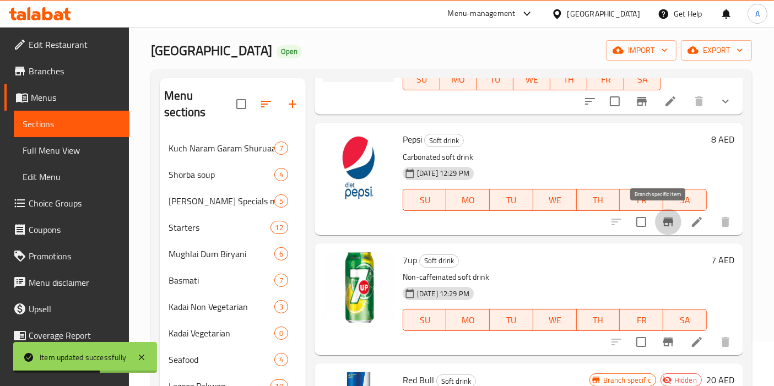
click at [663, 224] on icon "Branch-specific-item" at bounding box center [668, 222] width 10 height 9
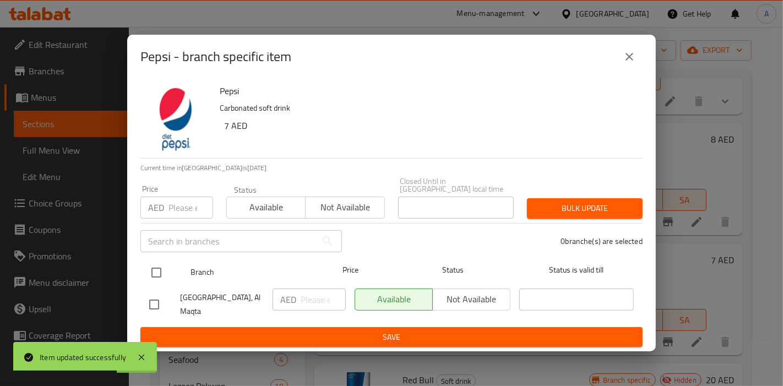
click at [157, 272] on input "checkbox" at bounding box center [156, 272] width 23 height 23
checkbox input "true"
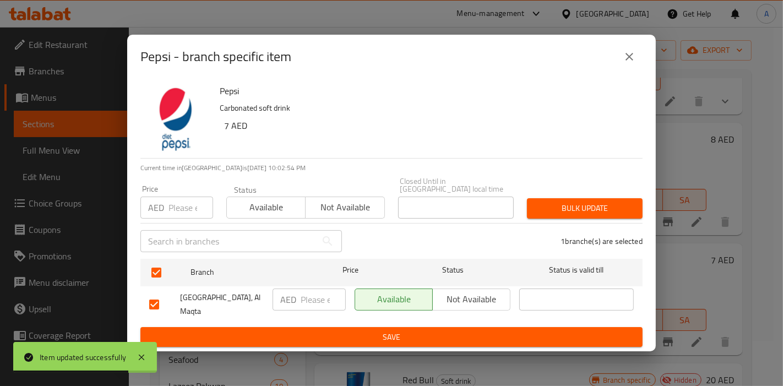
click at [311, 296] on input "number" at bounding box center [323, 300] width 45 height 22
type input "7"
click at [587, 205] on span "Bulk update" at bounding box center [585, 209] width 98 height 14
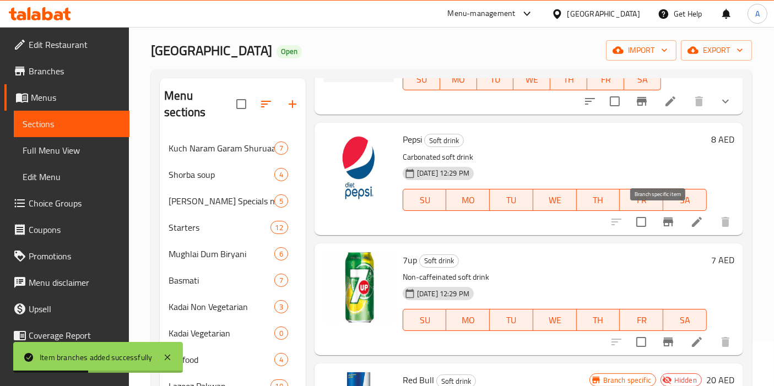
click at [663, 223] on icon "Branch-specific-item" at bounding box center [668, 222] width 10 height 9
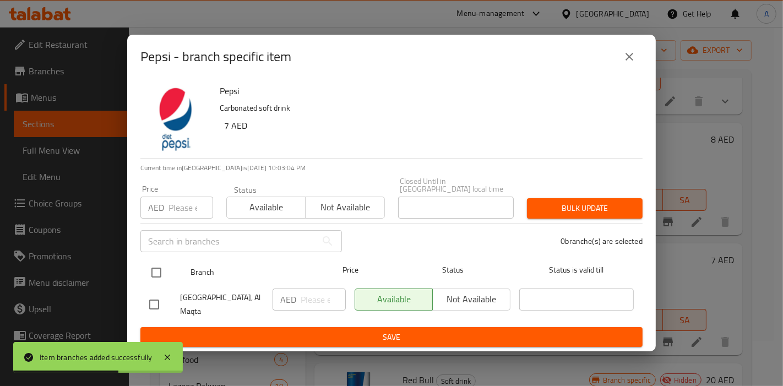
click at [158, 273] on input "checkbox" at bounding box center [156, 272] width 23 height 23
checkbox input "true"
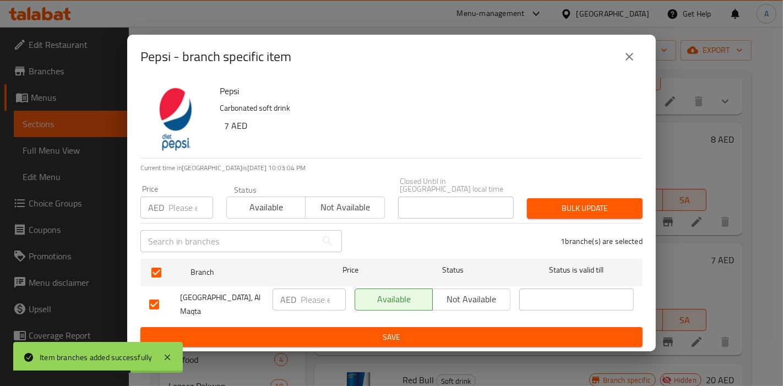
click at [301, 294] on input "number" at bounding box center [323, 300] width 45 height 22
type input "7"
click at [594, 208] on span "Bulk update" at bounding box center [585, 209] width 98 height 14
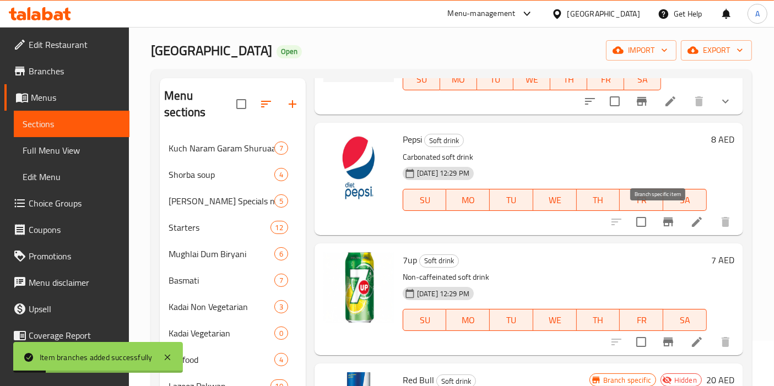
click at [663, 219] on icon "Branch-specific-item" at bounding box center [668, 222] width 10 height 9
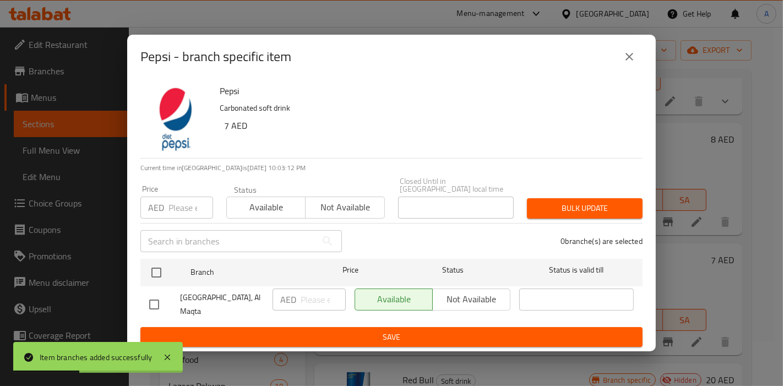
click at [162, 307] on input "checkbox" at bounding box center [154, 304] width 23 height 23
checkbox input "true"
click at [311, 302] on input "number" at bounding box center [323, 300] width 45 height 22
type input "7"
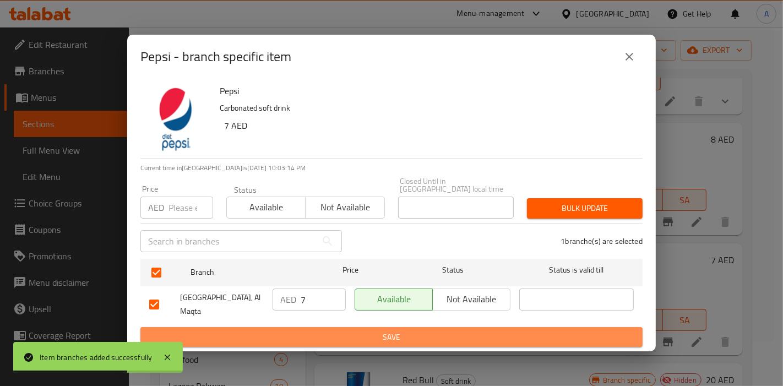
click at [397, 330] on span "Save" at bounding box center [391, 337] width 485 height 14
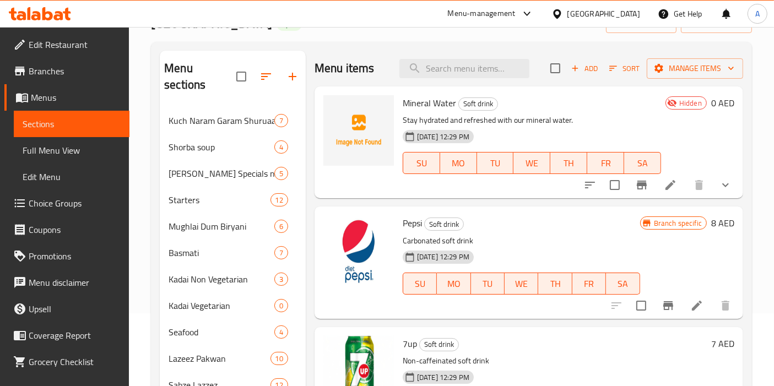
scroll to position [72, 0]
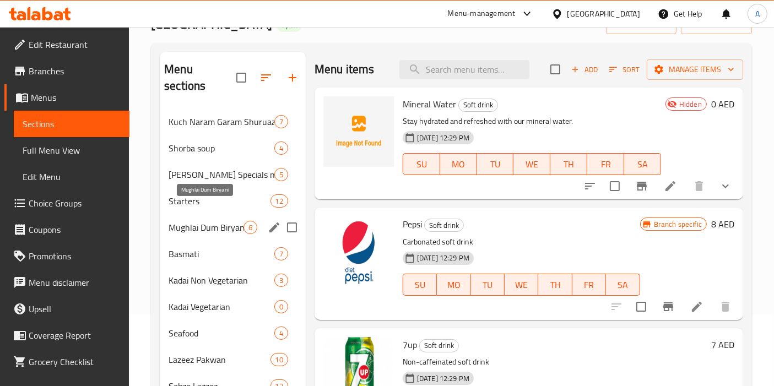
click at [193, 221] on span "Mughlai Dum Biryani" at bounding box center [206, 227] width 75 height 13
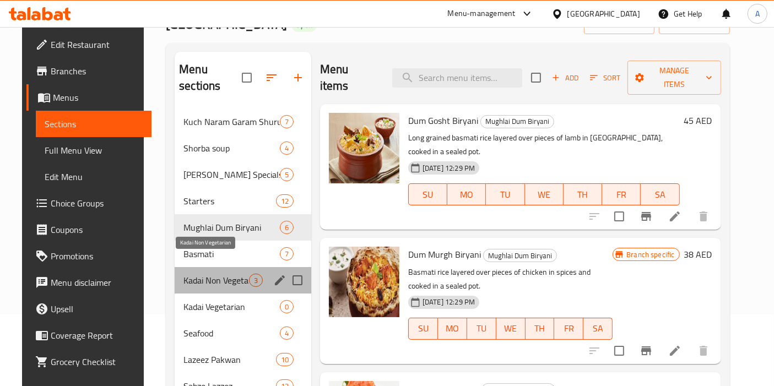
click at [195, 274] on span "Kadai Non Vegetarian" at bounding box center [216, 280] width 66 height 13
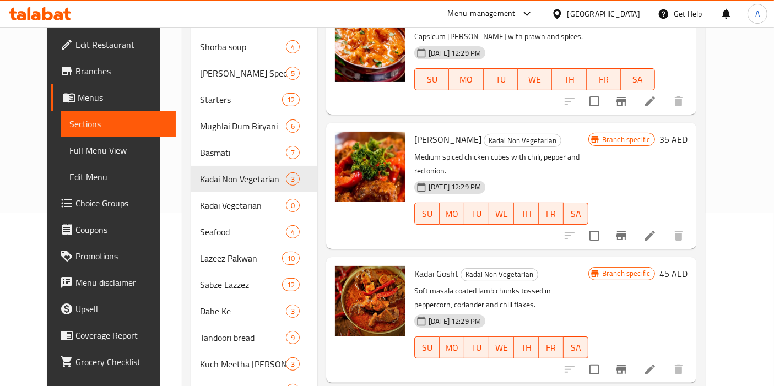
scroll to position [176, 0]
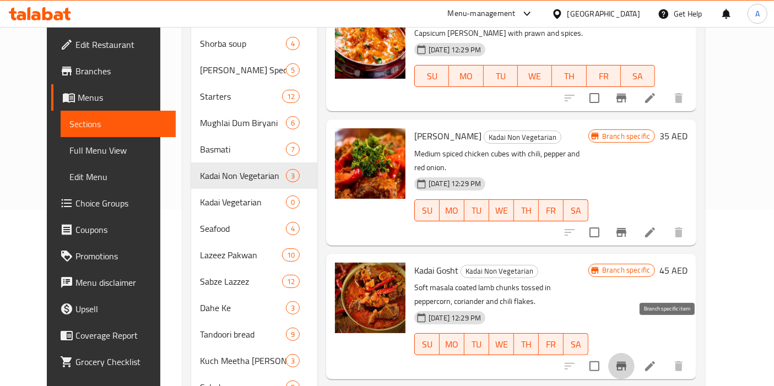
click at [626, 362] on icon "Branch-specific-item" at bounding box center [621, 366] width 10 height 9
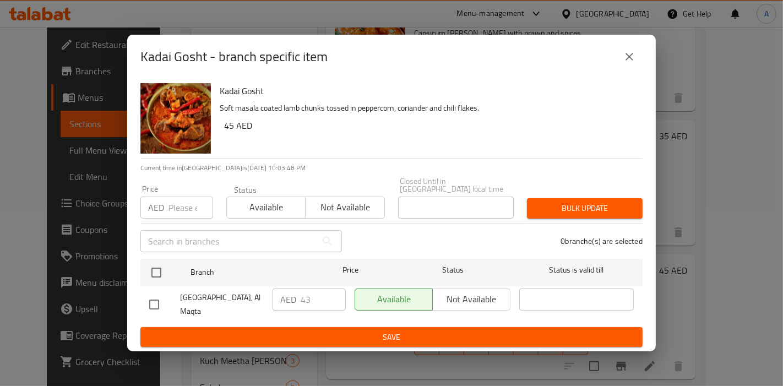
click at [150, 298] on input "checkbox" at bounding box center [154, 304] width 23 height 23
checkbox input "true"
click at [320, 298] on input "43" at bounding box center [323, 300] width 45 height 22
type input "45"
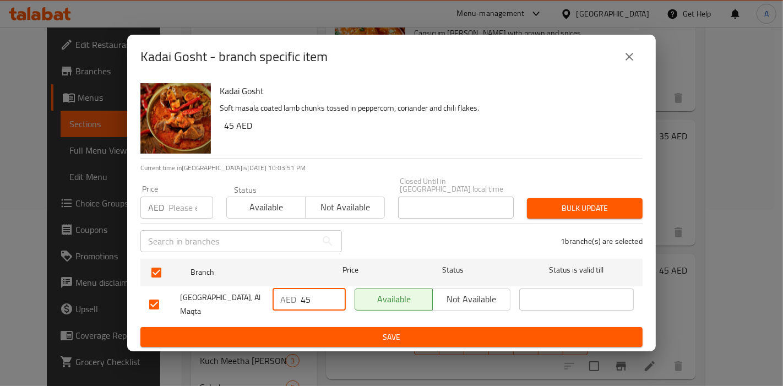
click at [420, 338] on span "Save" at bounding box center [391, 337] width 485 height 14
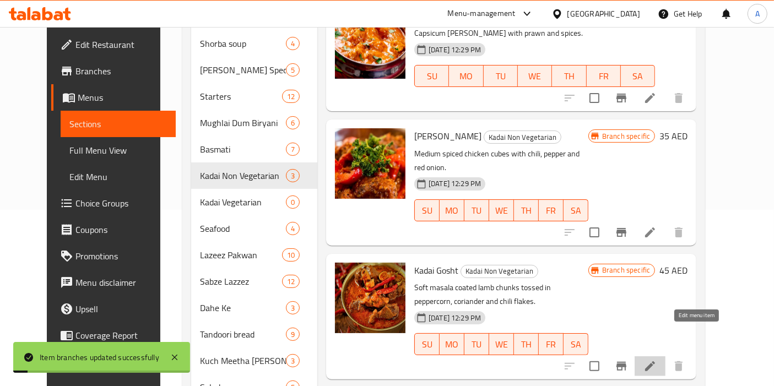
click at [656, 360] on icon at bounding box center [649, 366] width 13 height 13
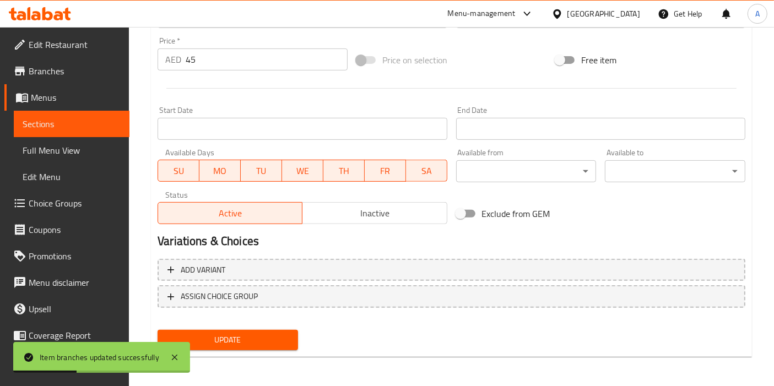
scroll to position [406, 0]
click at [42, 119] on span "Sections" at bounding box center [72, 123] width 98 height 13
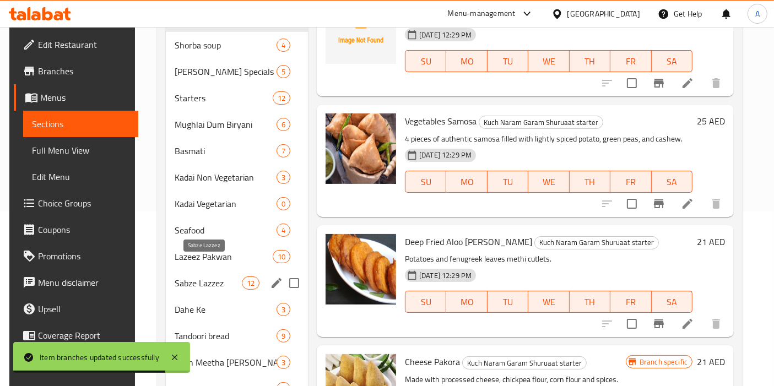
scroll to position [183, 0]
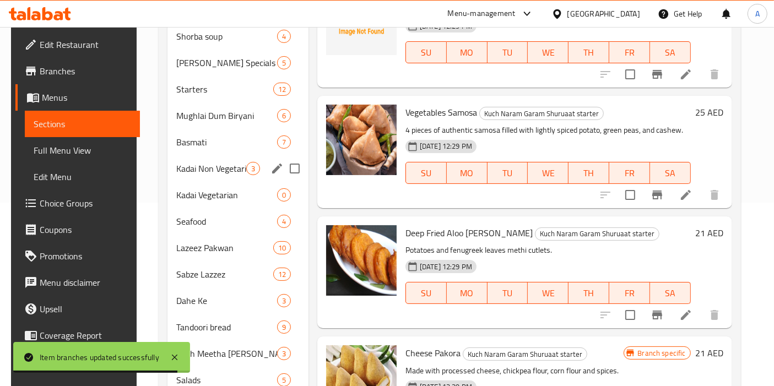
click at [199, 161] on div "Kadai Non Vegetarian 3" at bounding box center [237, 168] width 141 height 26
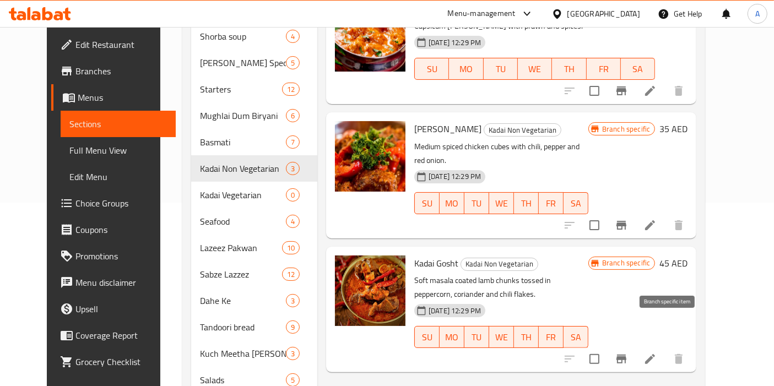
click at [634, 346] on button "Branch-specific-item" at bounding box center [621, 359] width 26 height 26
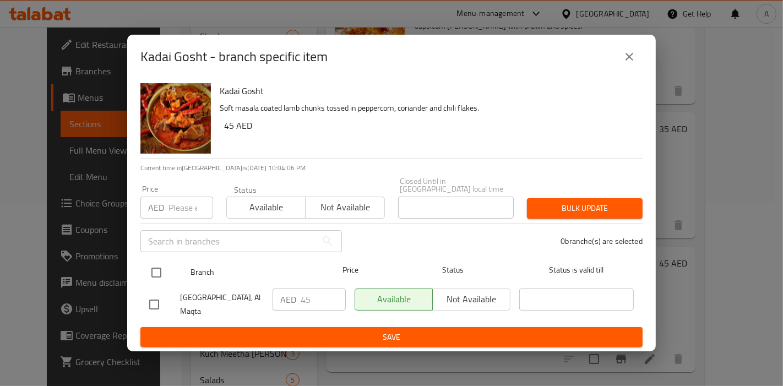
click at [152, 273] on input "checkbox" at bounding box center [156, 272] width 23 height 23
checkbox input "true"
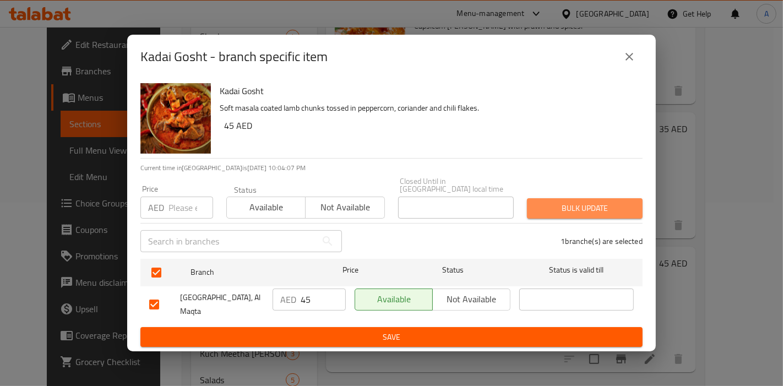
click at [583, 211] on span "Bulk update" at bounding box center [585, 209] width 98 height 14
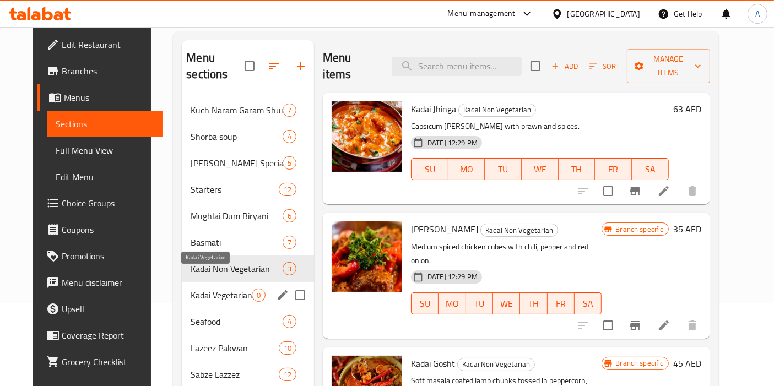
scroll to position [99, 0]
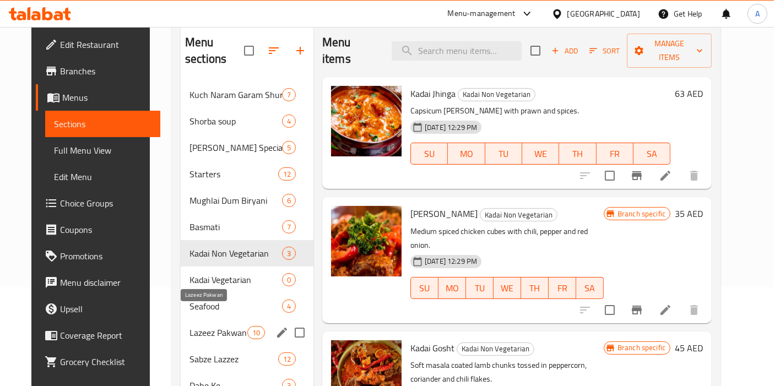
click at [193, 326] on span "Lazeez Pakwan" at bounding box center [218, 332] width 58 height 13
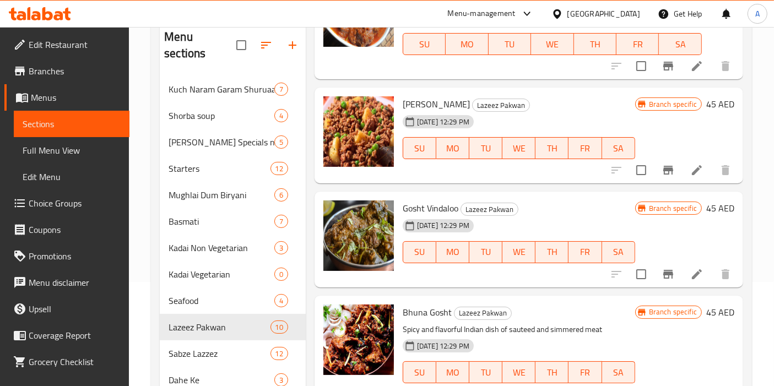
scroll to position [86, 0]
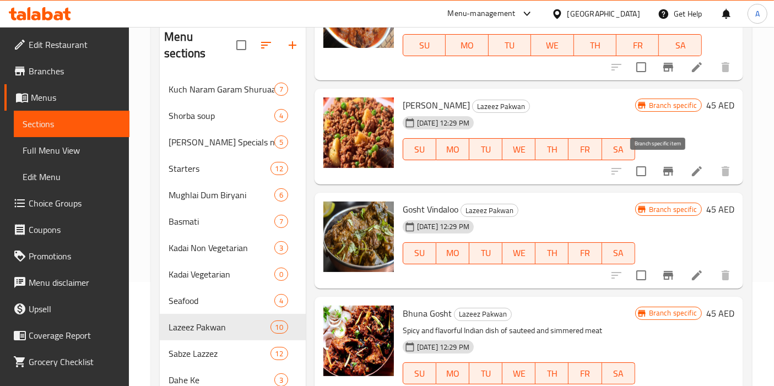
click at [663, 167] on icon "Branch-specific-item" at bounding box center [668, 171] width 10 height 9
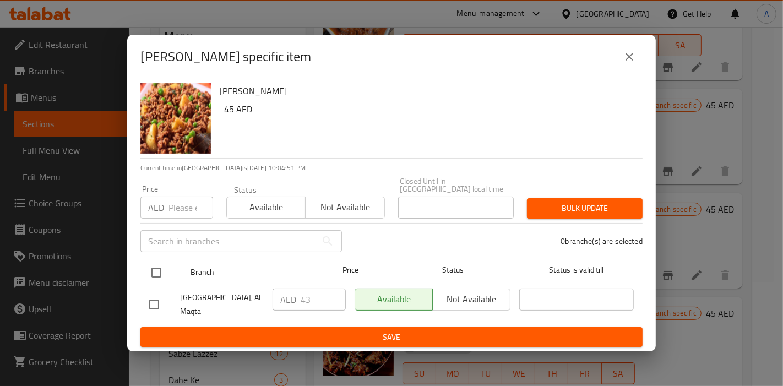
click at [154, 272] on input "checkbox" at bounding box center [156, 272] width 23 height 23
checkbox input "true"
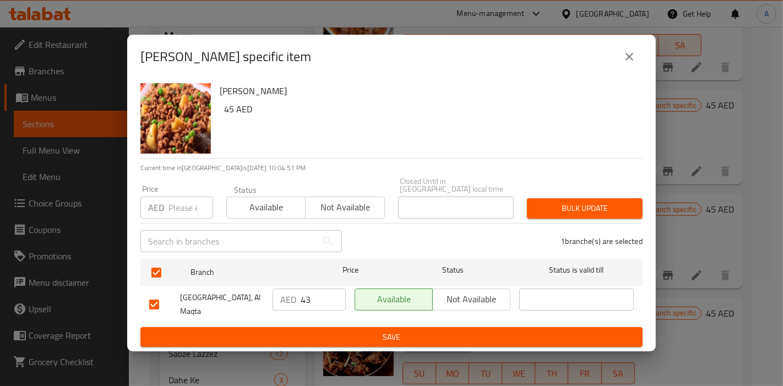
click at [322, 299] on input "43" at bounding box center [323, 300] width 45 height 22
type input "45"
click at [354, 340] on span "Save" at bounding box center [391, 337] width 485 height 14
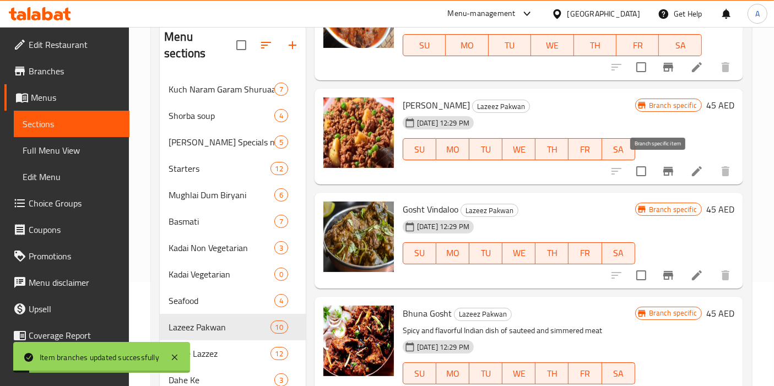
click at [663, 171] on icon "Branch-specific-item" at bounding box center [667, 171] width 13 height 13
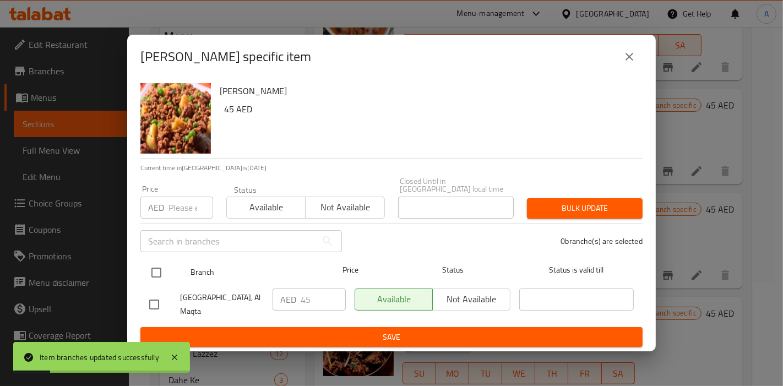
click at [151, 270] on input "checkbox" at bounding box center [156, 272] width 23 height 23
checkbox input "true"
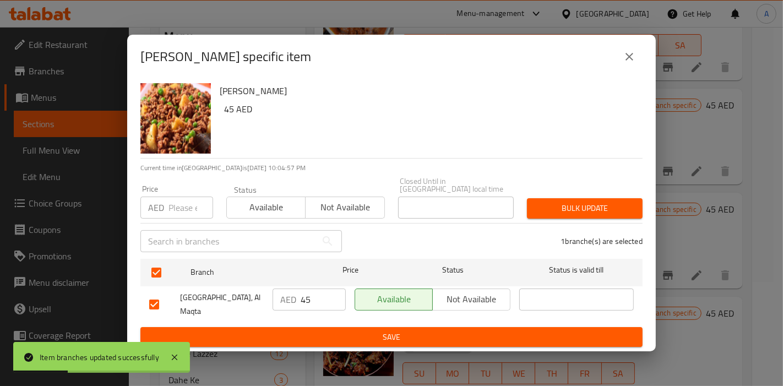
click at [552, 207] on span "Bulk update" at bounding box center [585, 209] width 98 height 14
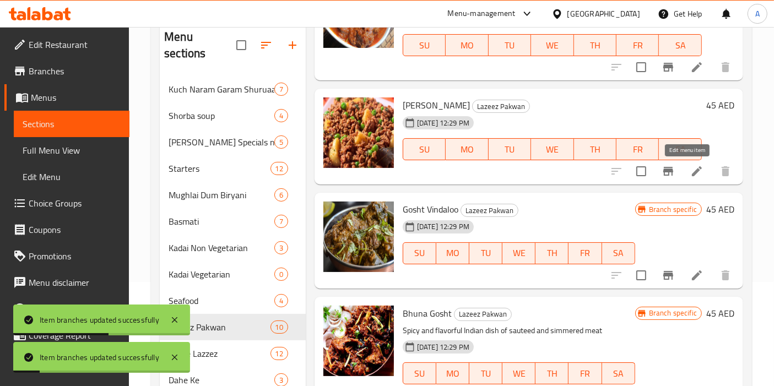
click at [690, 165] on icon at bounding box center [696, 171] width 13 height 13
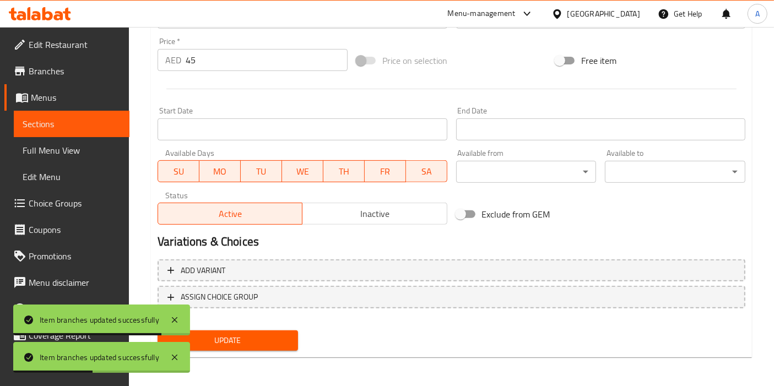
click at [46, 126] on span "Sections" at bounding box center [72, 123] width 98 height 13
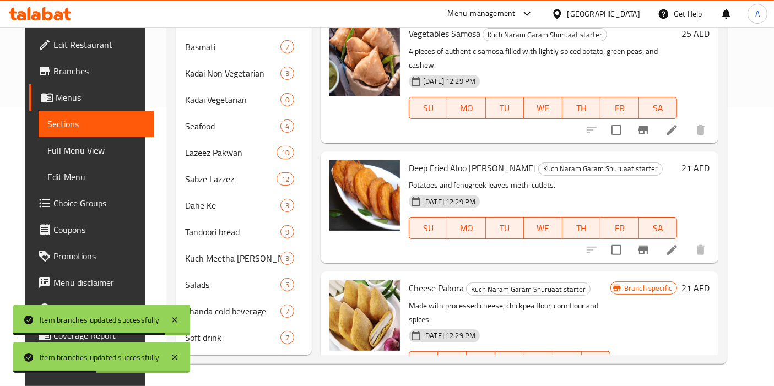
scroll to position [261, 0]
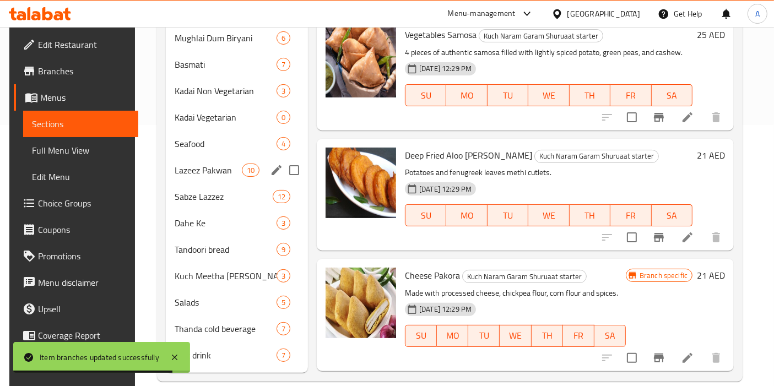
click at [192, 162] on div "Lazeez Pakwan 10" at bounding box center [237, 170] width 142 height 26
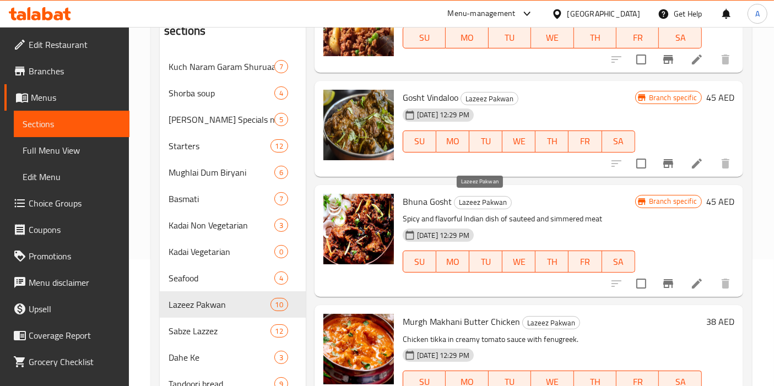
scroll to position [175, 0]
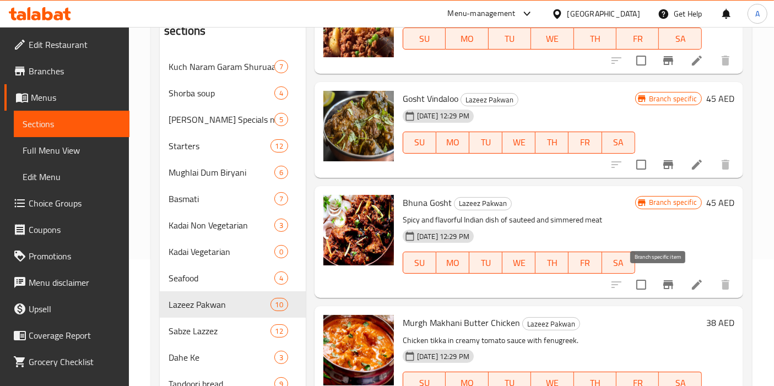
click at [663, 283] on icon "Branch-specific-item" at bounding box center [668, 284] width 10 height 9
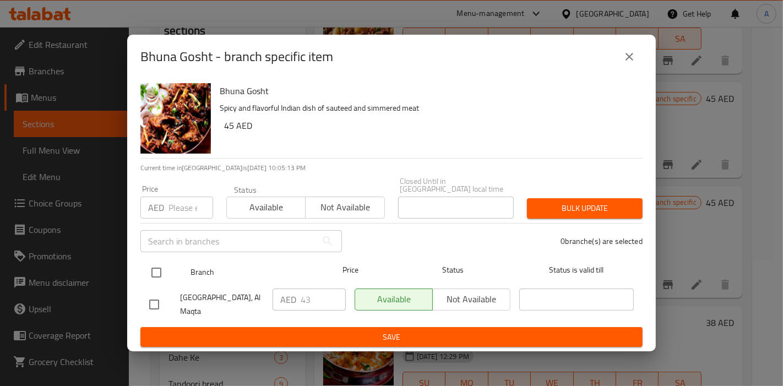
click at [159, 269] on input "checkbox" at bounding box center [156, 272] width 23 height 23
checkbox input "true"
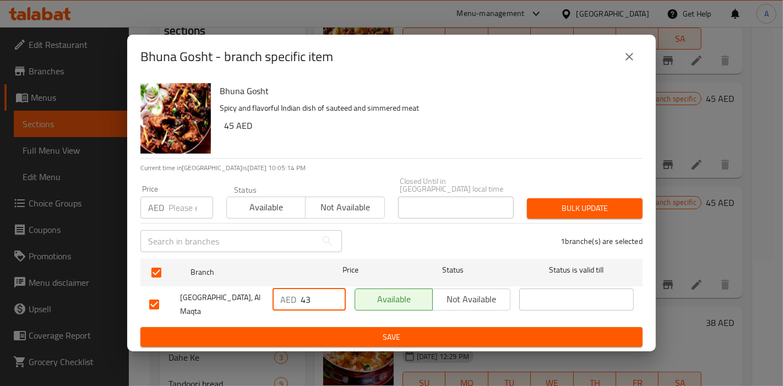
click at [312, 302] on input "43" at bounding box center [323, 300] width 45 height 22
type input "45"
click at [421, 341] on span "Save" at bounding box center [391, 337] width 485 height 14
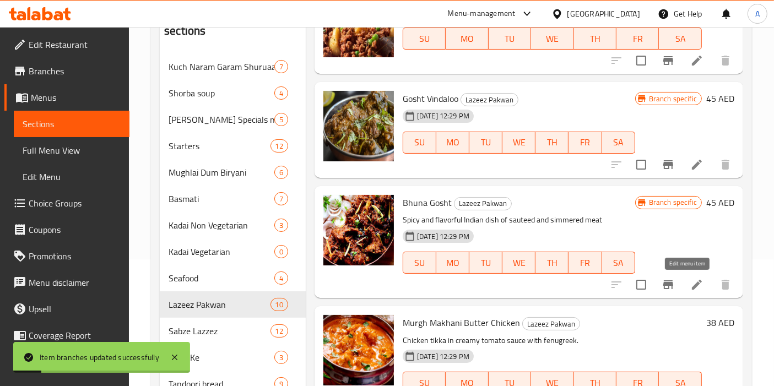
click at [692, 284] on icon at bounding box center [697, 285] width 10 height 10
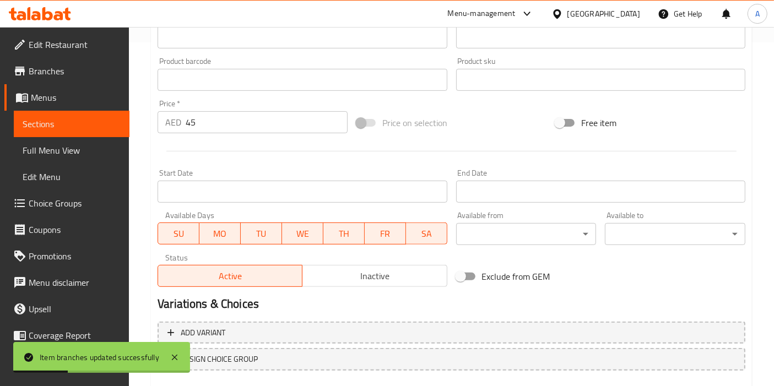
scroll to position [345, 0]
click at [47, 120] on span "Sections" at bounding box center [72, 123] width 98 height 13
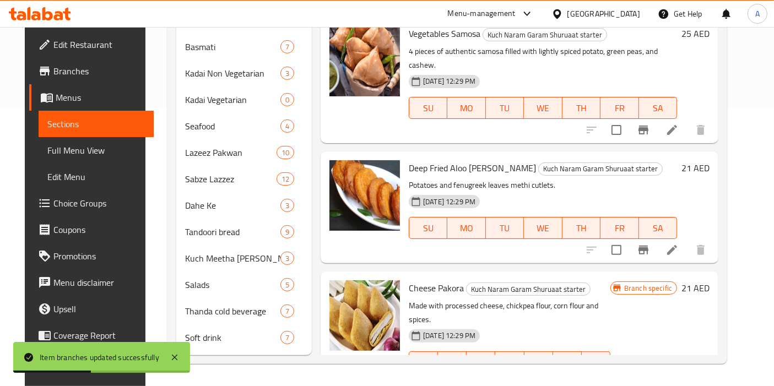
scroll to position [261, 0]
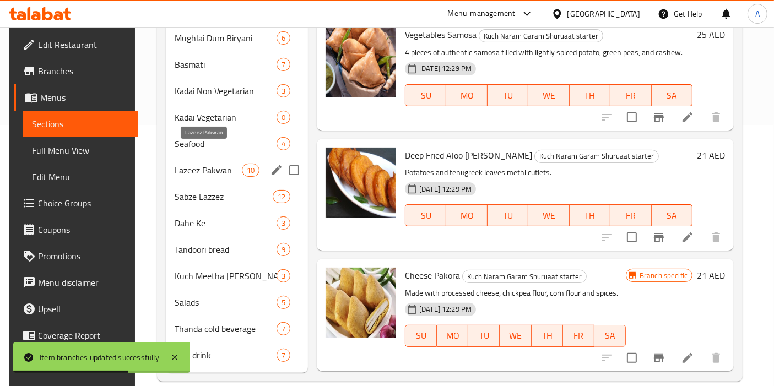
click at [199, 164] on span "Lazeez Pakwan" at bounding box center [208, 170] width 67 height 13
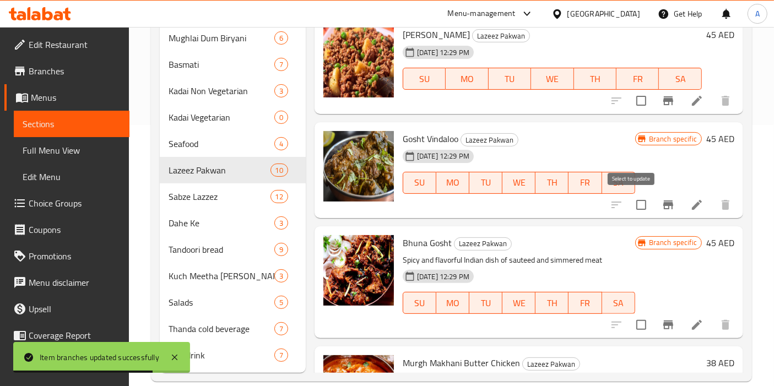
scroll to position [94, 0]
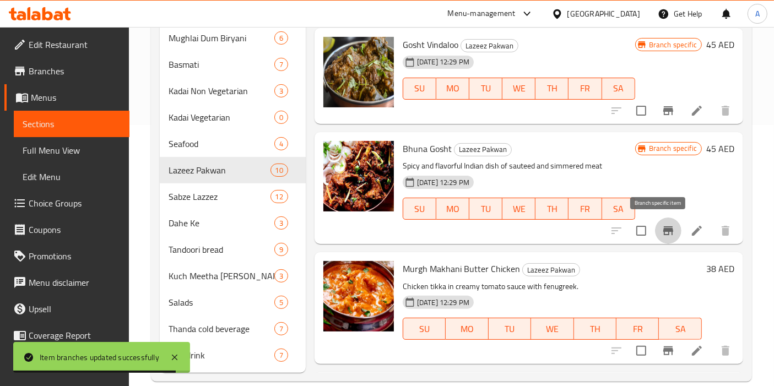
click at [661, 235] on icon "Branch-specific-item" at bounding box center [667, 230] width 13 height 13
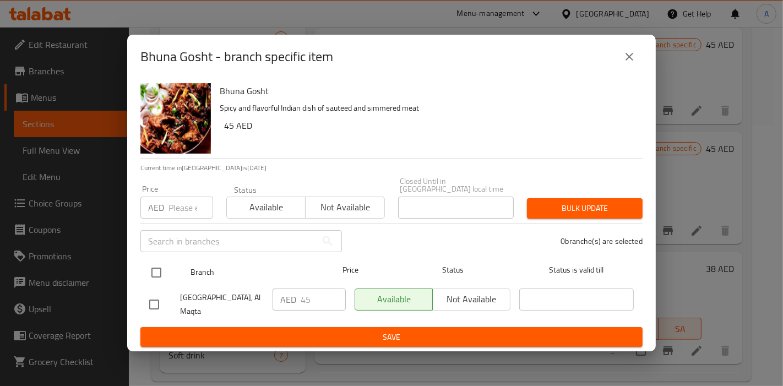
click at [159, 268] on input "checkbox" at bounding box center [156, 272] width 23 height 23
checkbox input "true"
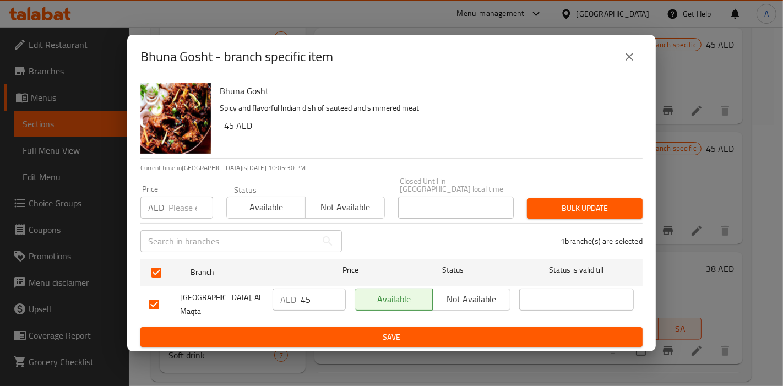
click at [620, 207] on span "Bulk update" at bounding box center [585, 209] width 98 height 14
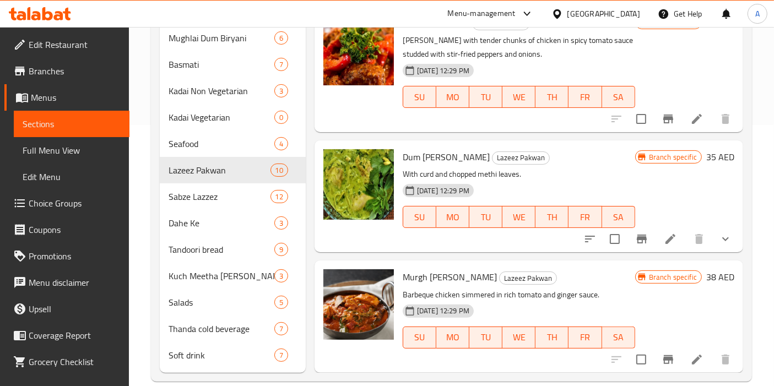
scroll to position [717, 0]
click at [663, 355] on icon "Branch-specific-item" at bounding box center [668, 359] width 10 height 9
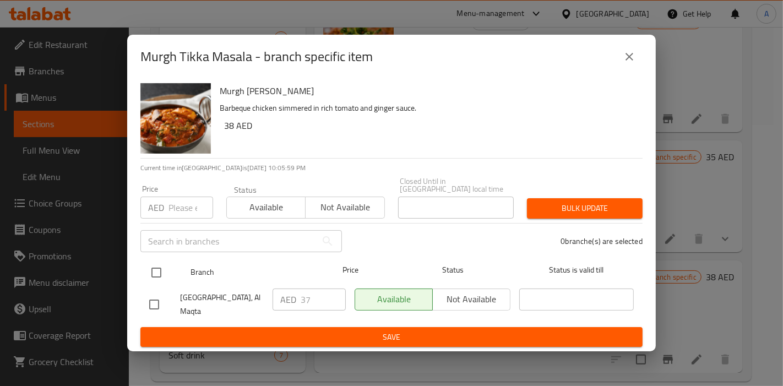
click at [158, 270] on input "checkbox" at bounding box center [156, 272] width 23 height 23
checkbox input "true"
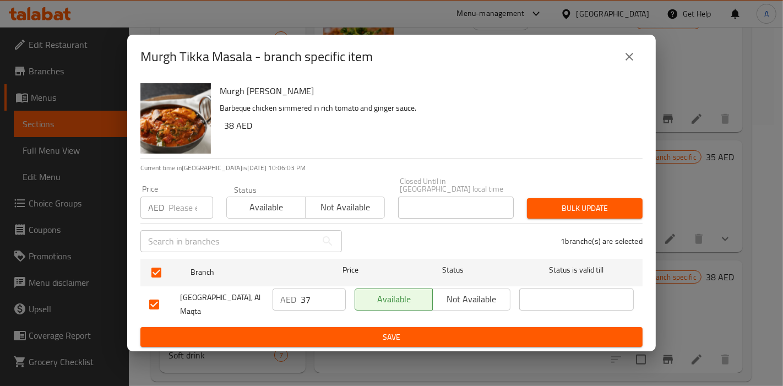
click at [585, 209] on span "Bulk update" at bounding box center [585, 209] width 98 height 14
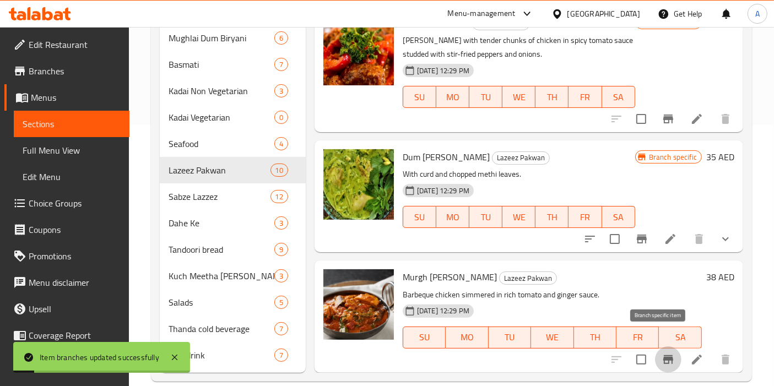
click at [664, 353] on icon "Branch-specific-item" at bounding box center [667, 359] width 13 height 13
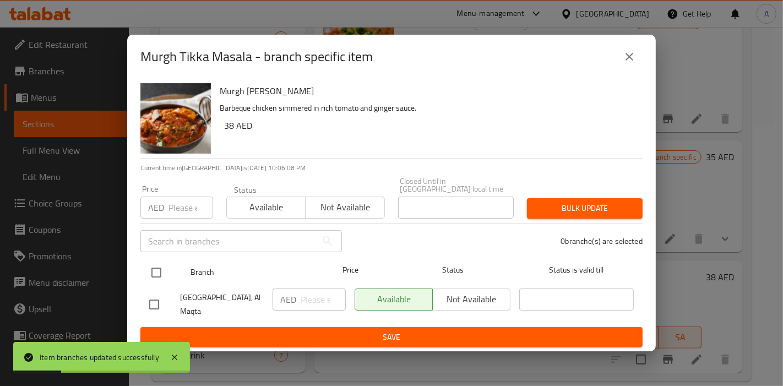
click at [151, 273] on input "checkbox" at bounding box center [156, 272] width 23 height 23
checkbox input "true"
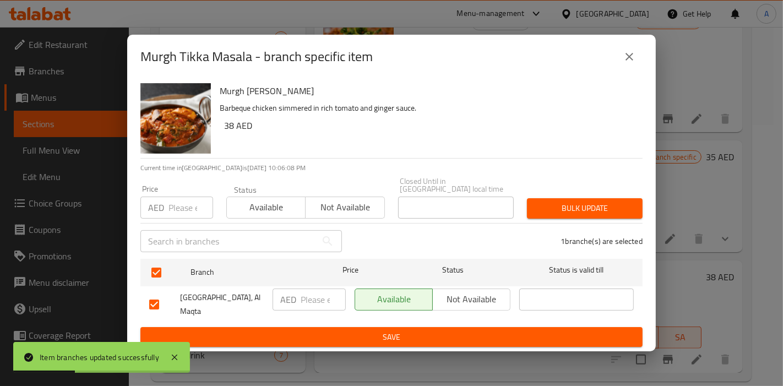
click at [307, 292] on input "number" at bounding box center [323, 300] width 45 height 22
type input "37"
click at [376, 330] on span "Save" at bounding box center [391, 337] width 485 height 14
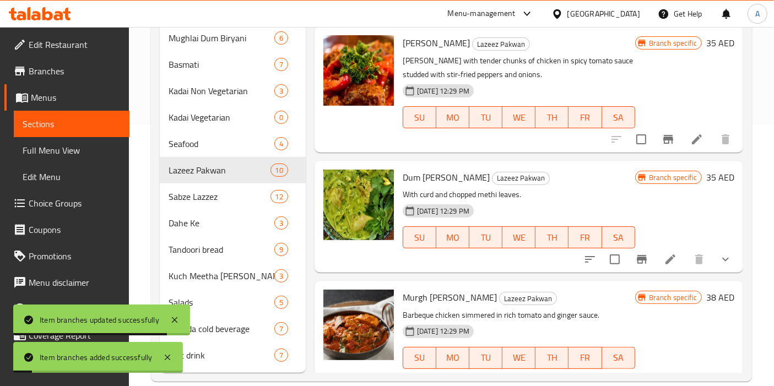
scroll to position [680, 0]
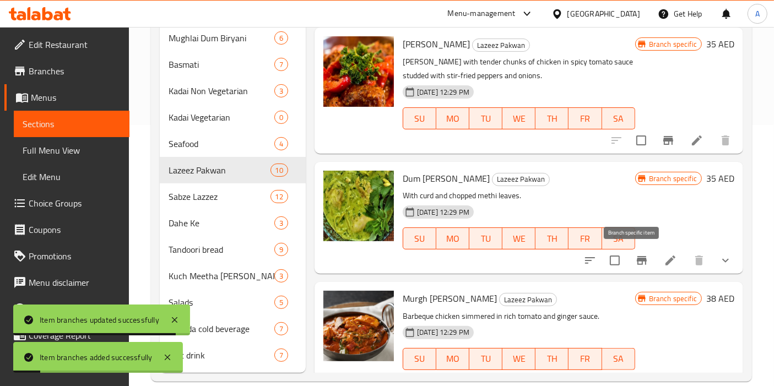
click at [637, 258] on icon "Branch-specific-item" at bounding box center [642, 260] width 10 height 9
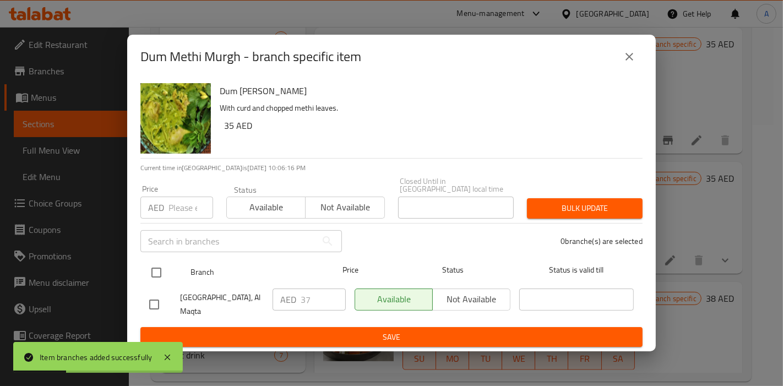
click at [158, 270] on input "checkbox" at bounding box center [156, 272] width 23 height 23
checkbox input "true"
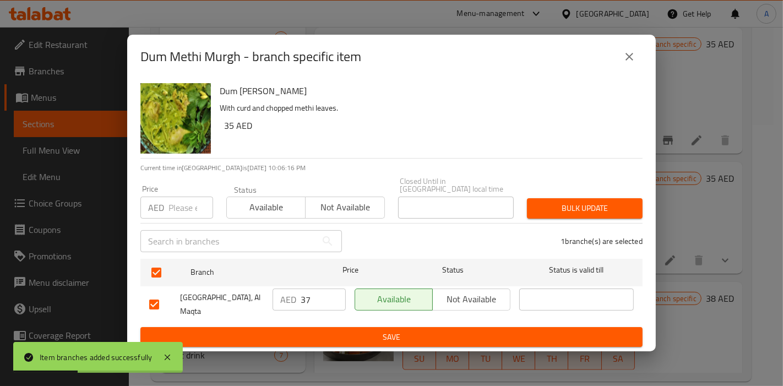
click at [579, 215] on span "Bulk update" at bounding box center [585, 209] width 98 height 14
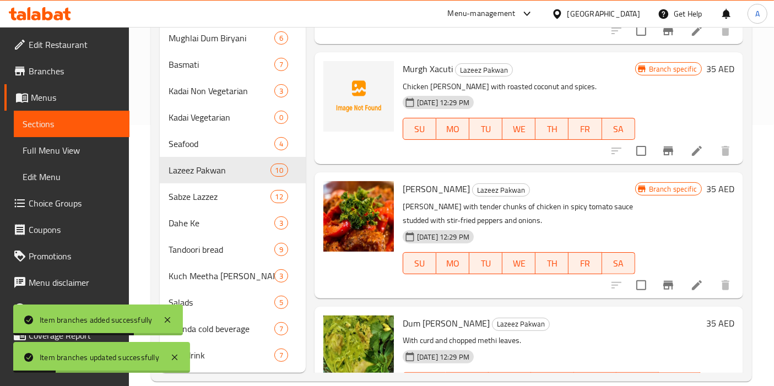
scroll to position [534, 0]
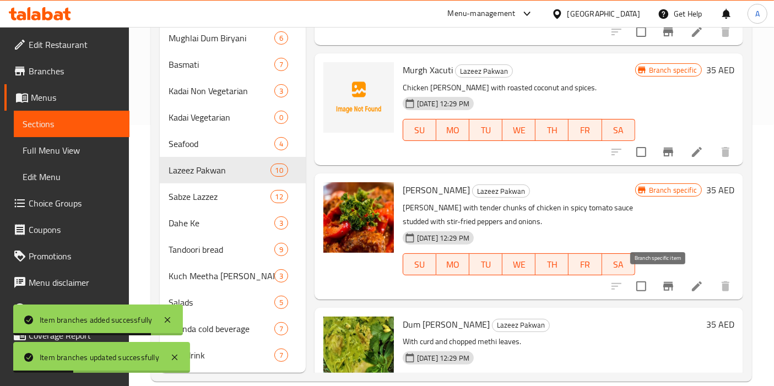
click at [663, 284] on icon "Branch-specific-item" at bounding box center [668, 286] width 10 height 9
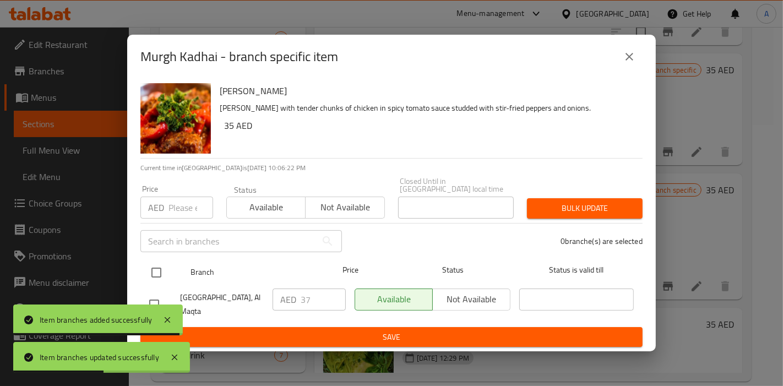
drag, startPoint x: 158, startPoint y: 273, endPoint x: 175, endPoint y: 272, distance: 16.6
click at [158, 272] on input "checkbox" at bounding box center [156, 272] width 23 height 23
checkbox input "true"
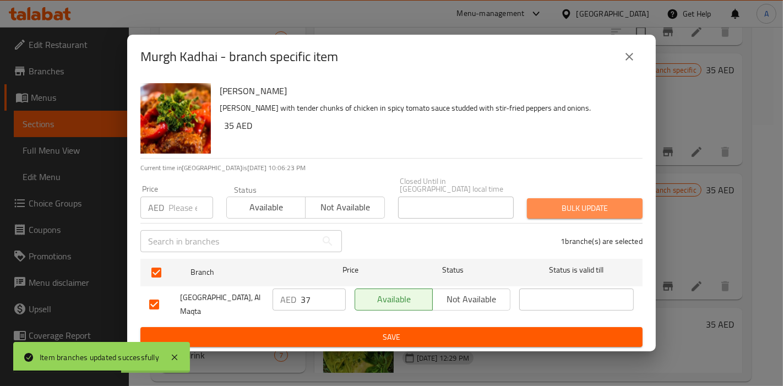
click at [600, 198] on button "Bulk update" at bounding box center [585, 208] width 116 height 20
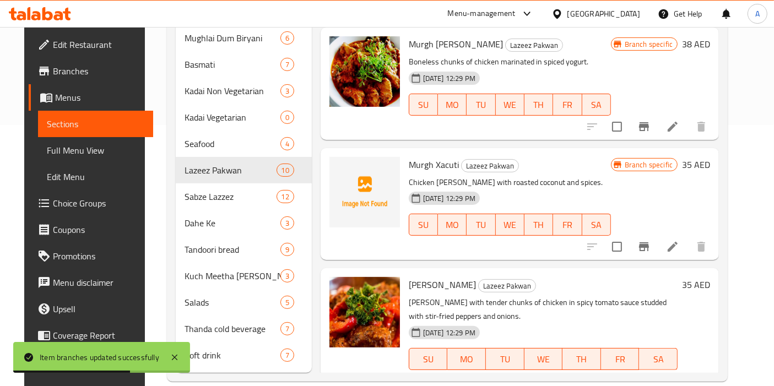
scroll to position [454, 0]
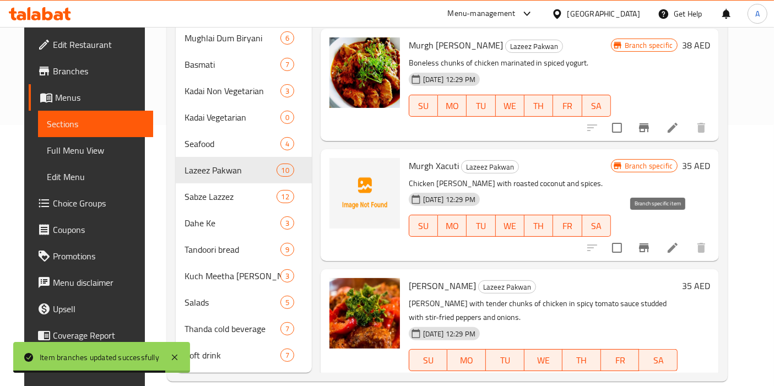
click at [649, 243] on icon "Branch-specific-item" at bounding box center [644, 247] width 10 height 9
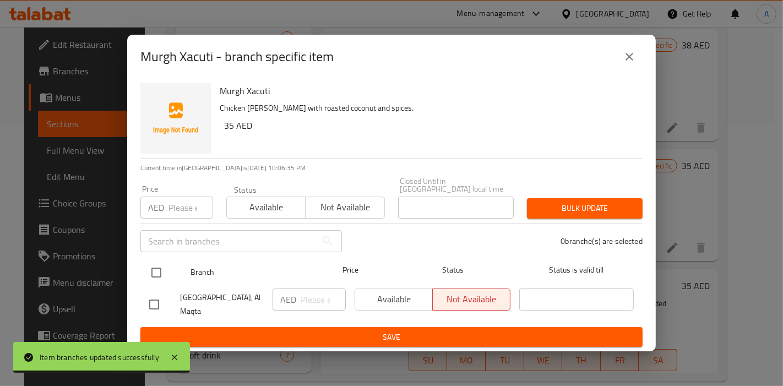
click at [152, 273] on input "checkbox" at bounding box center [156, 272] width 23 height 23
checkbox input "true"
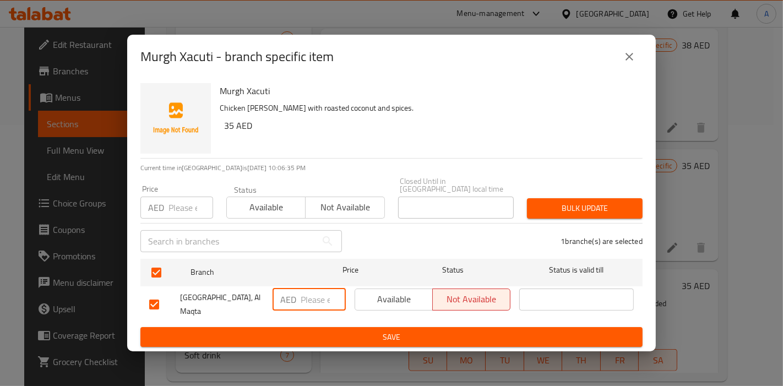
click at [322, 305] on input "number" at bounding box center [323, 300] width 45 height 22
type input "37"
click at [629, 56] on icon "close" at bounding box center [630, 57] width 8 height 8
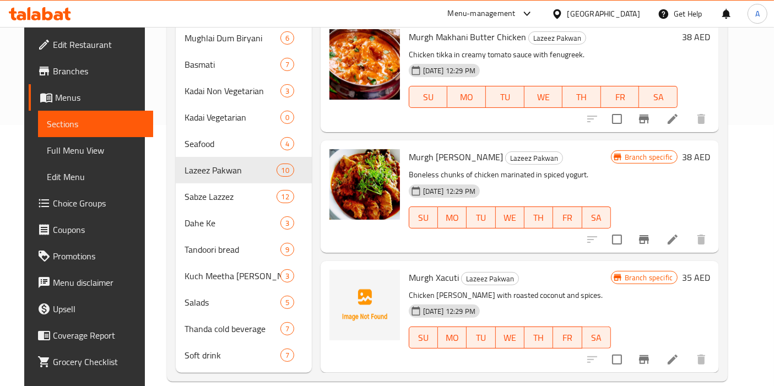
scroll to position [339, 0]
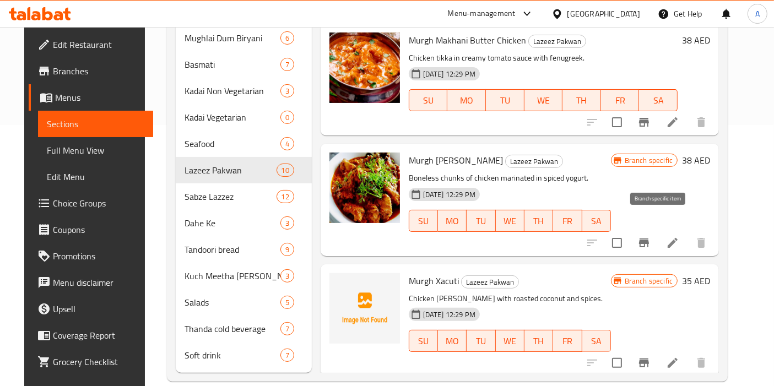
click at [650, 236] on icon "Branch-specific-item" at bounding box center [643, 242] width 13 height 13
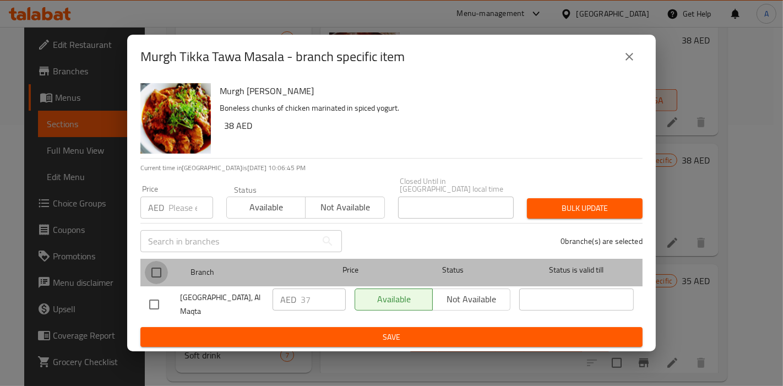
click at [160, 270] on input "checkbox" at bounding box center [156, 272] width 23 height 23
checkbox input "true"
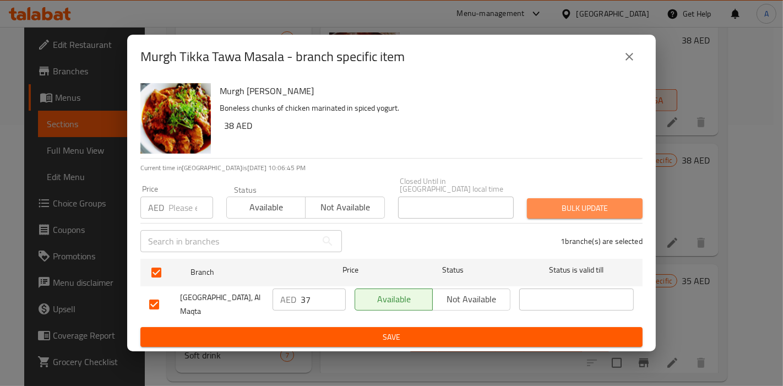
click at [580, 204] on span "Bulk update" at bounding box center [585, 209] width 98 height 14
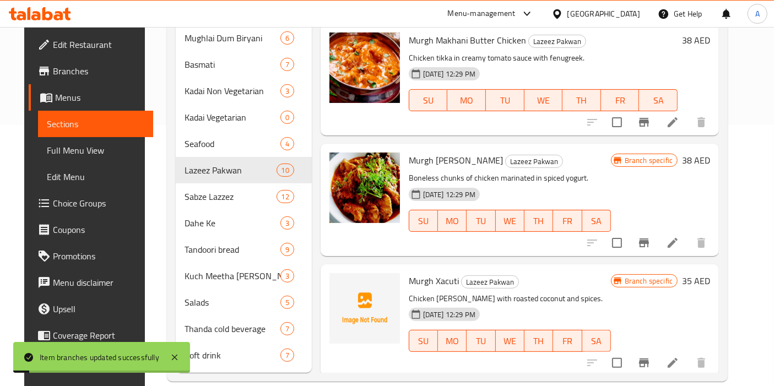
click at [650, 236] on icon "Branch-specific-item" at bounding box center [643, 242] width 13 height 13
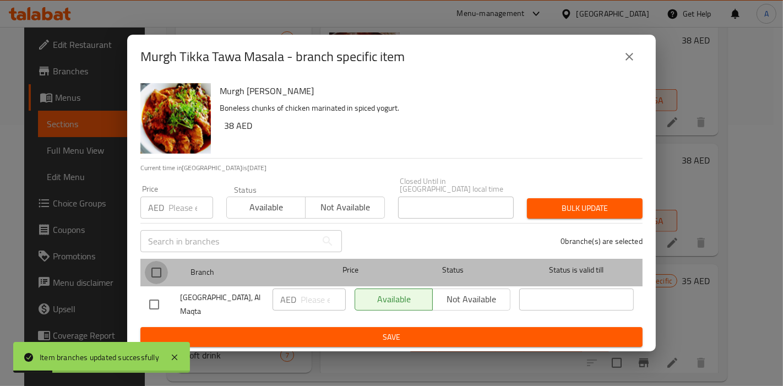
click at [154, 272] on input "checkbox" at bounding box center [156, 272] width 23 height 23
checkbox input "true"
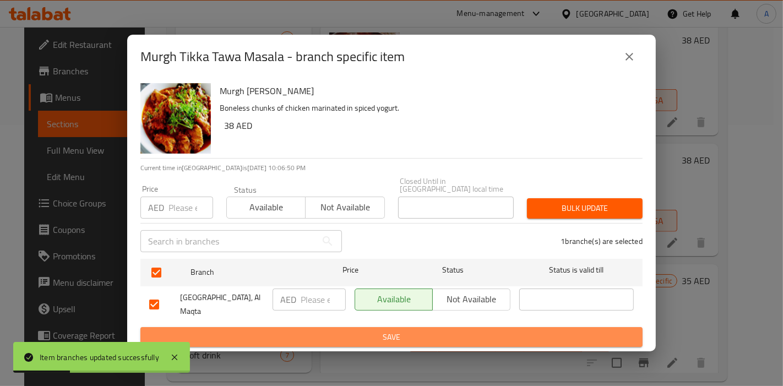
click at [310, 332] on span "Save" at bounding box center [391, 337] width 485 height 14
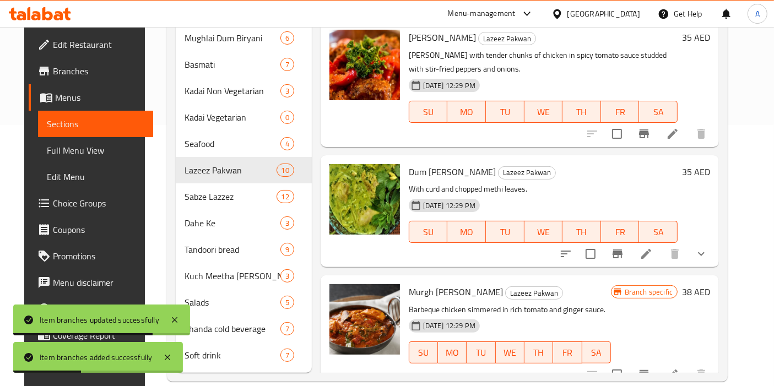
scroll to position [717, 0]
